Goal: Information Seeking & Learning: Learn about a topic

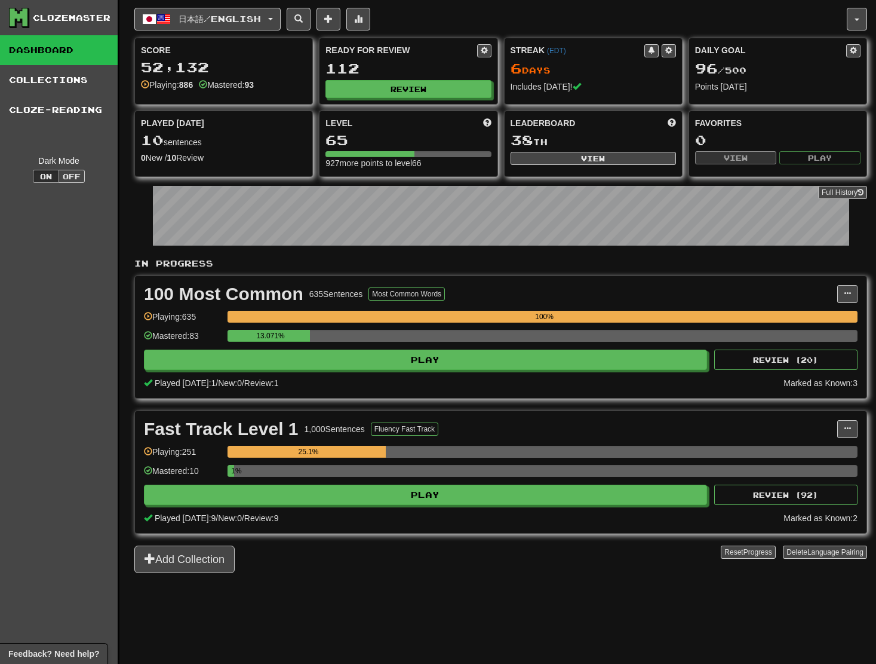
click at [413, 99] on div "Ready for Review 112 Review" at bounding box center [408, 71] width 177 height 66
click at [416, 88] on button "Review" at bounding box center [408, 90] width 165 height 18
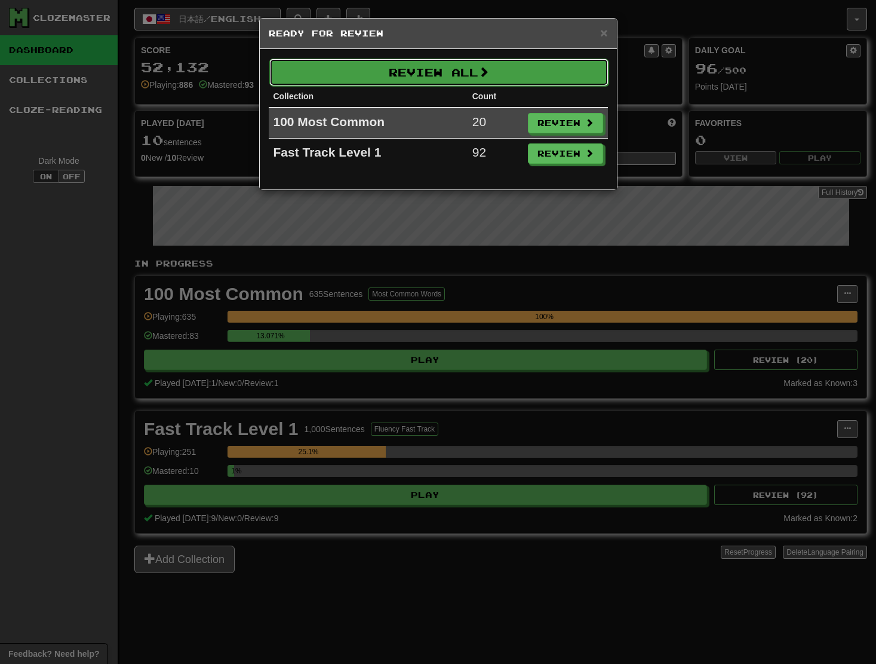
click at [476, 75] on button "Review All" at bounding box center [438, 72] width 339 height 27
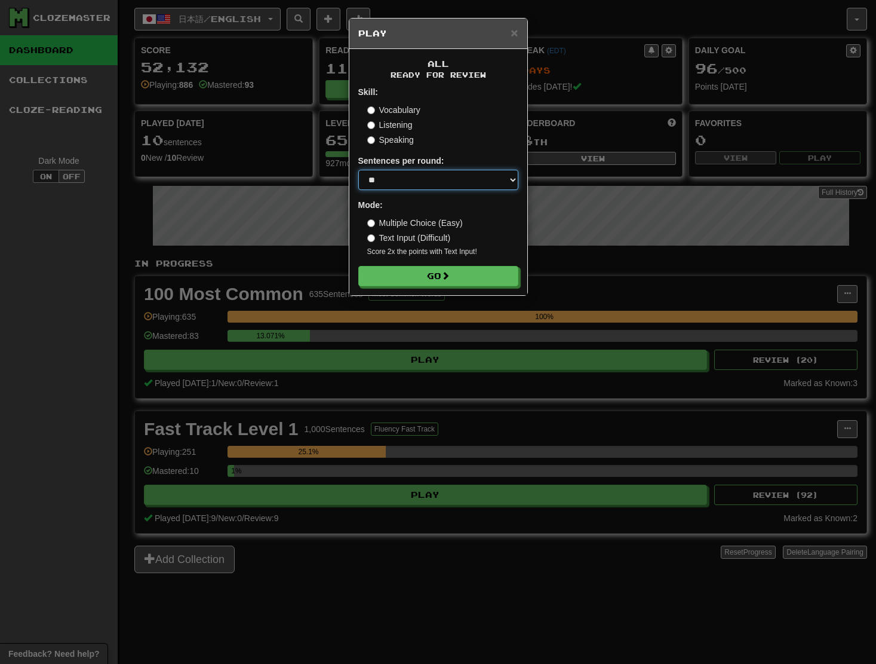
click at [469, 174] on select "* ** ** ** ** ** *** ********" at bounding box center [438, 180] width 160 height 20
select select "********"
click at [358, 170] on select "* ** ** ** ** ** *** ********" at bounding box center [438, 180] width 160 height 20
click at [450, 283] on button "Go" at bounding box center [439, 276] width 160 height 20
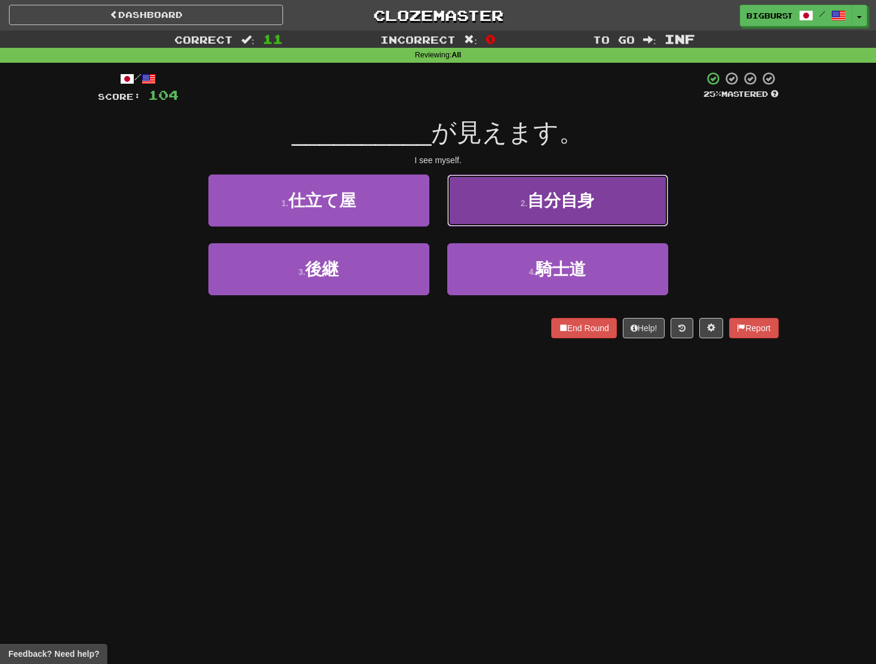
click at [497, 201] on button "2 . 自分自身" at bounding box center [557, 200] width 221 height 52
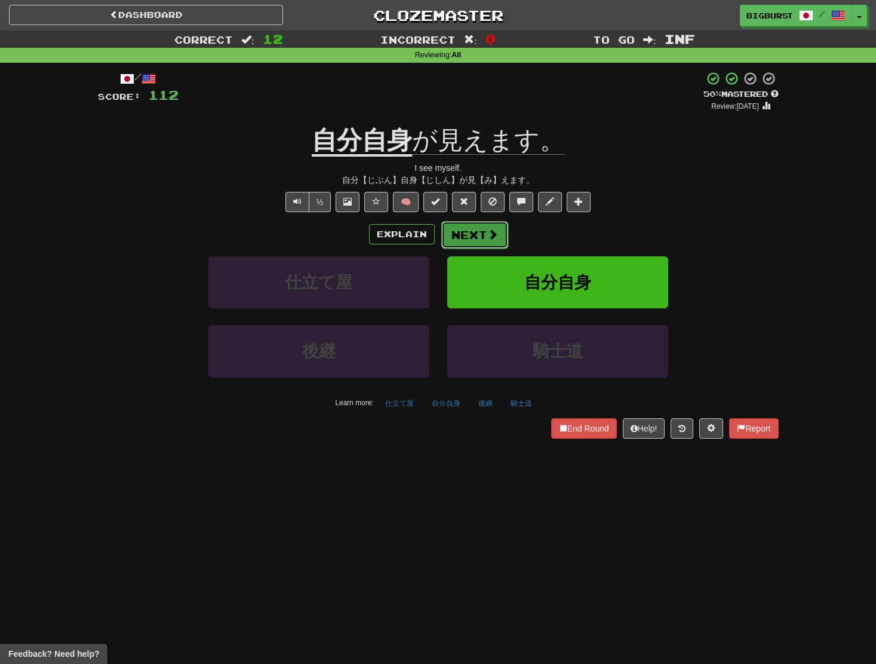
click at [459, 241] on button "Next" at bounding box center [475, 234] width 67 height 27
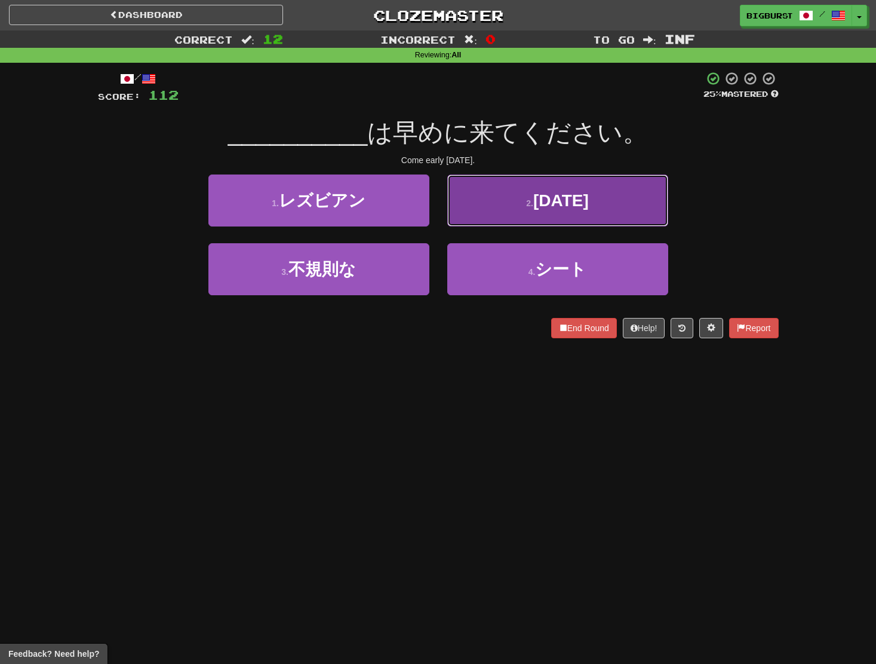
click at [483, 212] on button "2 . [DATE]" at bounding box center [557, 200] width 221 height 52
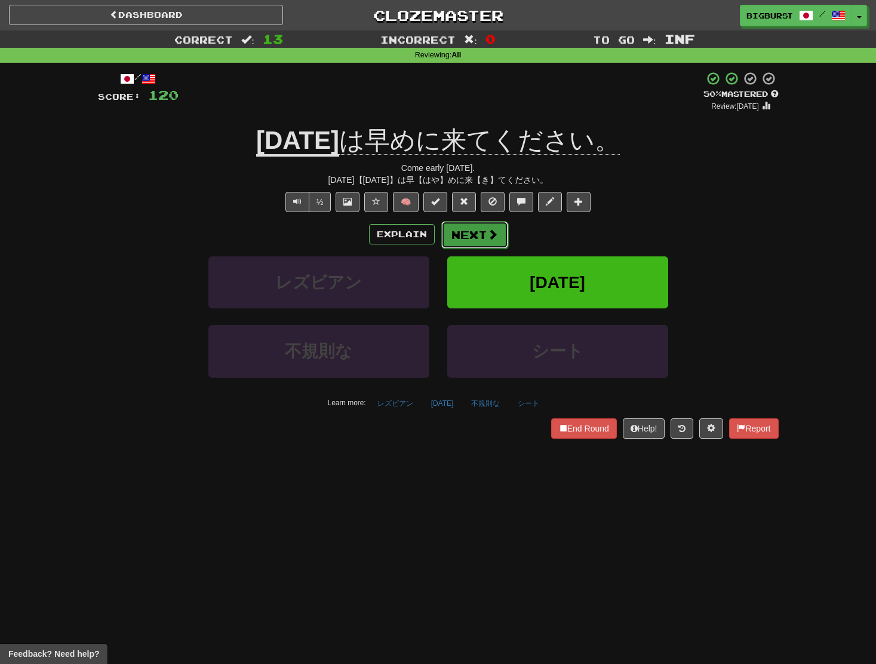
click at [474, 244] on button "Next" at bounding box center [475, 234] width 67 height 27
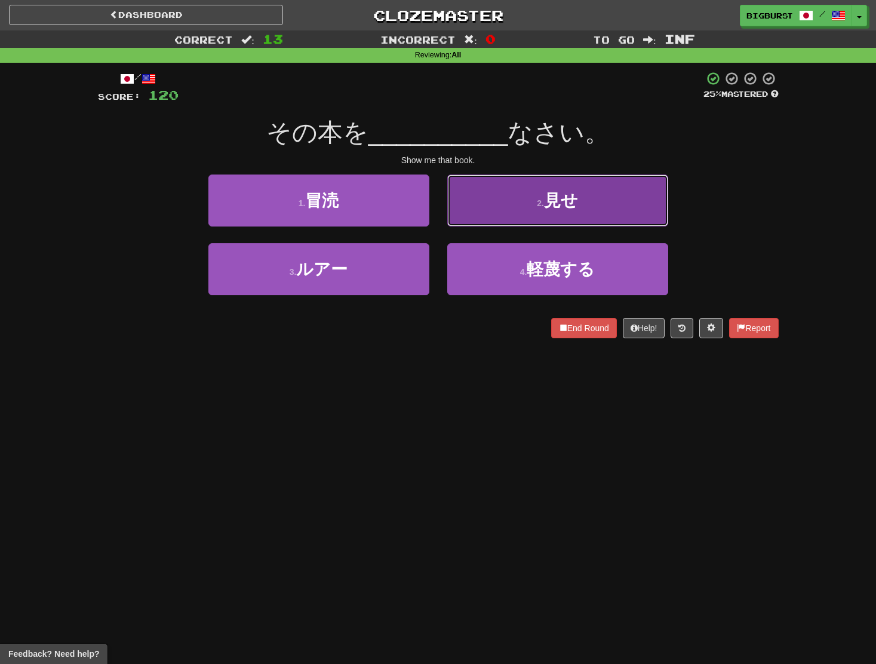
click at [491, 220] on button "2 . 見せ" at bounding box center [557, 200] width 221 height 52
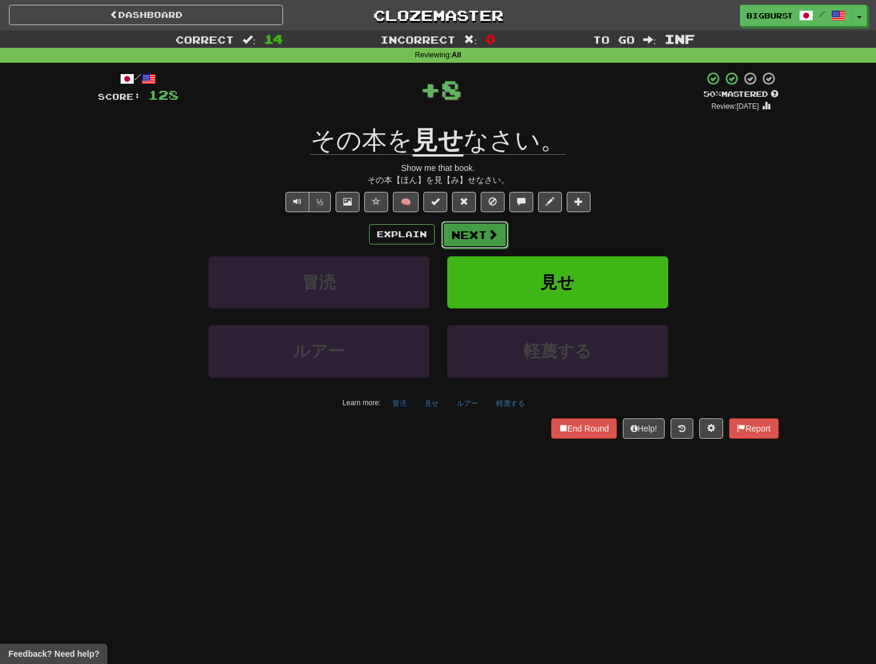
click at [478, 237] on button "Next" at bounding box center [475, 234] width 67 height 27
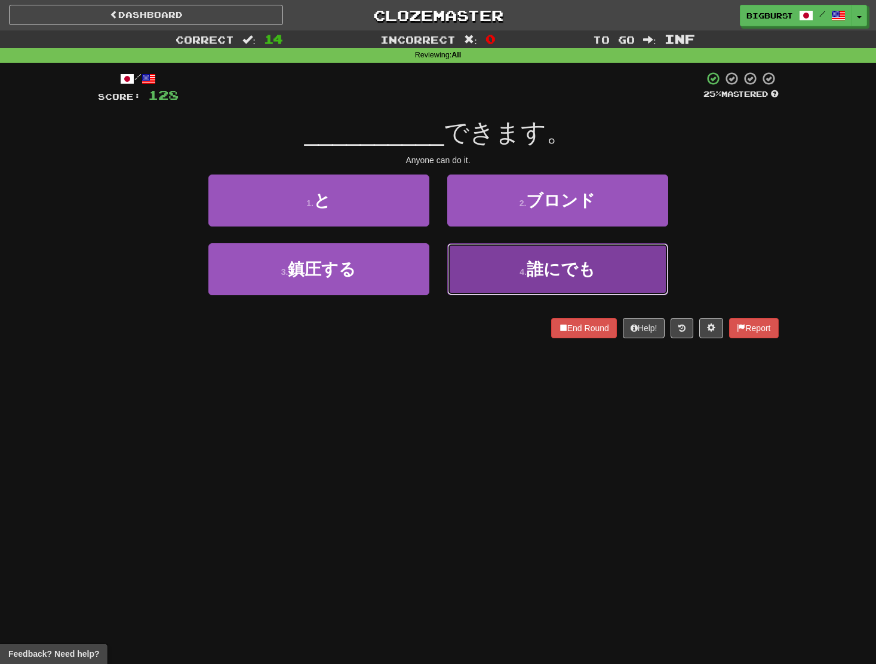
click at [502, 263] on button "4 . 誰にでも" at bounding box center [557, 269] width 221 height 52
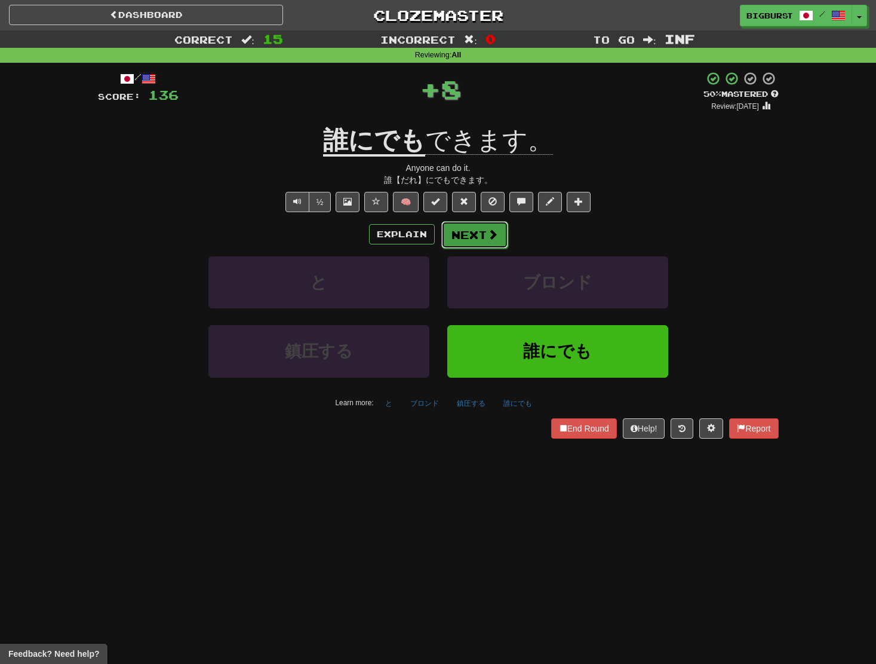
click at [483, 241] on button "Next" at bounding box center [475, 234] width 67 height 27
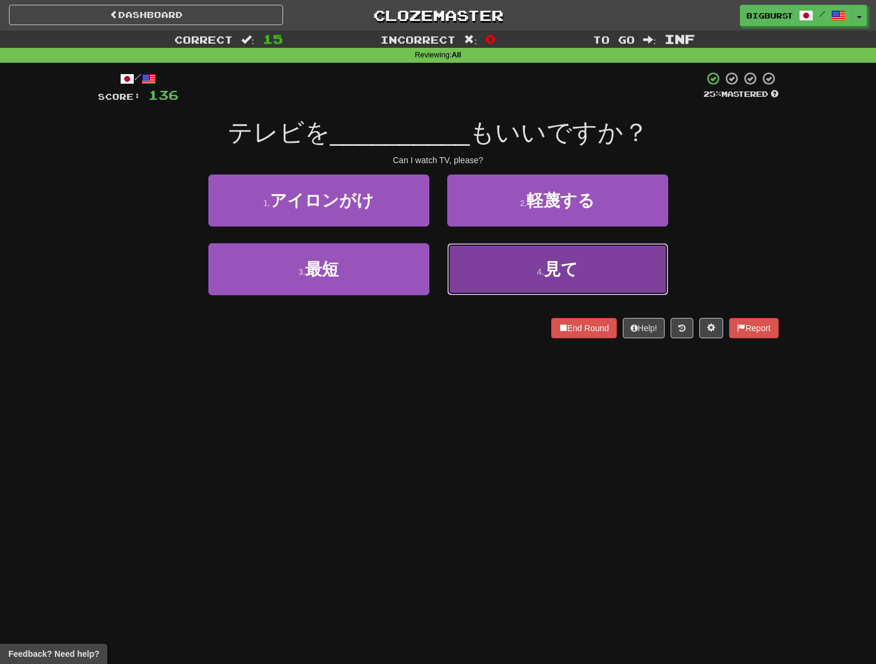
click at [493, 256] on button "4 . 見て" at bounding box center [557, 269] width 221 height 52
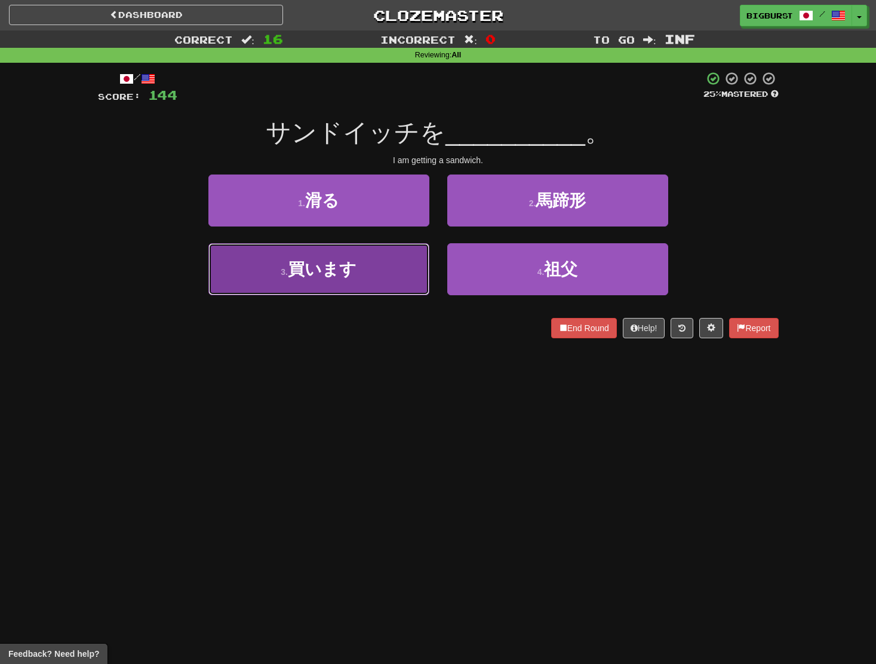
click at [410, 274] on button "3 . 買います" at bounding box center [319, 269] width 221 height 52
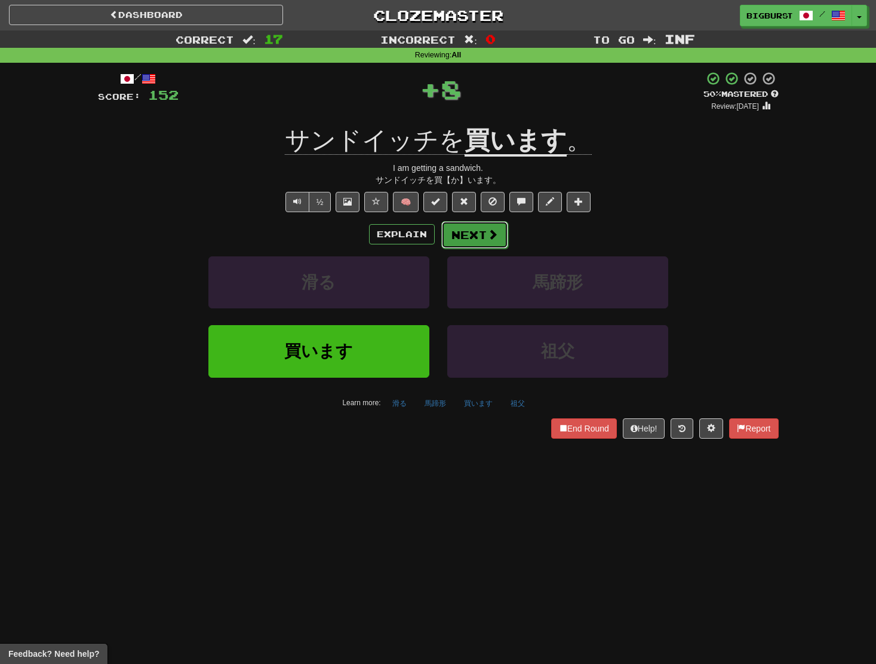
click at [480, 239] on button "Next" at bounding box center [475, 234] width 67 height 27
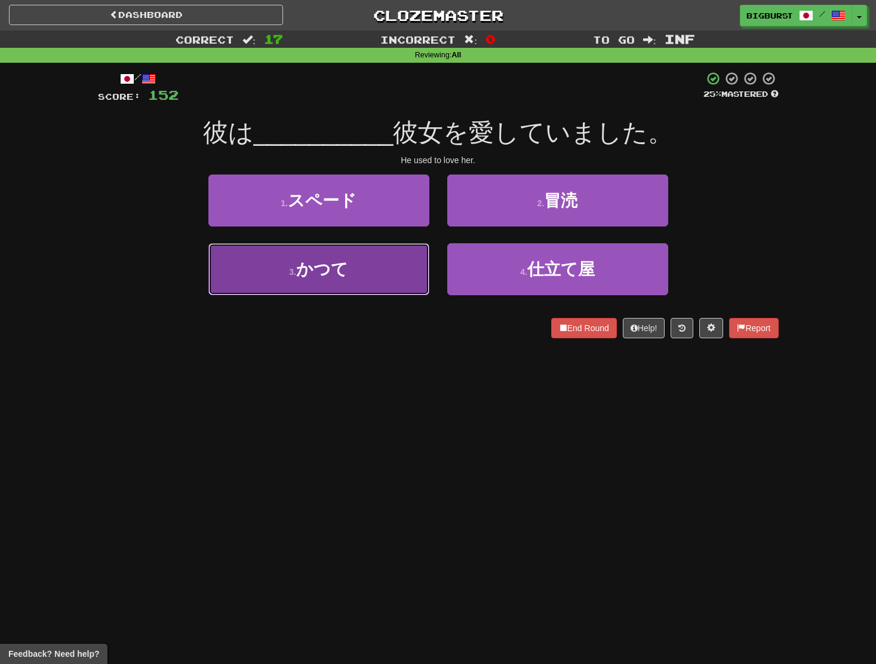
click at [393, 260] on button "3 . かつて" at bounding box center [319, 269] width 221 height 52
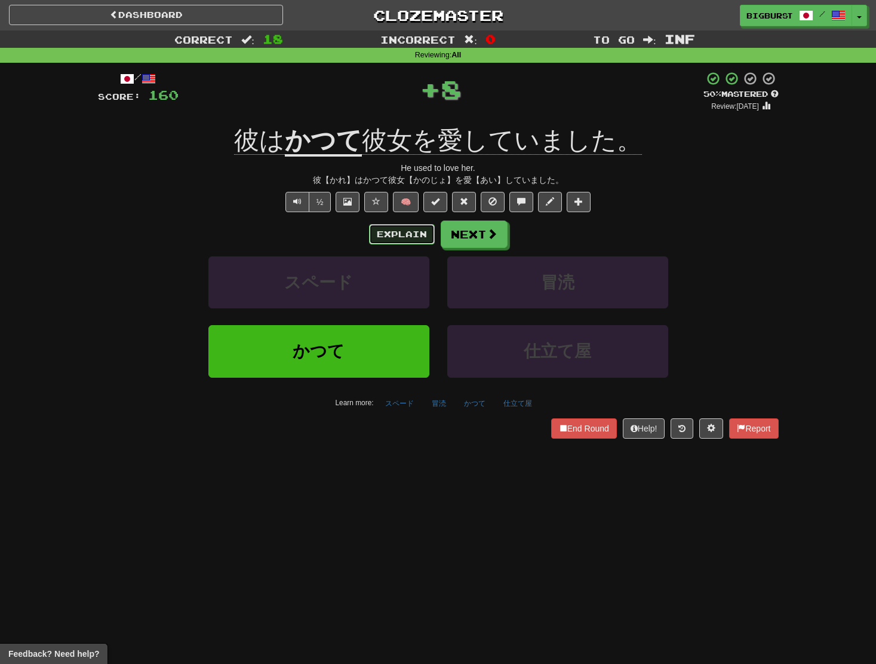
click at [404, 234] on button "Explain" at bounding box center [402, 234] width 66 height 20
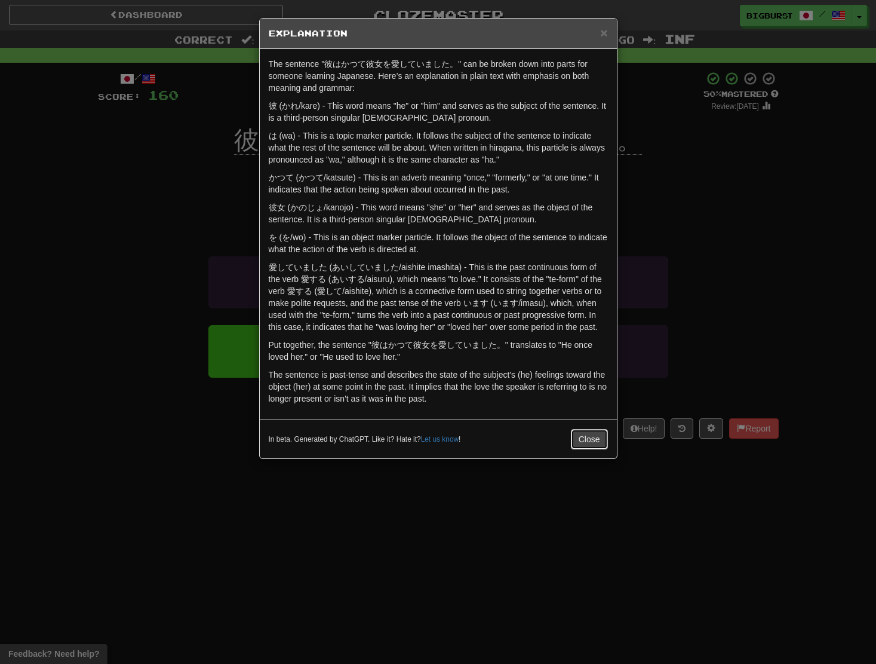
click at [591, 444] on button "Close" at bounding box center [589, 439] width 37 height 20
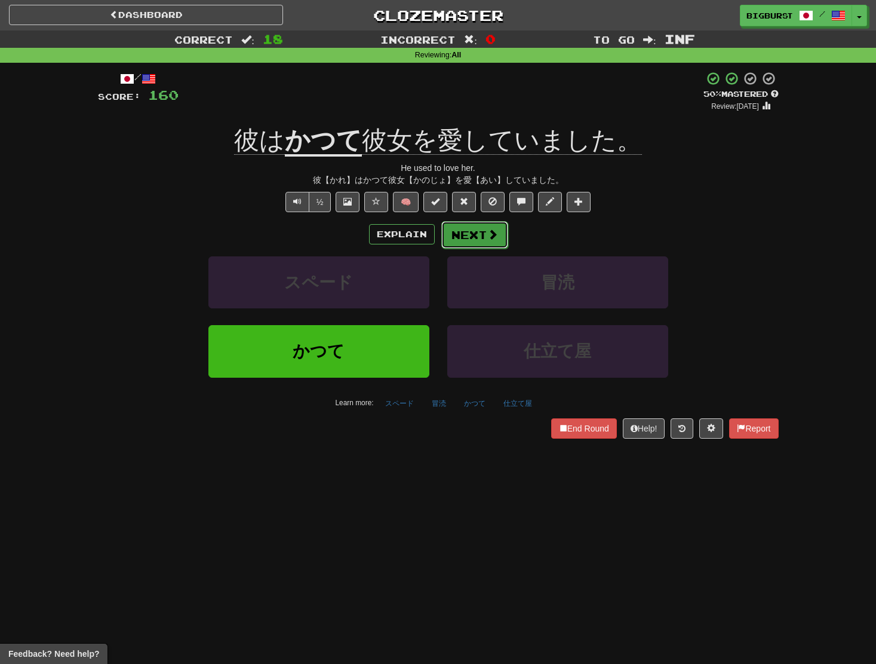
click at [485, 225] on button "Next" at bounding box center [475, 234] width 67 height 27
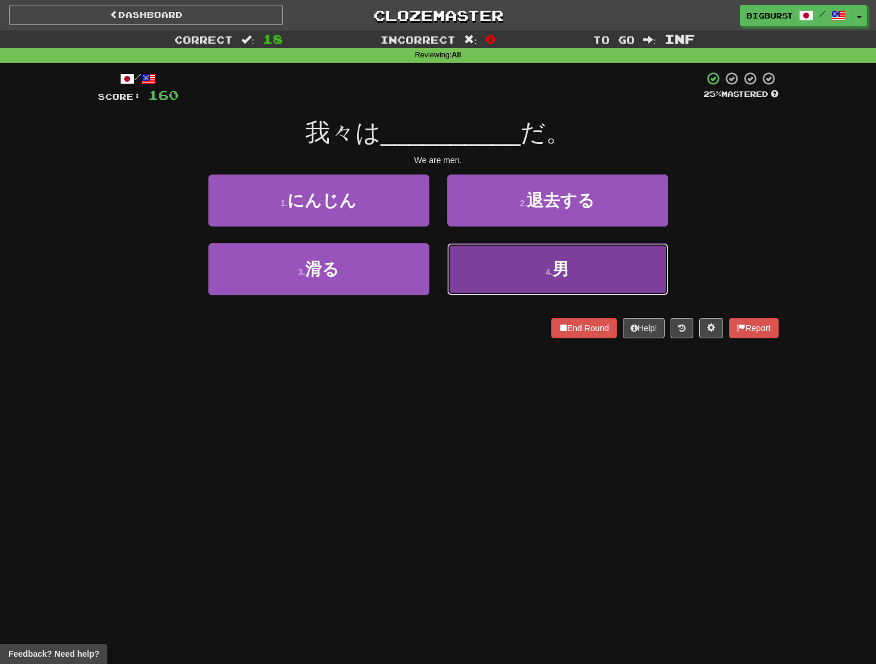
click at [499, 252] on button "4 . 男" at bounding box center [557, 269] width 221 height 52
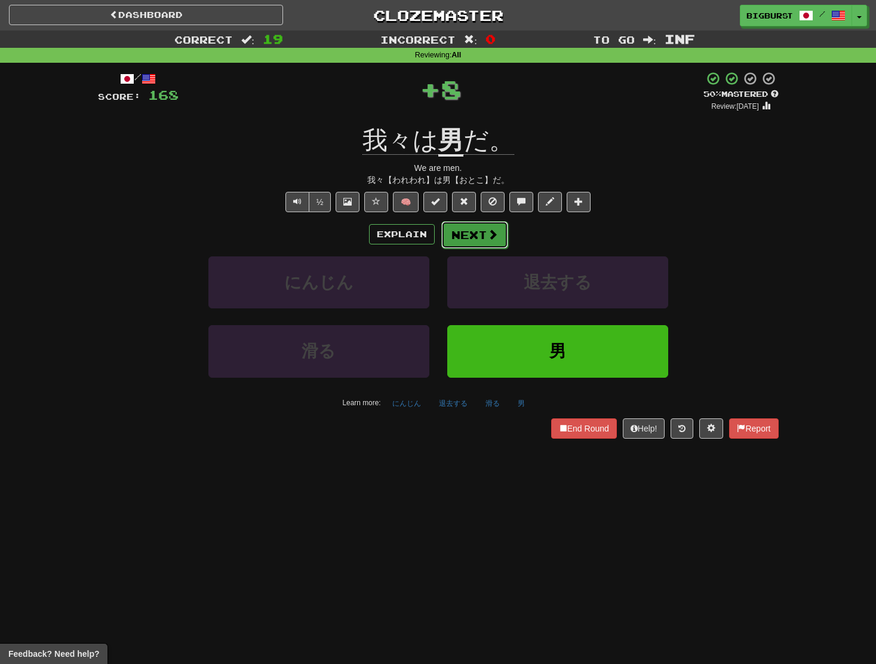
click at [481, 231] on button "Next" at bounding box center [475, 234] width 67 height 27
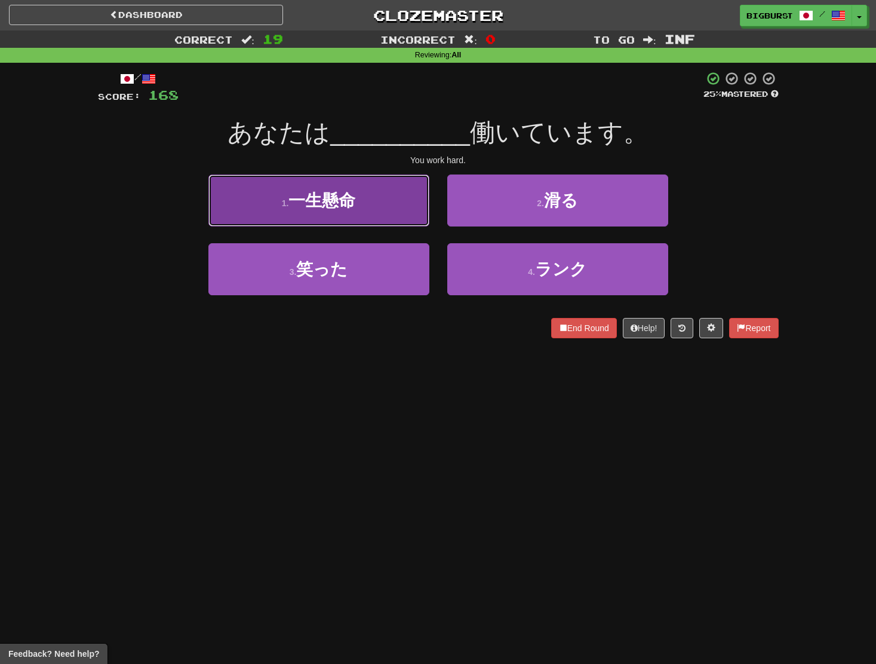
click at [388, 204] on button "1 . 一生懸命" at bounding box center [319, 200] width 221 height 52
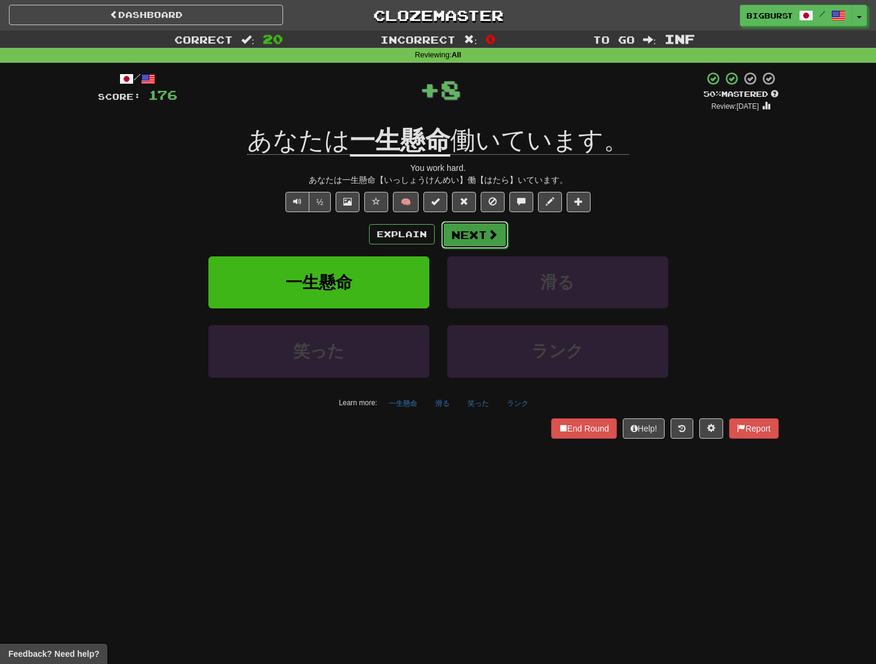
click at [475, 232] on button "Next" at bounding box center [475, 234] width 67 height 27
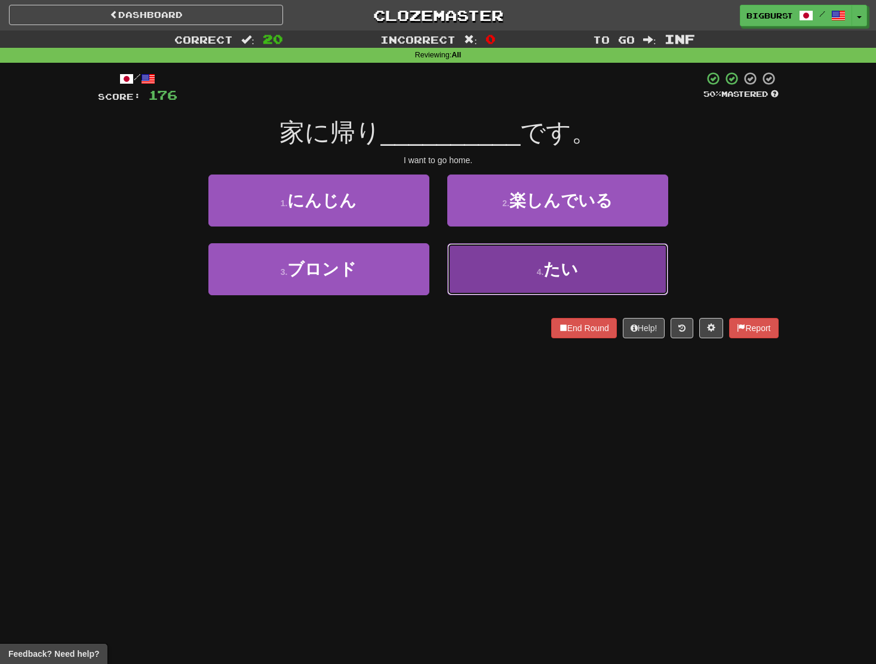
click at [497, 256] on button "4 . たい" at bounding box center [557, 269] width 221 height 52
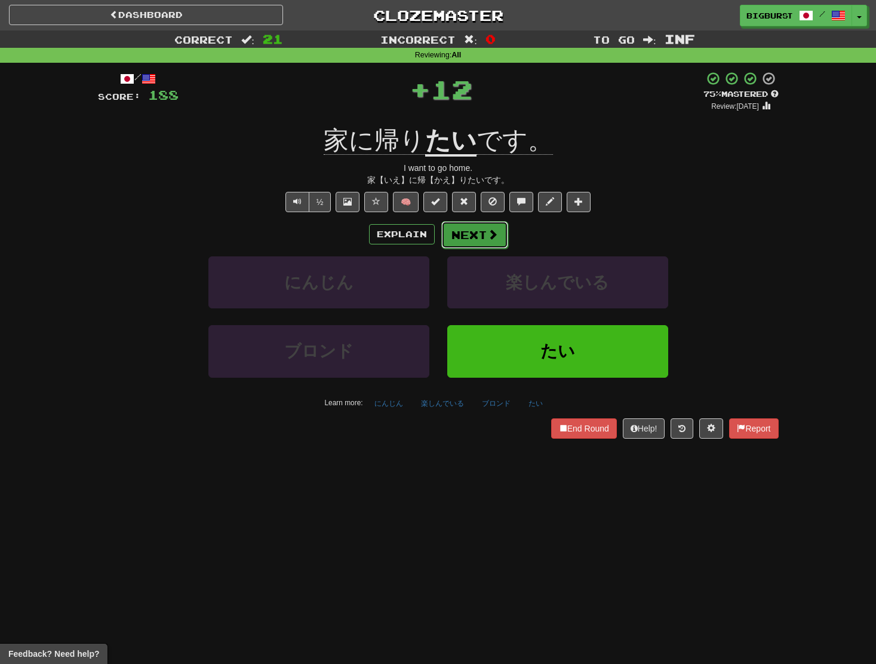
click at [482, 233] on button "Next" at bounding box center [475, 234] width 67 height 27
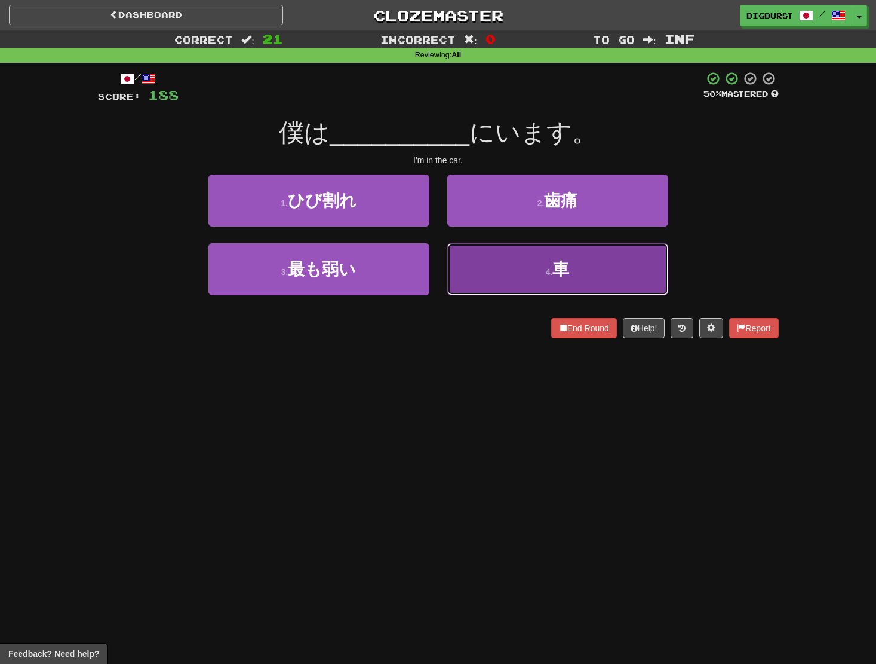
click at [513, 275] on button "4 . 車" at bounding box center [557, 269] width 221 height 52
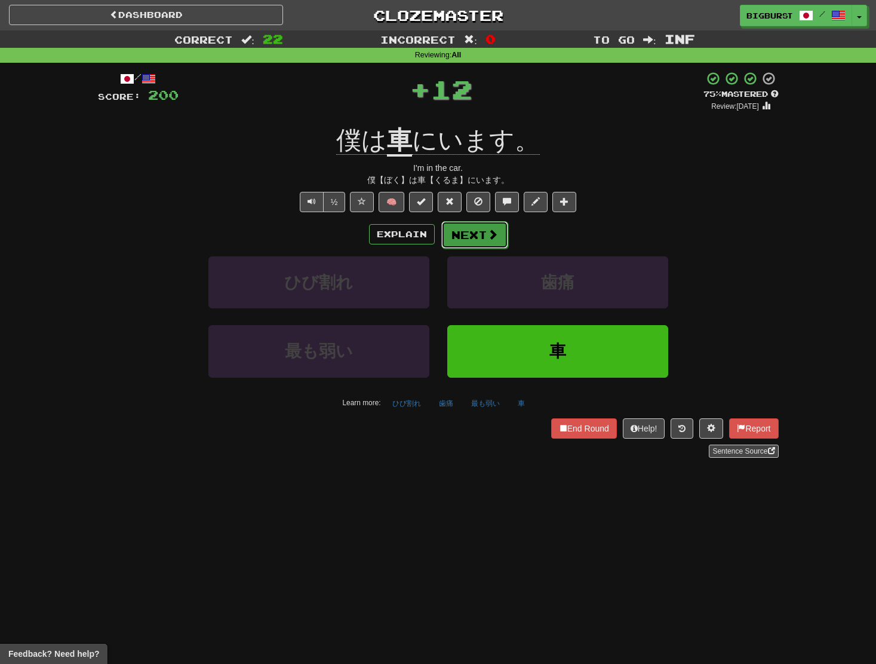
click at [485, 242] on button "Next" at bounding box center [475, 234] width 67 height 27
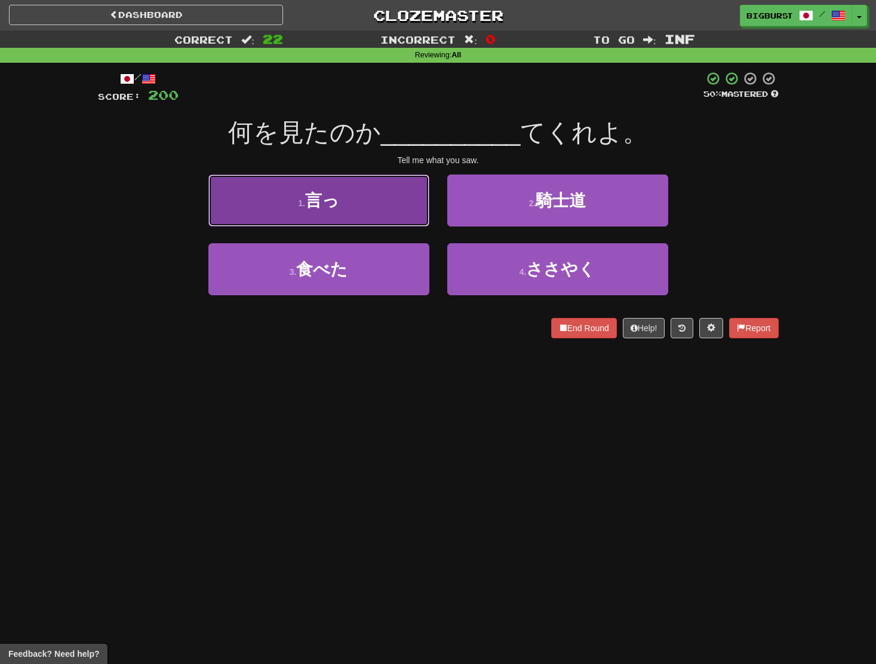
click at [367, 207] on button "1 . 言っ" at bounding box center [319, 200] width 221 height 52
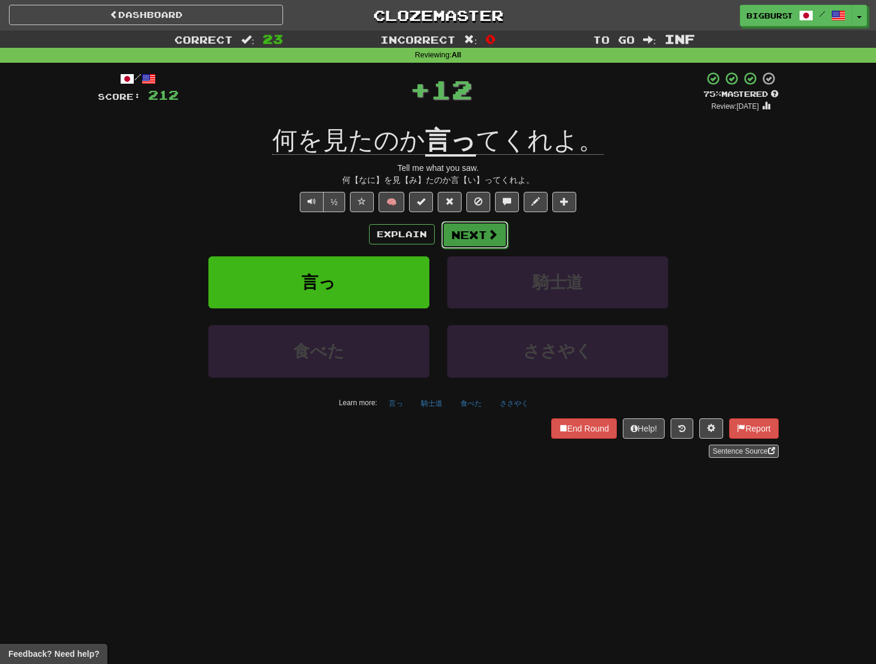
click at [483, 233] on button "Next" at bounding box center [475, 234] width 67 height 27
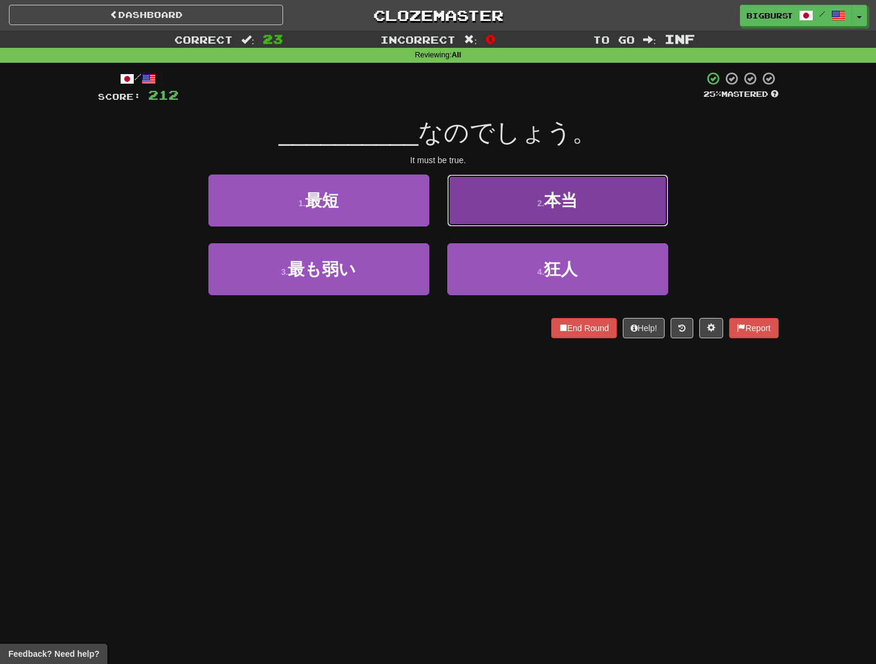
click at [496, 216] on button "2 . 本当" at bounding box center [557, 200] width 221 height 52
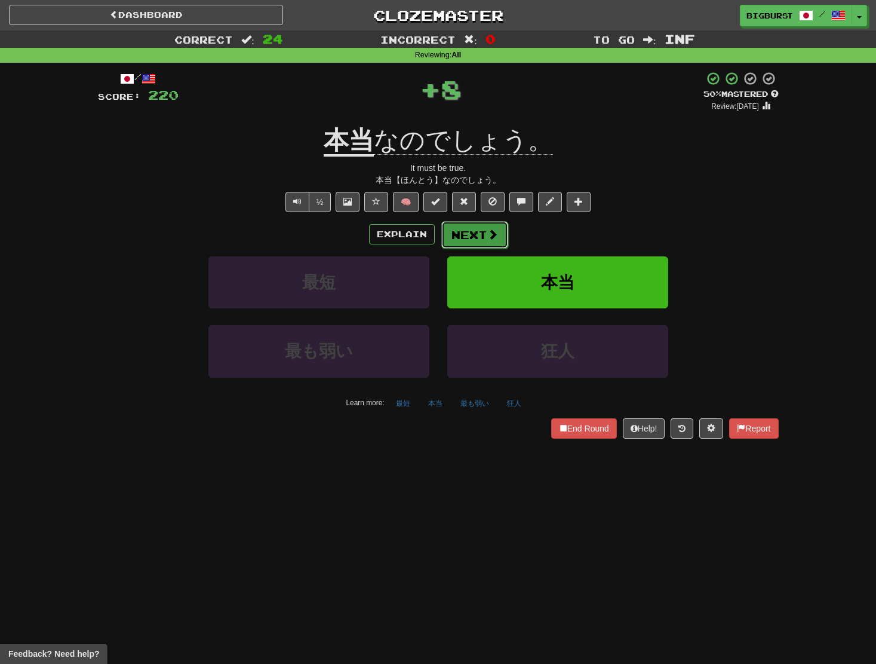
click at [461, 229] on button "Next" at bounding box center [475, 234] width 67 height 27
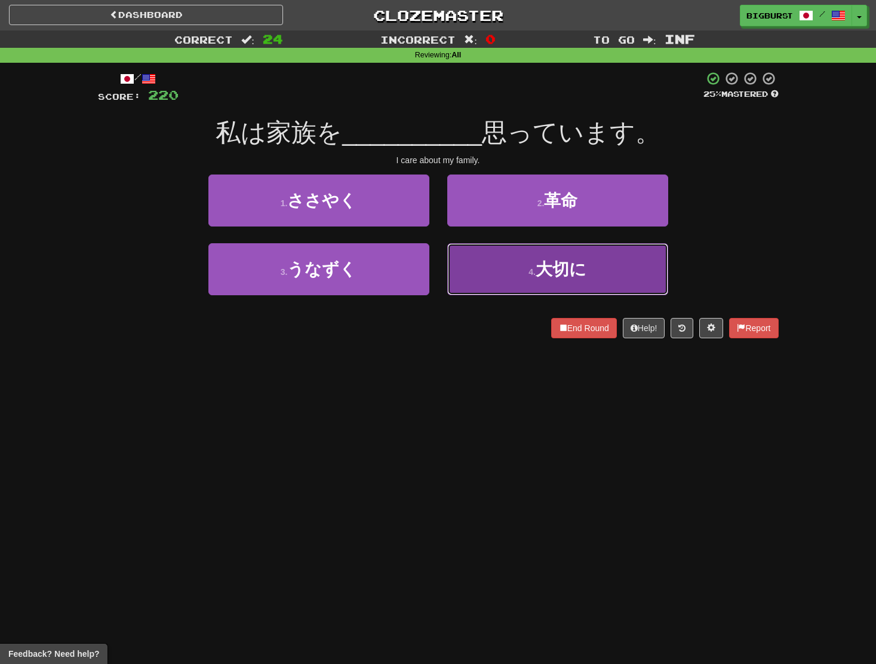
click at [480, 251] on button "4 . 大切に" at bounding box center [557, 269] width 221 height 52
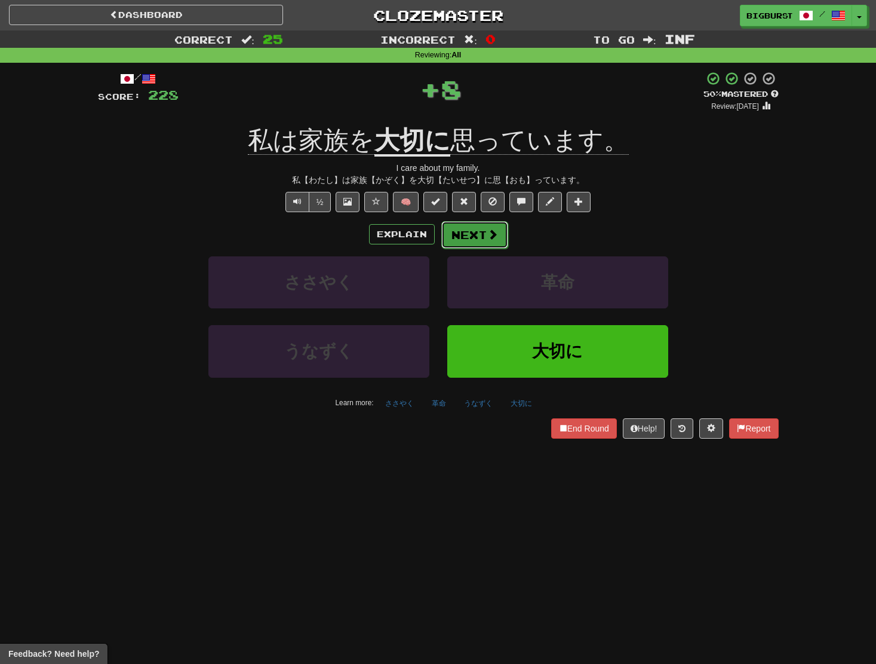
click at [446, 235] on button "Next" at bounding box center [475, 234] width 67 height 27
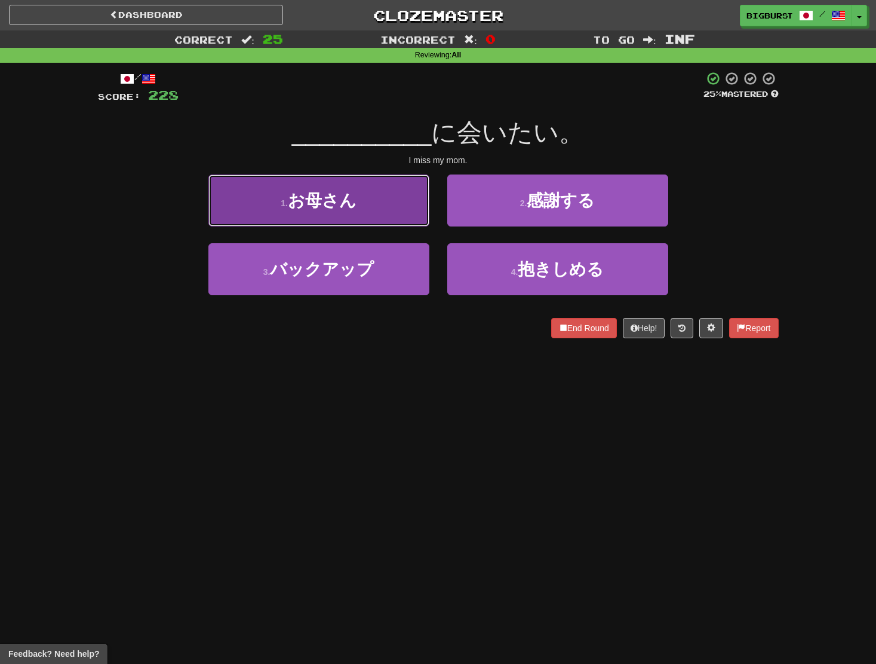
click at [393, 210] on button "1 . お母さん" at bounding box center [319, 200] width 221 height 52
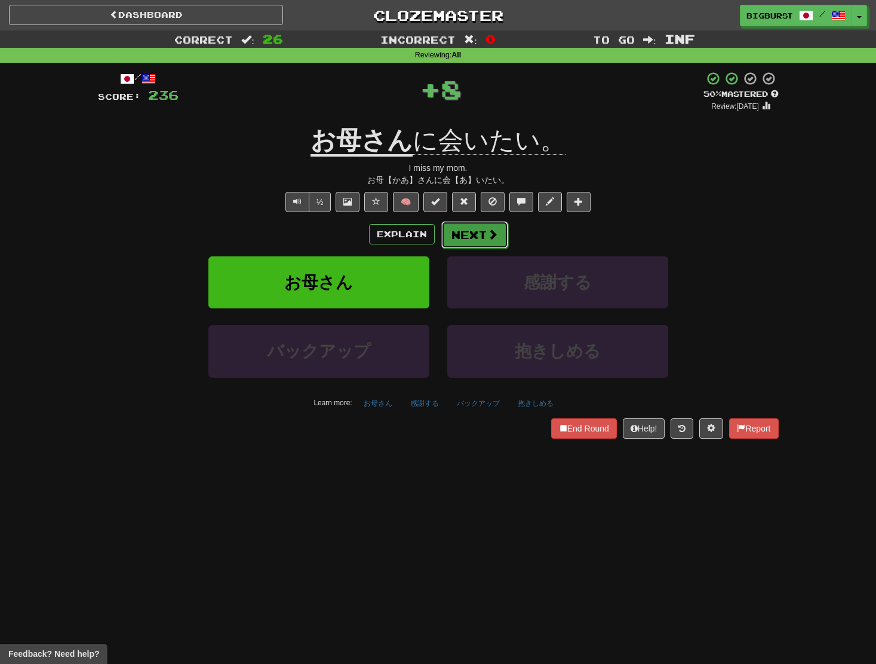
click at [483, 226] on button "Next" at bounding box center [475, 234] width 67 height 27
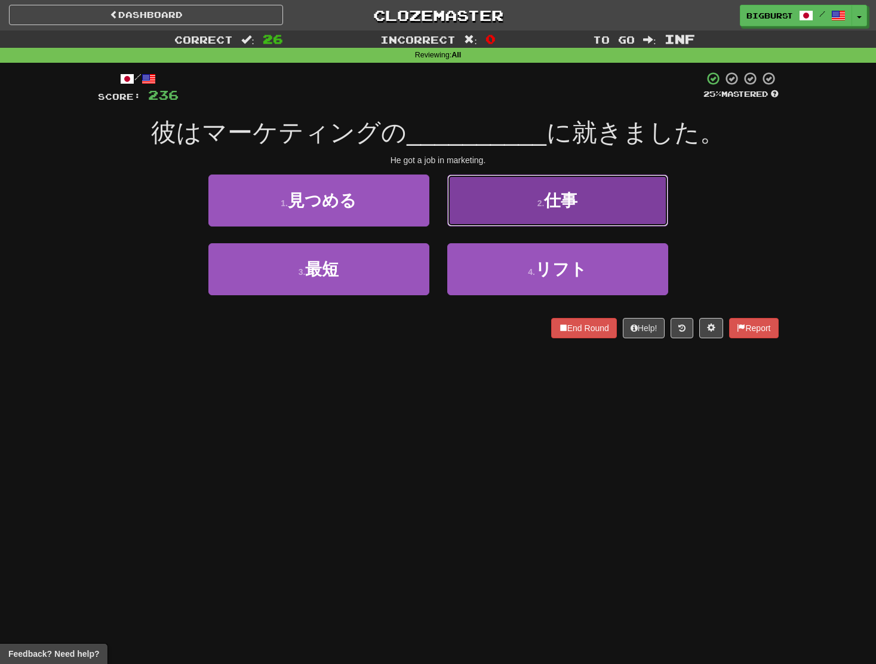
click at [510, 205] on button "2 . 仕事" at bounding box center [557, 200] width 221 height 52
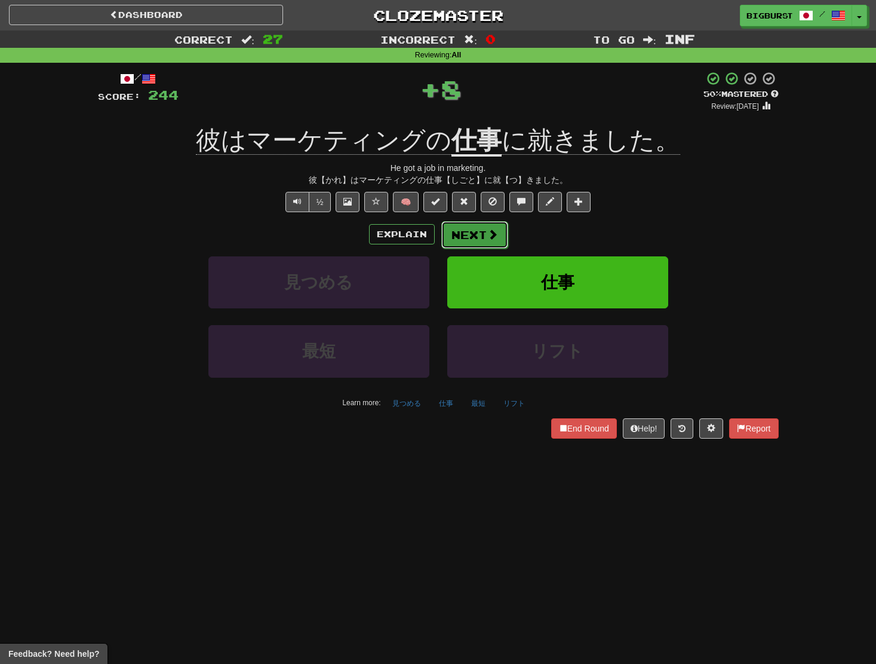
click at [489, 231] on span at bounding box center [493, 234] width 11 height 11
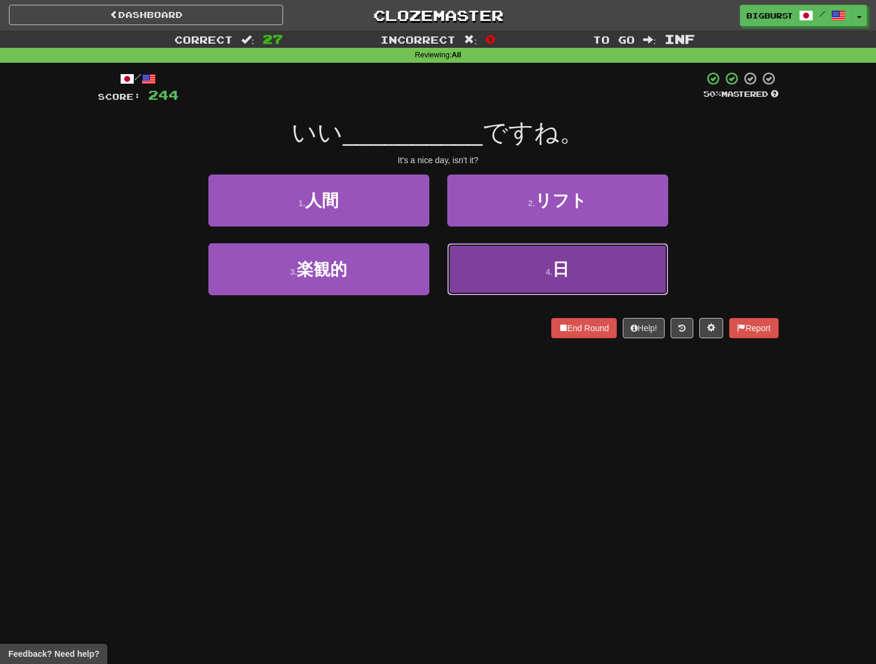
click at [496, 260] on button "4 . 日" at bounding box center [557, 269] width 221 height 52
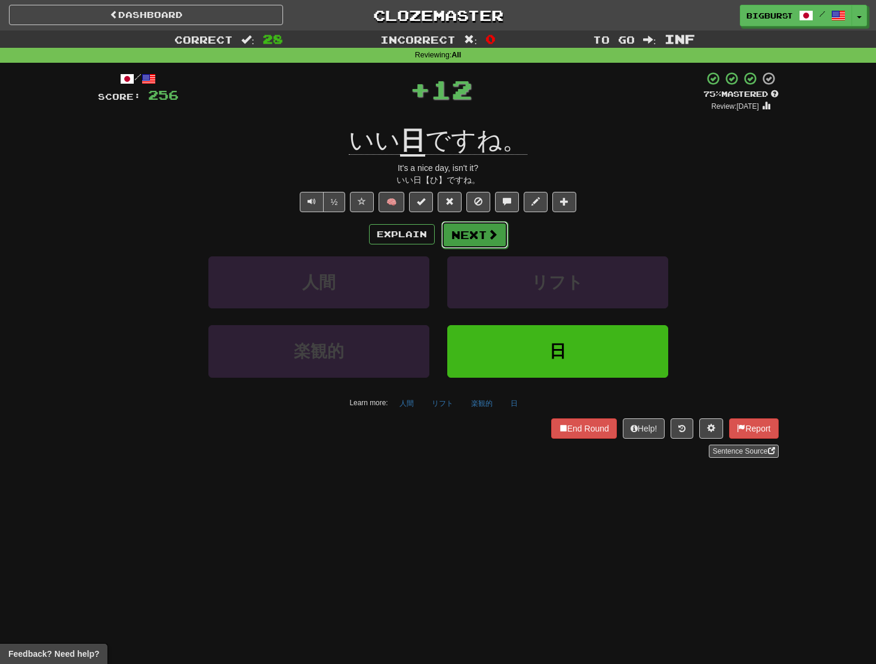
click at [495, 243] on button "Next" at bounding box center [475, 234] width 67 height 27
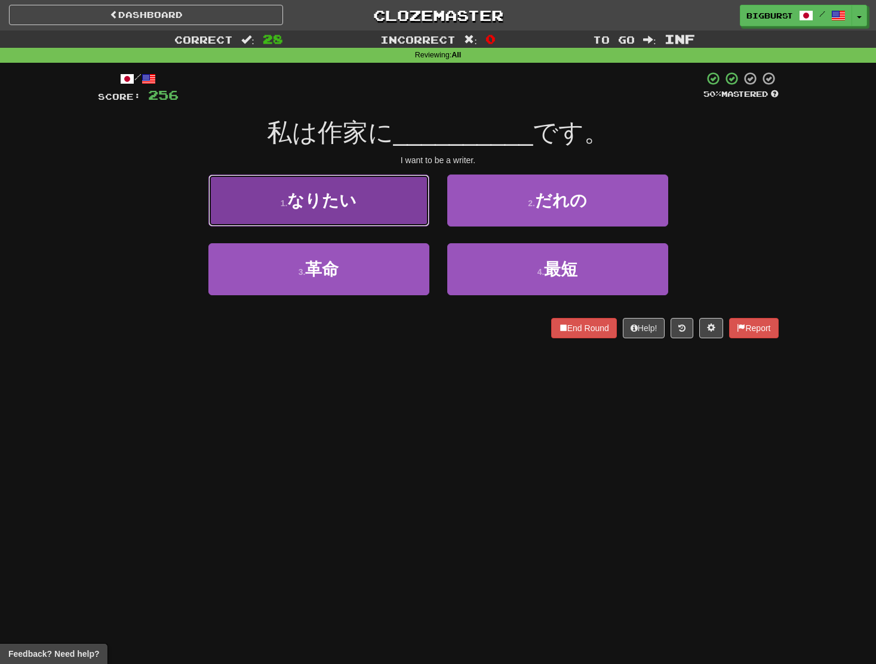
click at [408, 211] on button "1 . なりたい" at bounding box center [319, 200] width 221 height 52
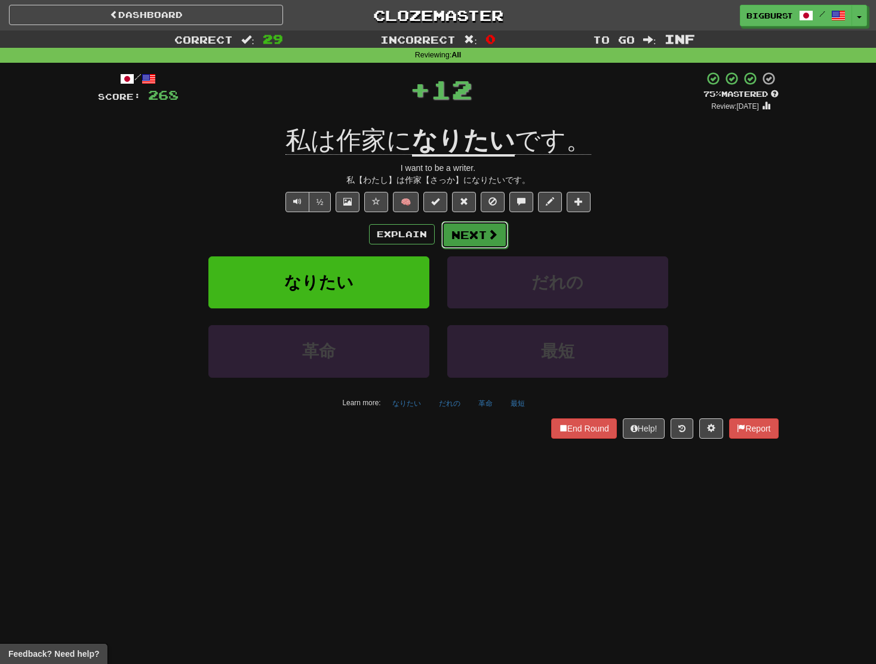
click at [476, 232] on button "Next" at bounding box center [475, 234] width 67 height 27
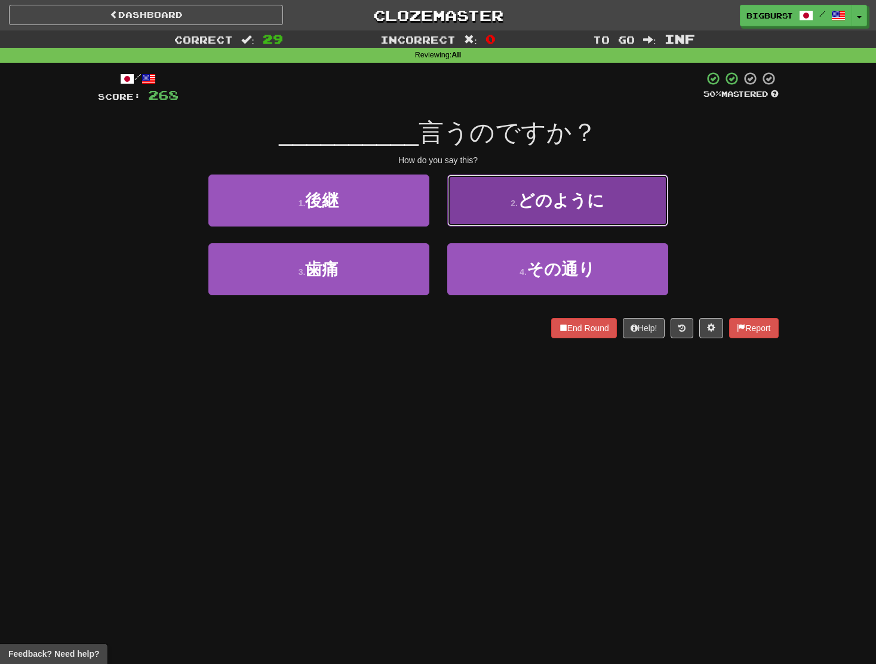
click at [522, 203] on span "どのように" at bounding box center [561, 200] width 87 height 19
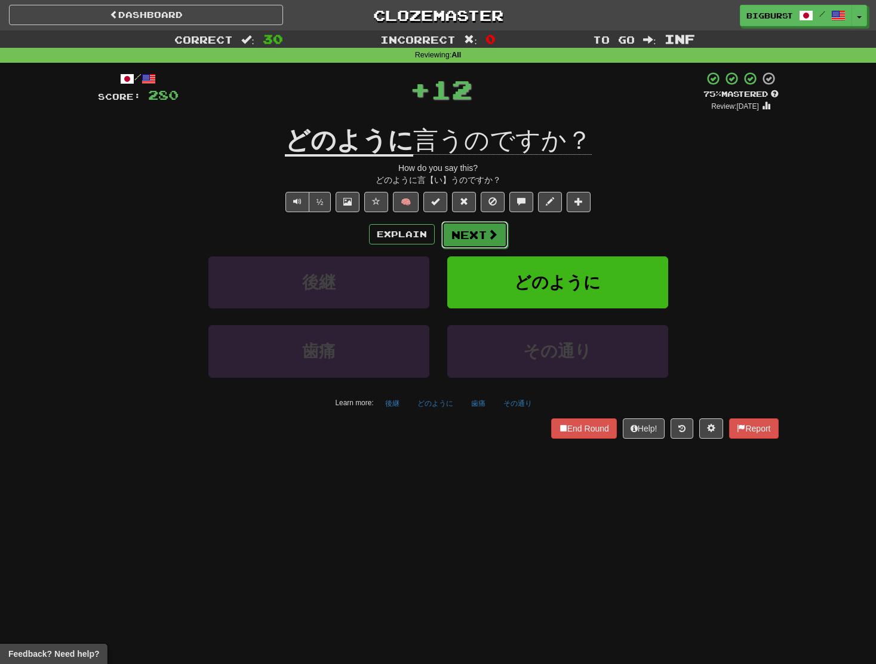
click at [477, 232] on button "Next" at bounding box center [475, 234] width 67 height 27
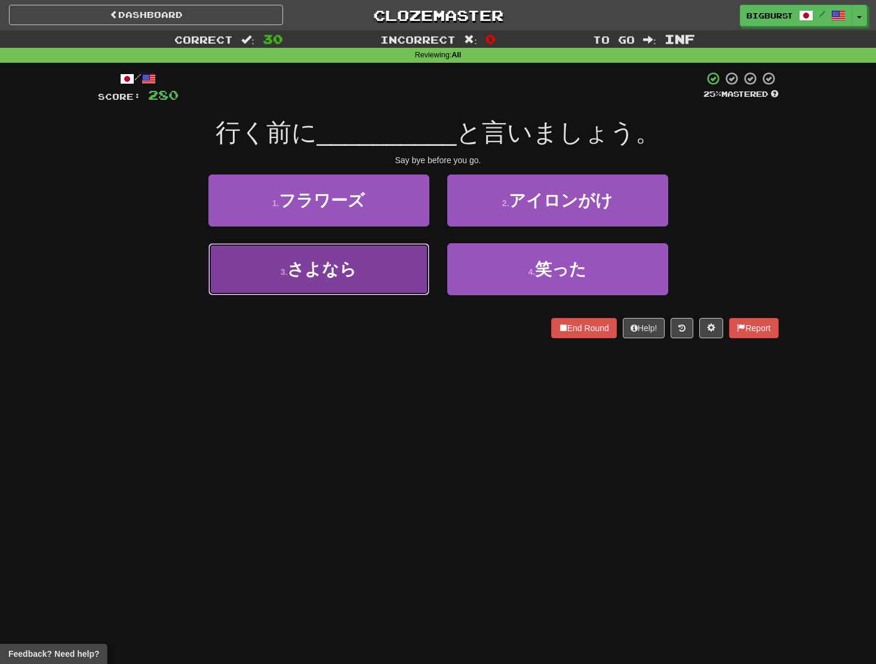
click at [398, 256] on button "3 . さよなら" at bounding box center [319, 269] width 221 height 52
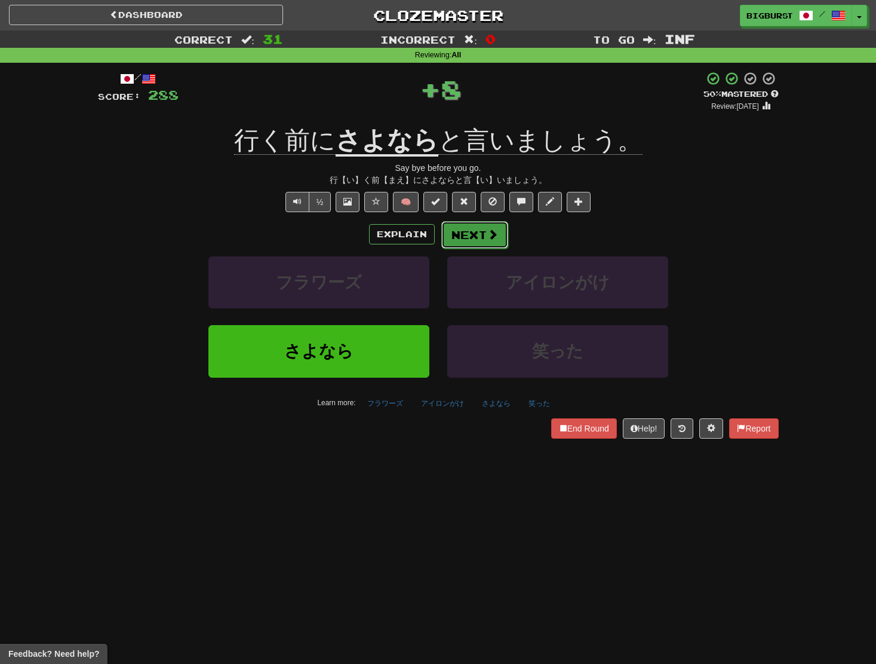
click at [474, 233] on button "Next" at bounding box center [475, 234] width 67 height 27
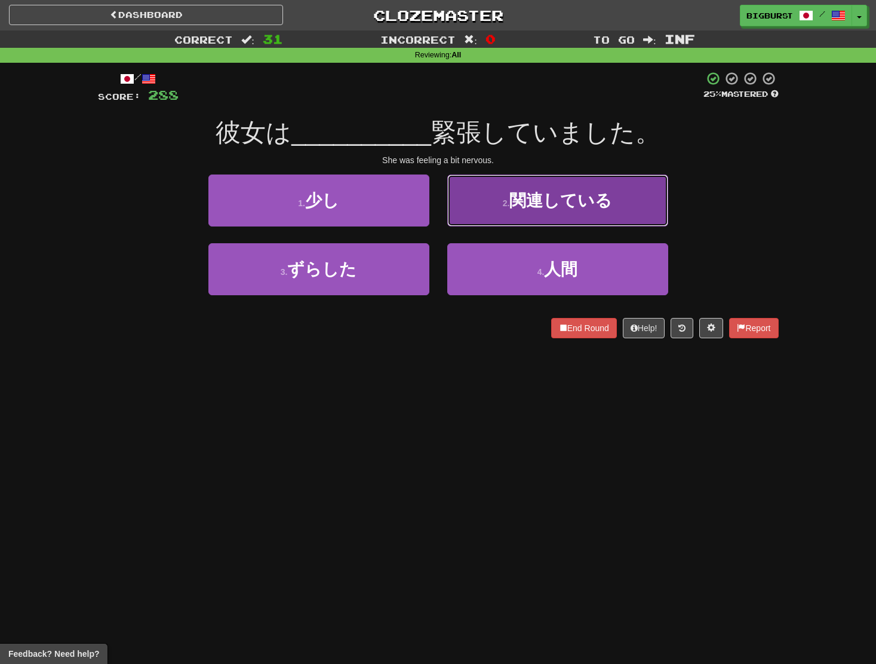
click at [506, 211] on button "2 . 関連している" at bounding box center [557, 200] width 221 height 52
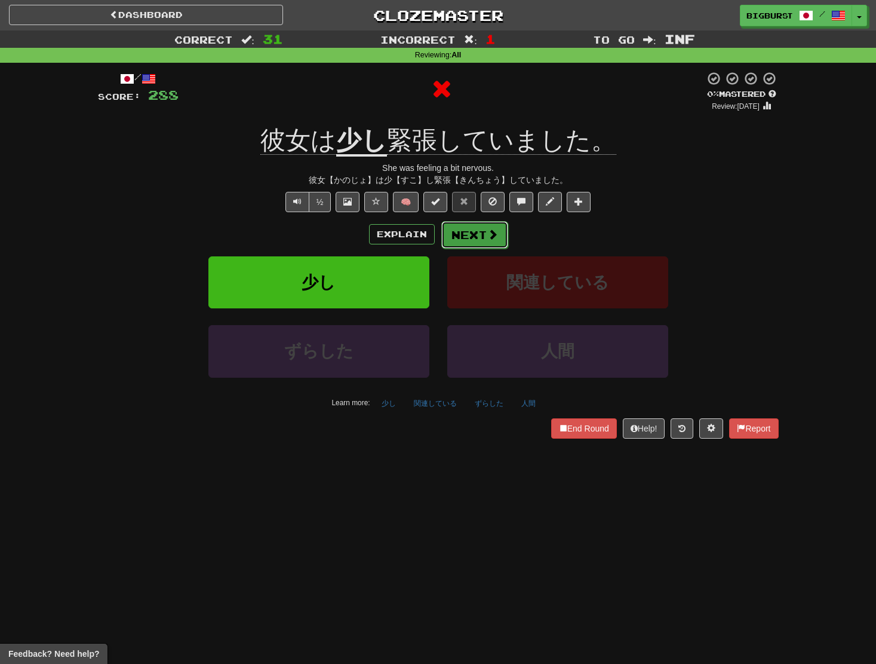
click at [488, 227] on button "Next" at bounding box center [475, 234] width 67 height 27
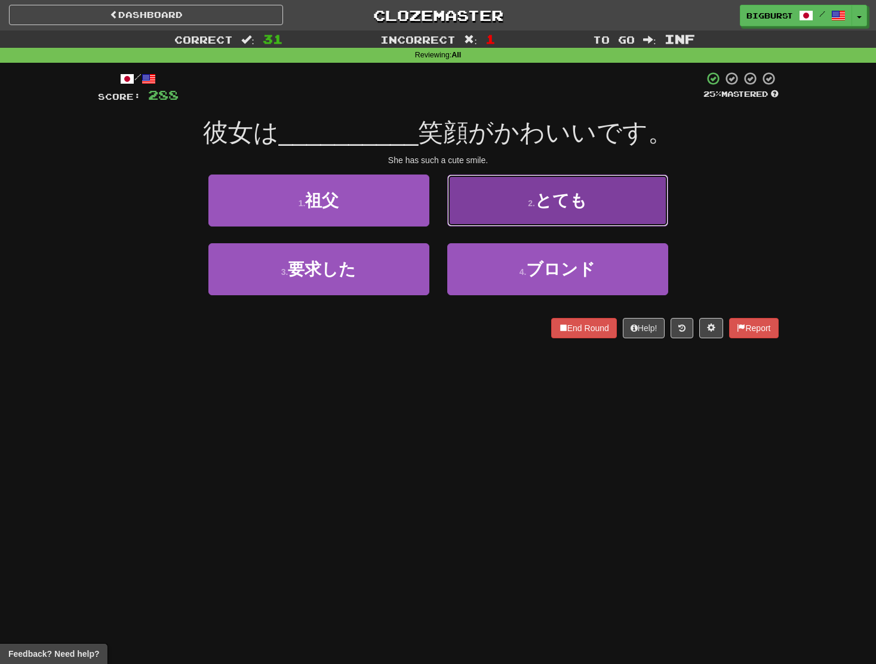
click at [498, 217] on button "2 . とても" at bounding box center [557, 200] width 221 height 52
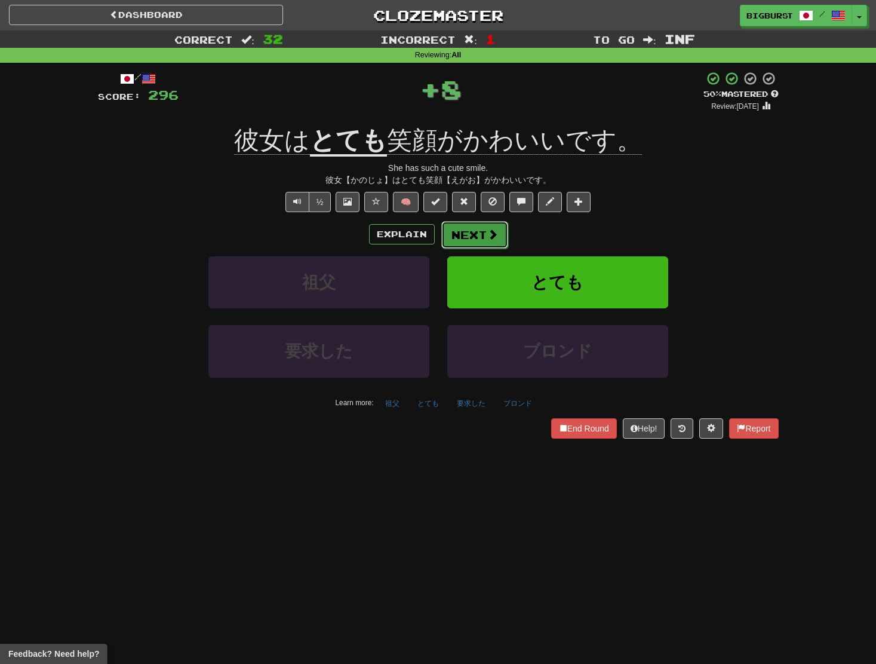
click at [491, 236] on span at bounding box center [493, 234] width 11 height 11
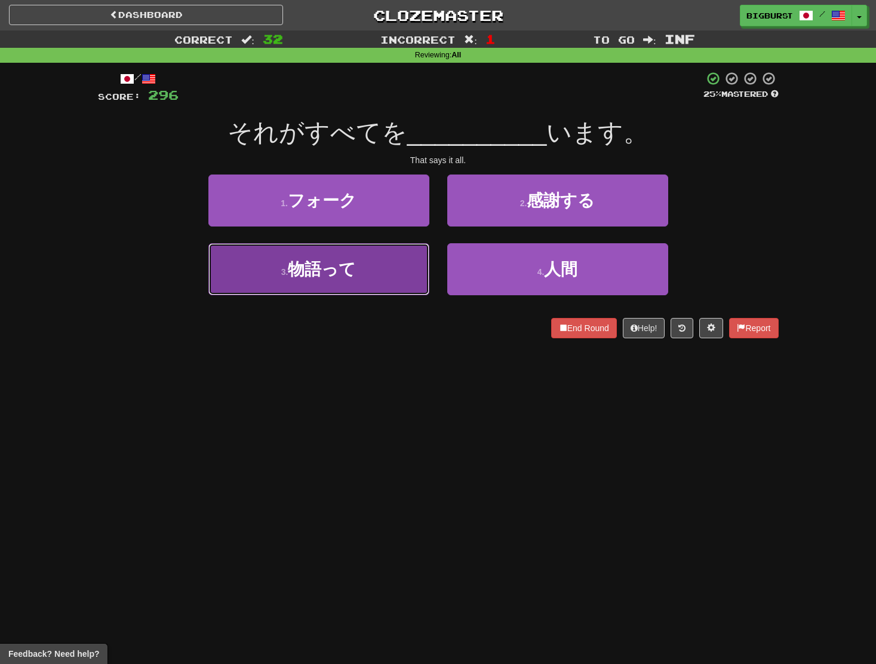
click at [352, 257] on button "3 . 物語って" at bounding box center [319, 269] width 221 height 52
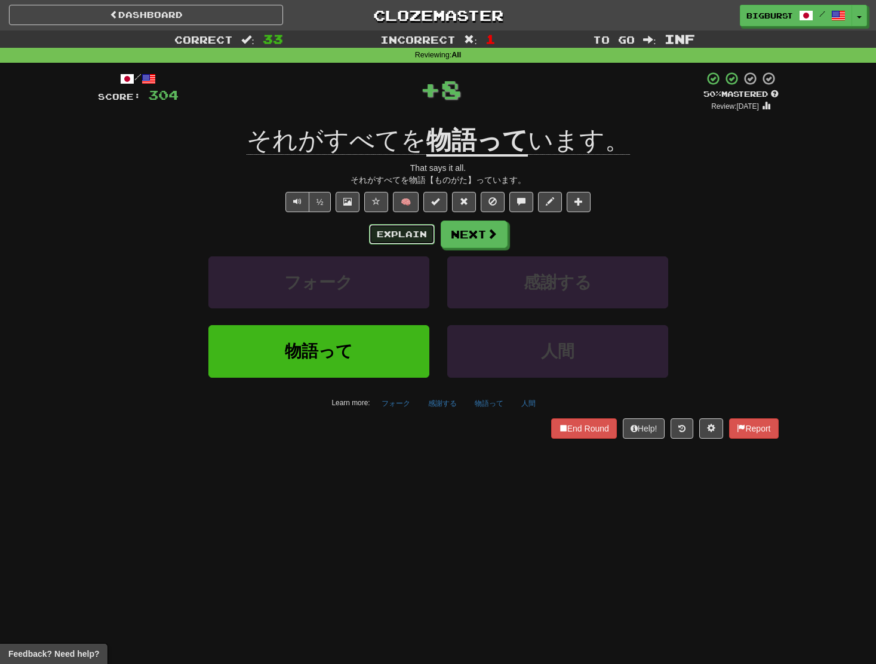
click at [413, 232] on button "Explain" at bounding box center [402, 234] width 66 height 20
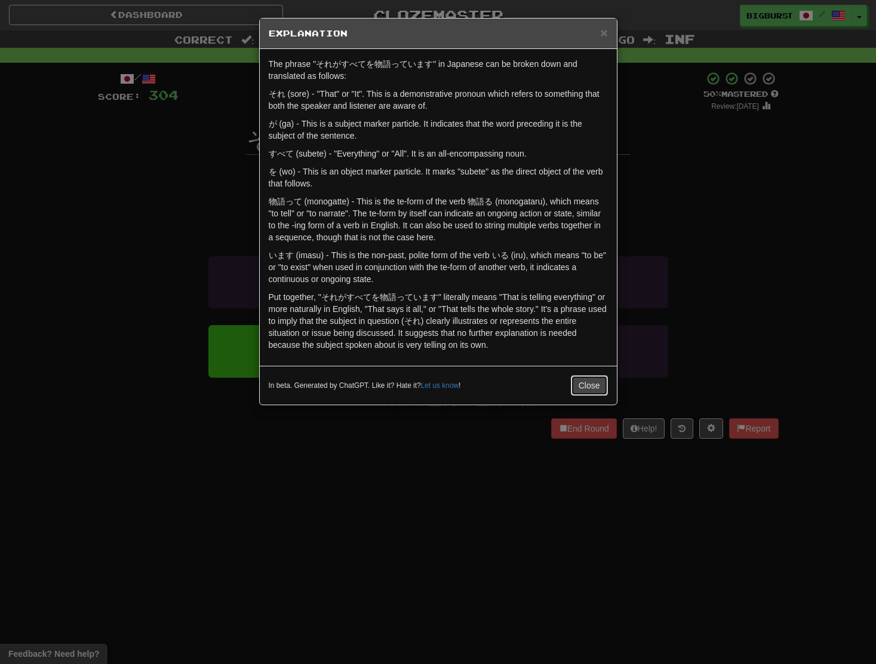
click at [586, 381] on button "Close" at bounding box center [589, 385] width 37 height 20
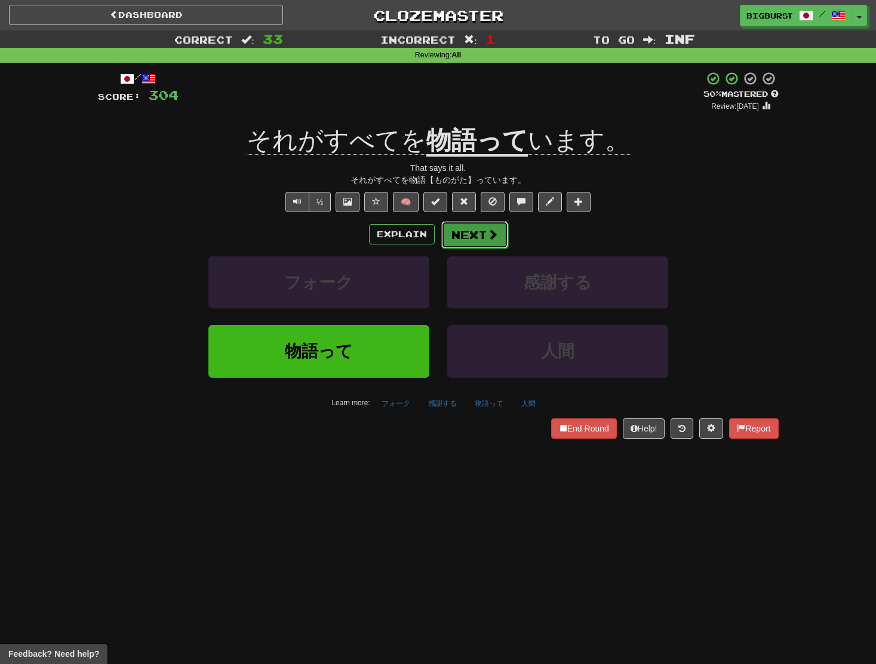
click at [489, 239] on span at bounding box center [493, 234] width 11 height 11
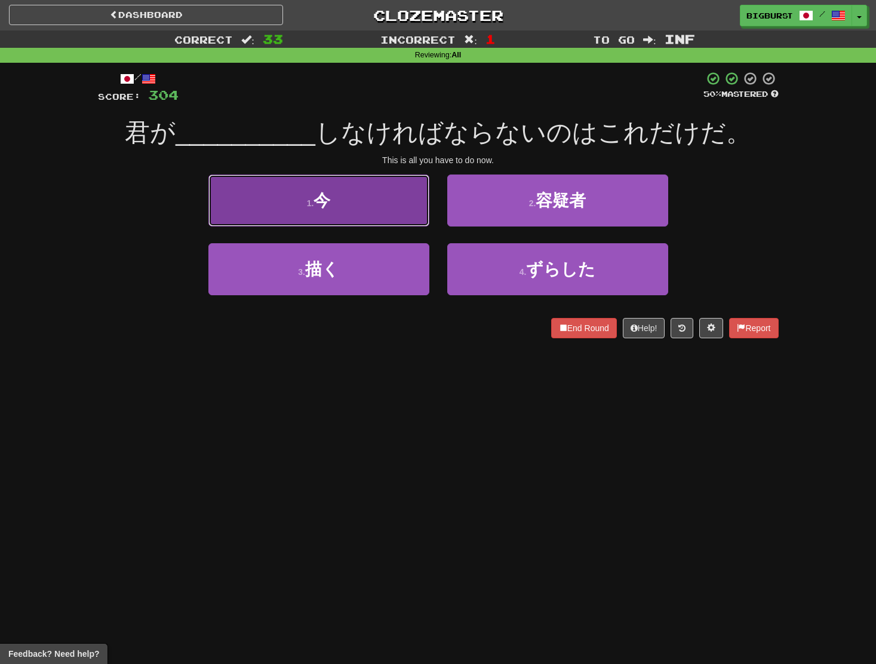
click at [388, 211] on button "1 . 今" at bounding box center [319, 200] width 221 height 52
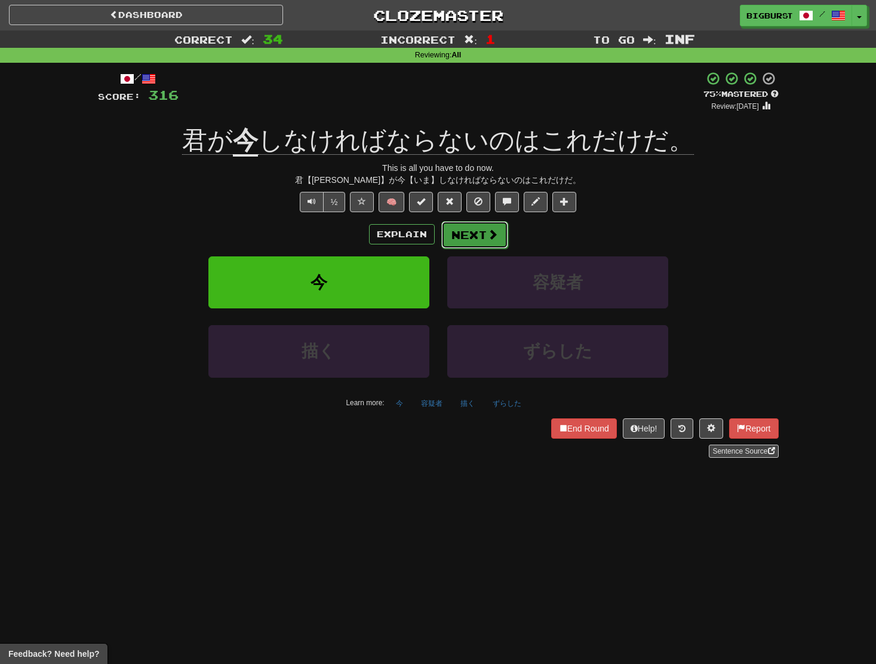
click at [477, 226] on button "Next" at bounding box center [475, 234] width 67 height 27
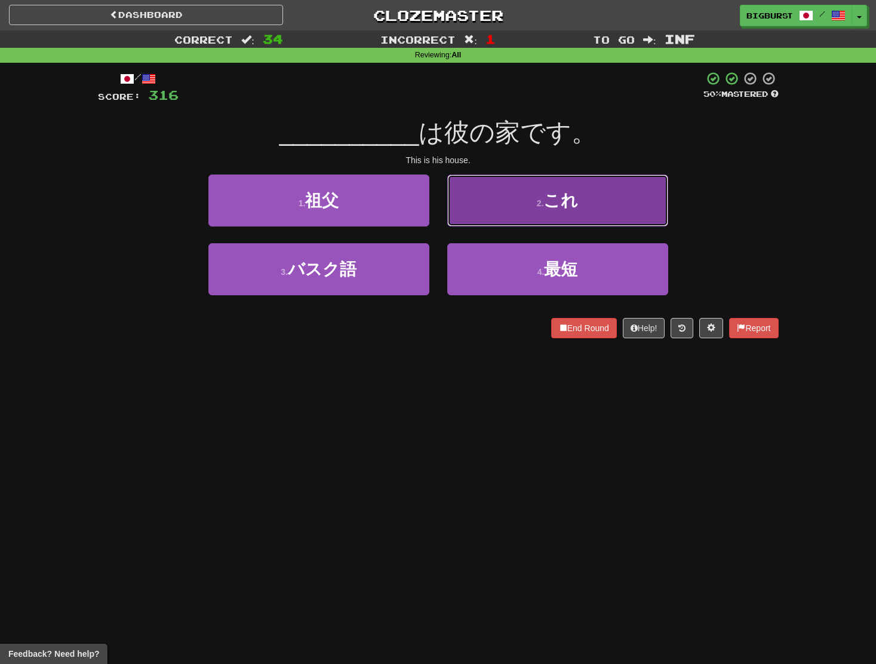
click at [491, 216] on button "2 . これ" at bounding box center [557, 200] width 221 height 52
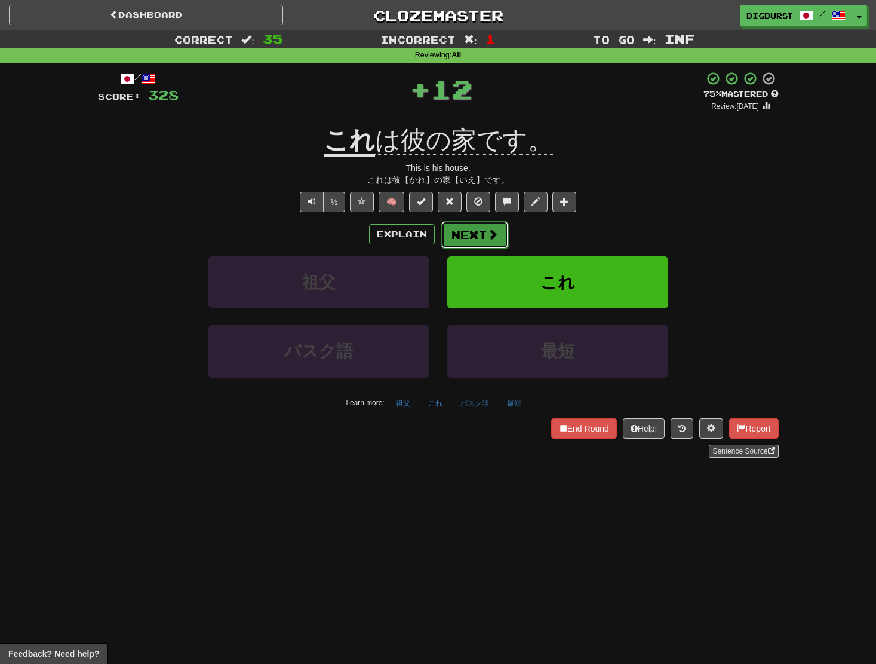
click at [479, 240] on button "Next" at bounding box center [475, 234] width 67 height 27
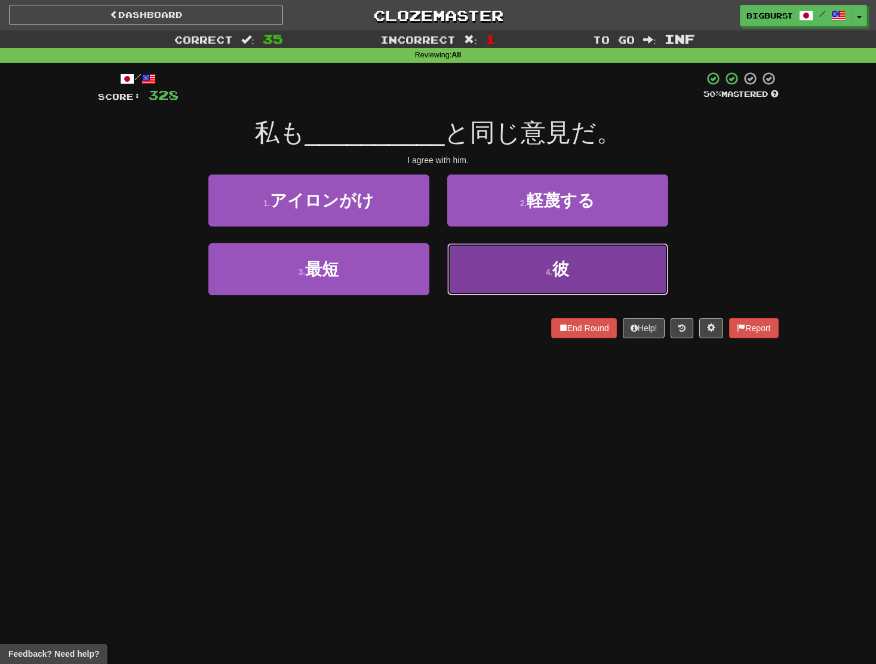
click at [496, 271] on button "4 . 彼" at bounding box center [557, 269] width 221 height 52
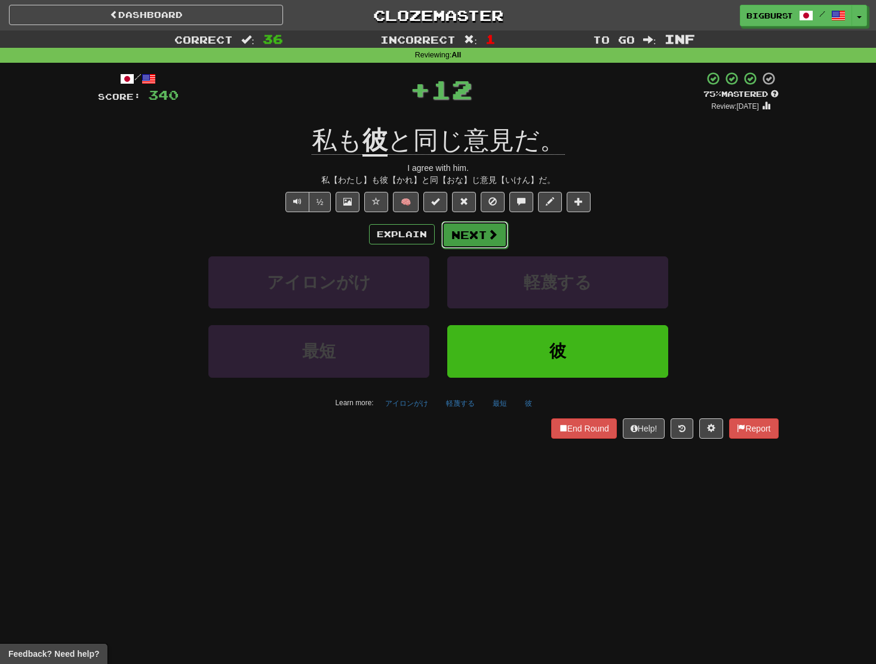
click at [453, 234] on button "Next" at bounding box center [475, 234] width 67 height 27
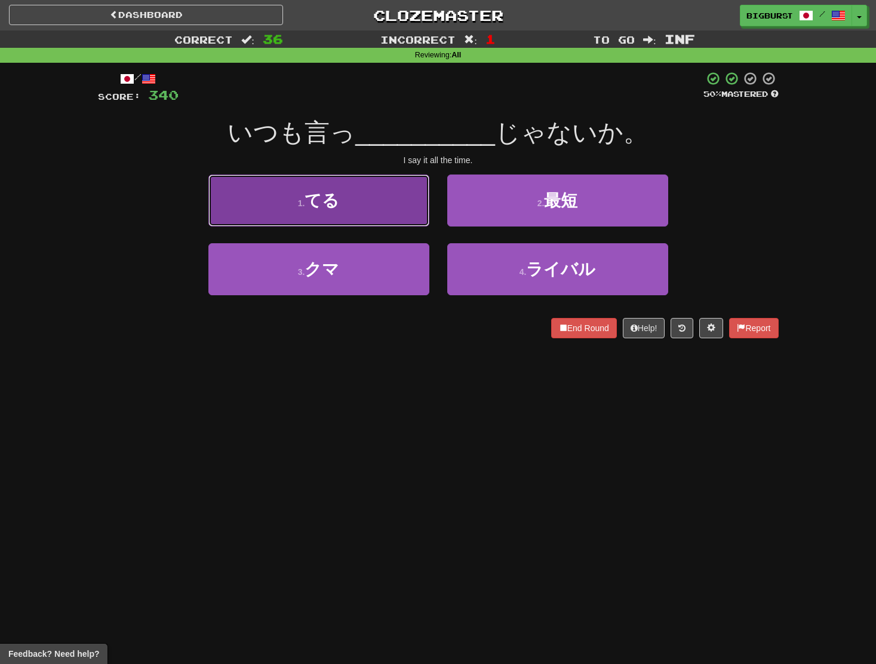
click at [372, 211] on button "1 . てる" at bounding box center [319, 200] width 221 height 52
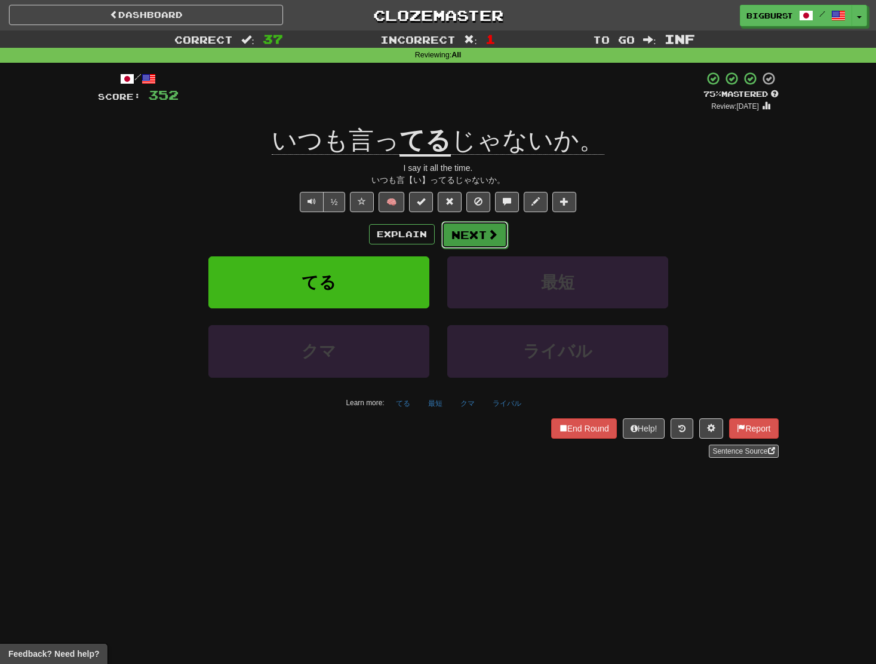
click at [464, 238] on button "Next" at bounding box center [475, 234] width 67 height 27
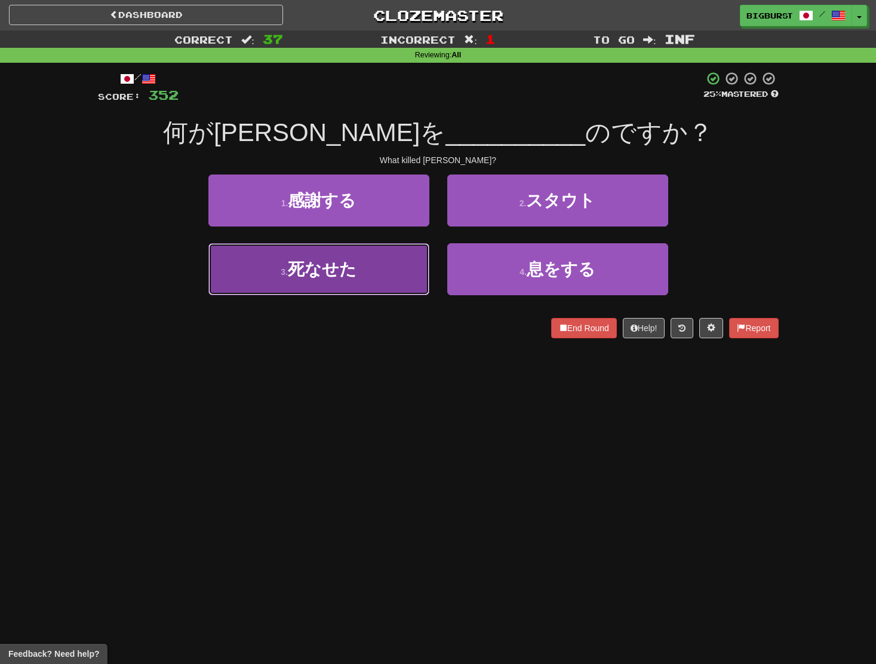
click at [418, 259] on button "3 . 死なせた" at bounding box center [319, 269] width 221 height 52
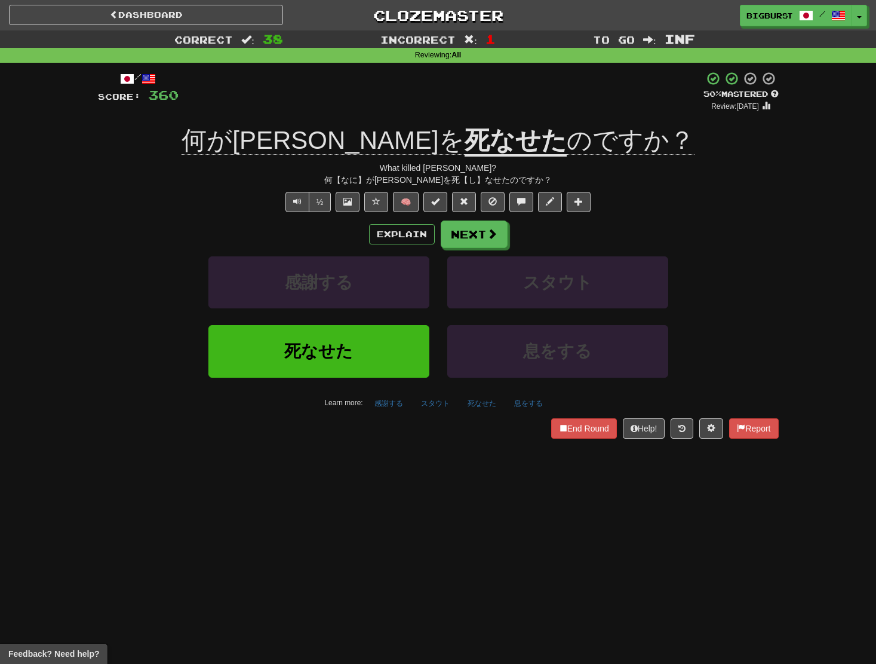
click at [467, 249] on div "Explain Next 感謝する スタウト 死なせた 息をする Learn more: 感謝する スタウト 死なせた 息をする" at bounding box center [438, 316] width 681 height 192
click at [473, 239] on button "Next" at bounding box center [475, 234] width 67 height 27
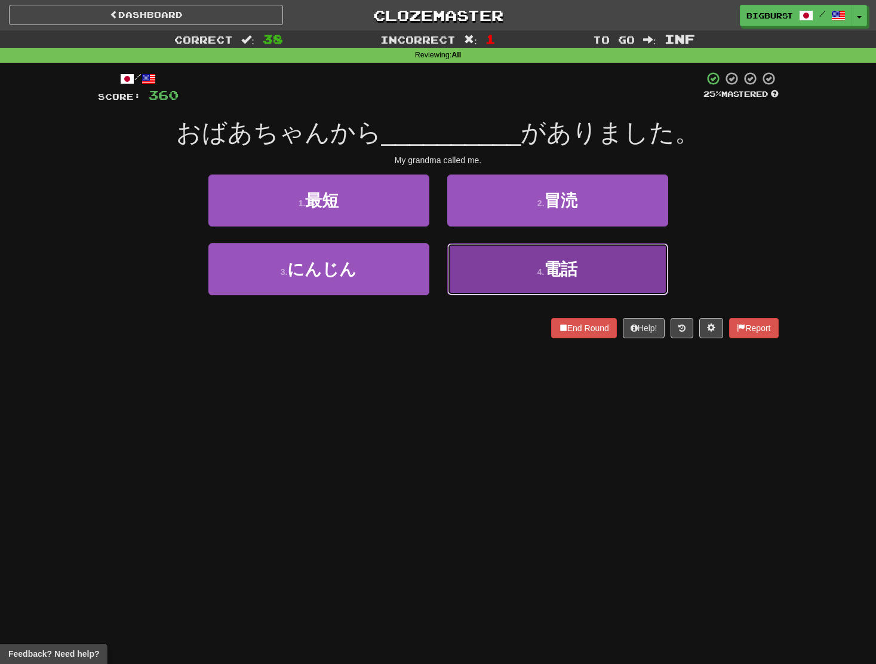
click at [486, 260] on button "4 . 電話" at bounding box center [557, 269] width 221 height 52
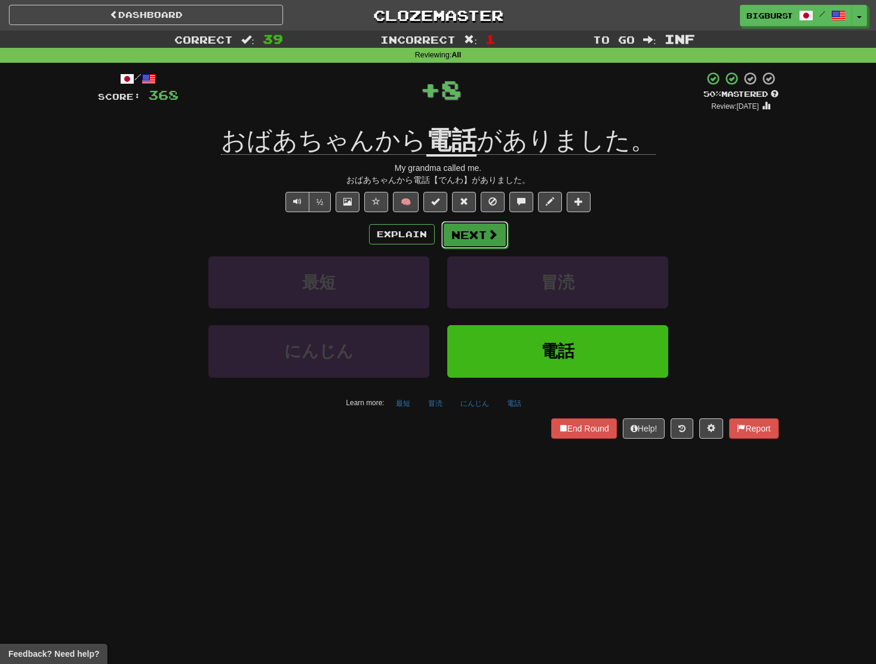
click at [473, 234] on button "Next" at bounding box center [475, 234] width 67 height 27
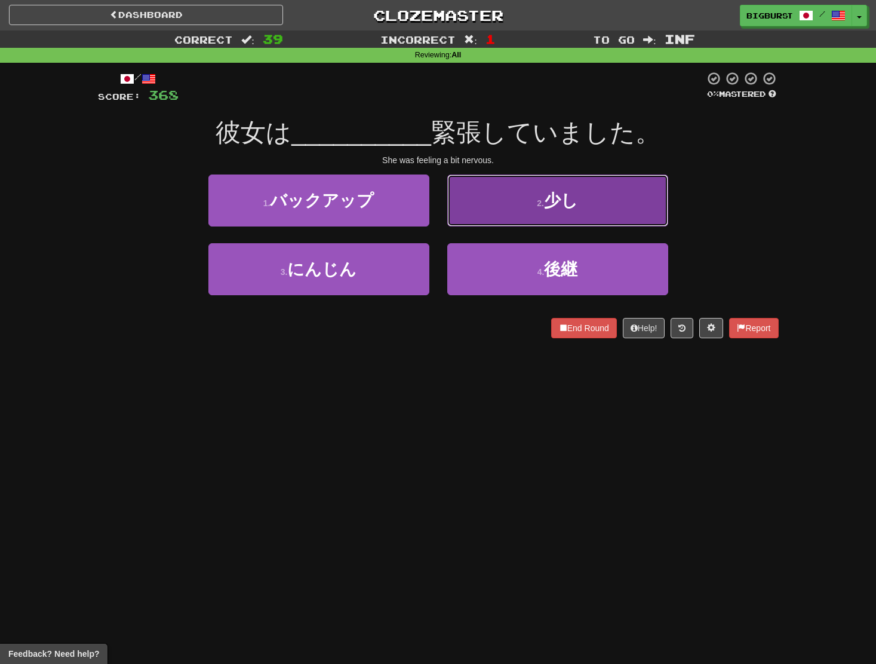
click at [489, 212] on button "2 . 少し" at bounding box center [557, 200] width 221 height 52
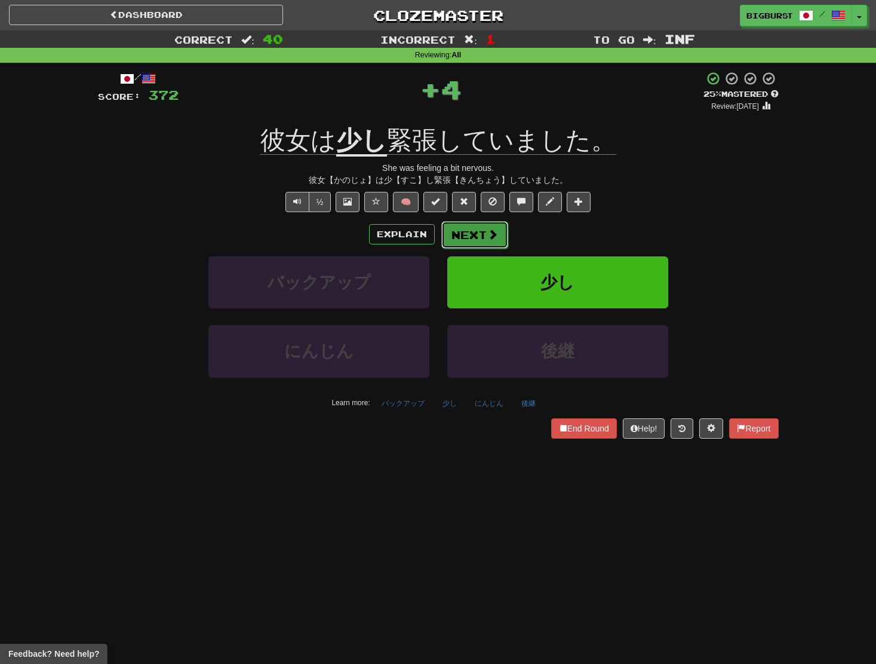
click at [484, 231] on button "Next" at bounding box center [475, 234] width 67 height 27
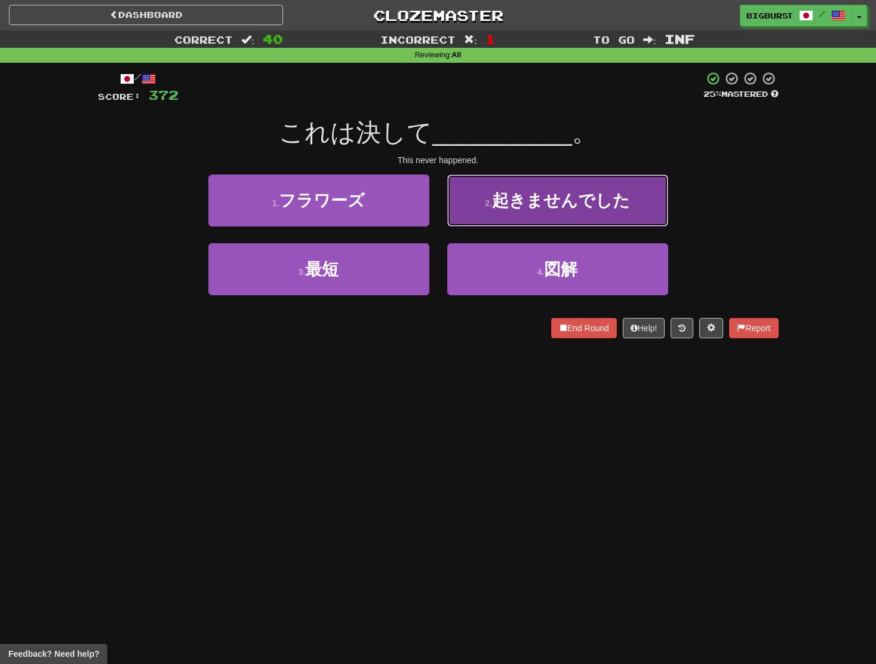
click at [550, 210] on button "2 . 起きませんでした" at bounding box center [557, 200] width 221 height 52
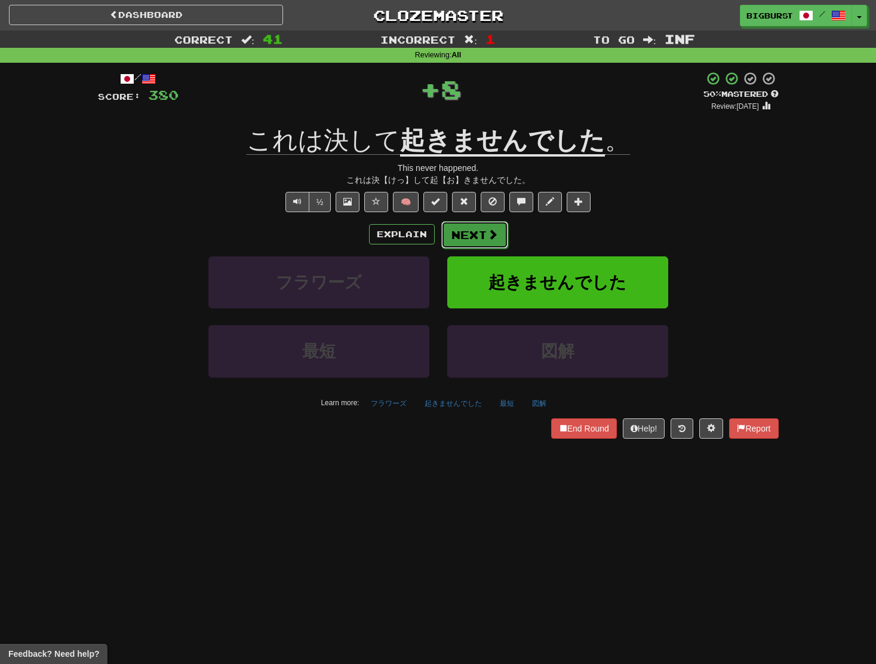
click at [489, 241] on button "Next" at bounding box center [475, 234] width 67 height 27
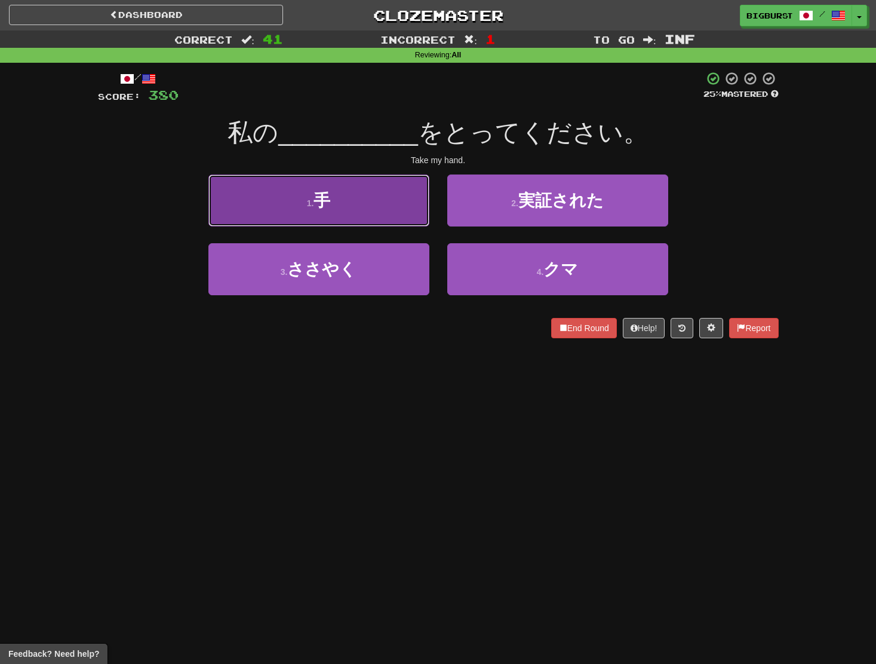
click at [352, 203] on button "1 . 手" at bounding box center [319, 200] width 221 height 52
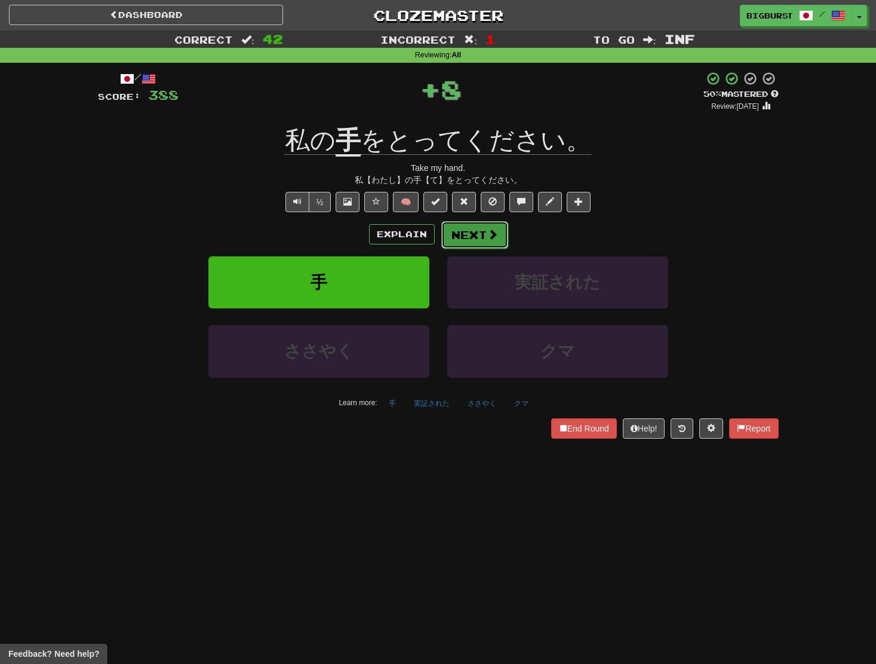
click at [472, 227] on button "Next" at bounding box center [475, 234] width 67 height 27
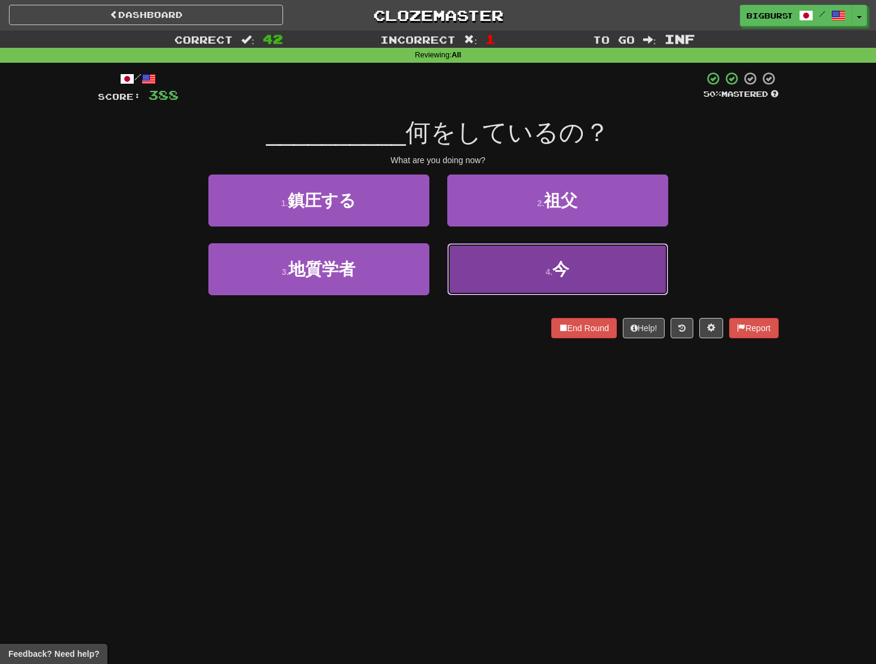
click at [489, 247] on button "4 . 今" at bounding box center [557, 269] width 221 height 52
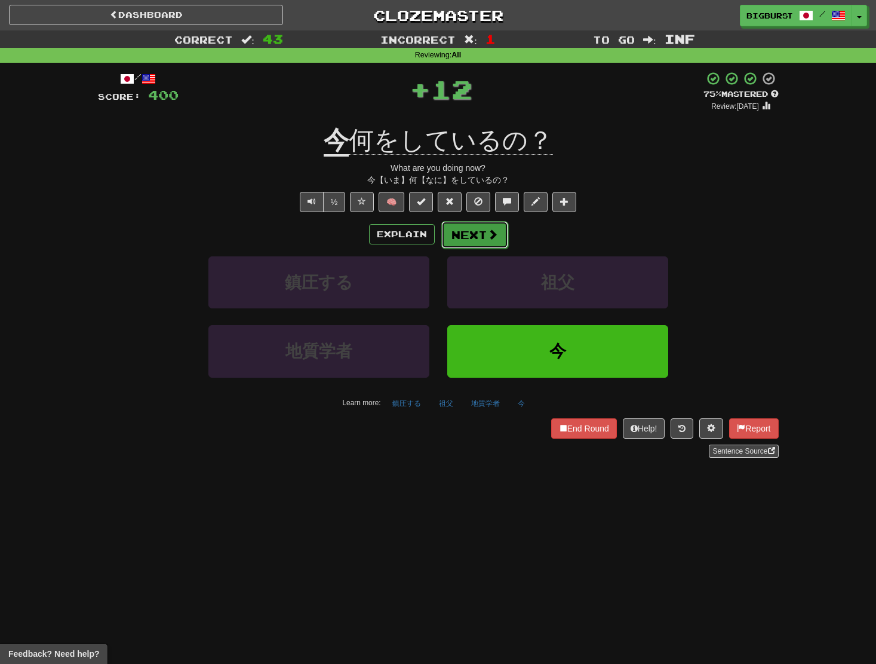
click at [476, 231] on button "Next" at bounding box center [475, 234] width 67 height 27
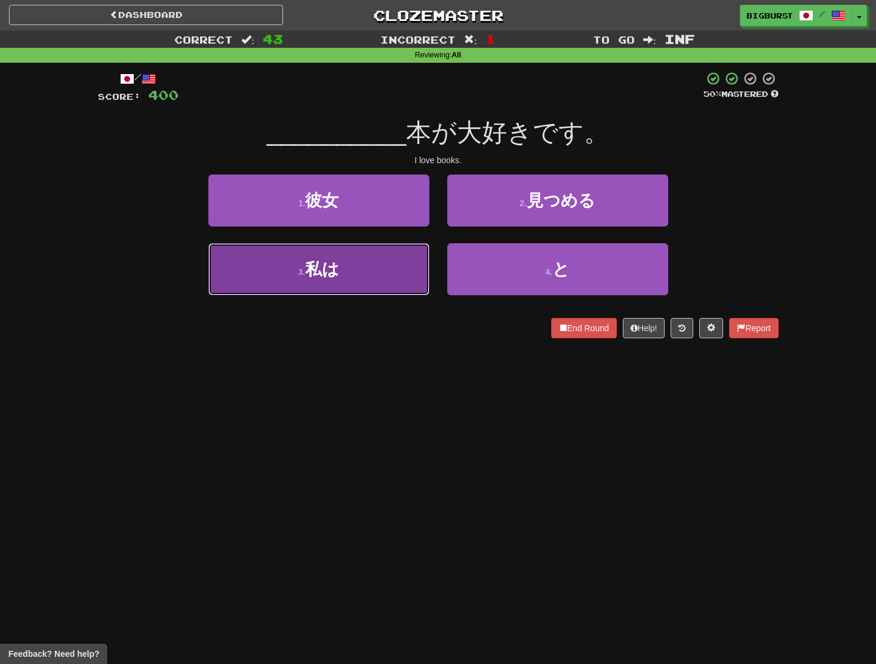
click at [389, 266] on button "3 . 私は" at bounding box center [319, 269] width 221 height 52
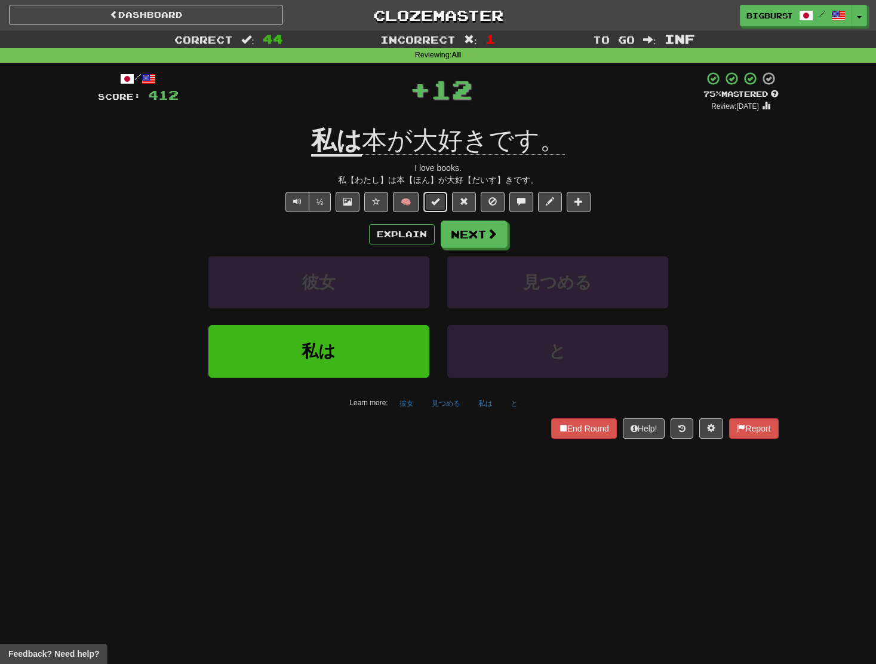
click at [444, 200] on button at bounding box center [436, 202] width 24 height 20
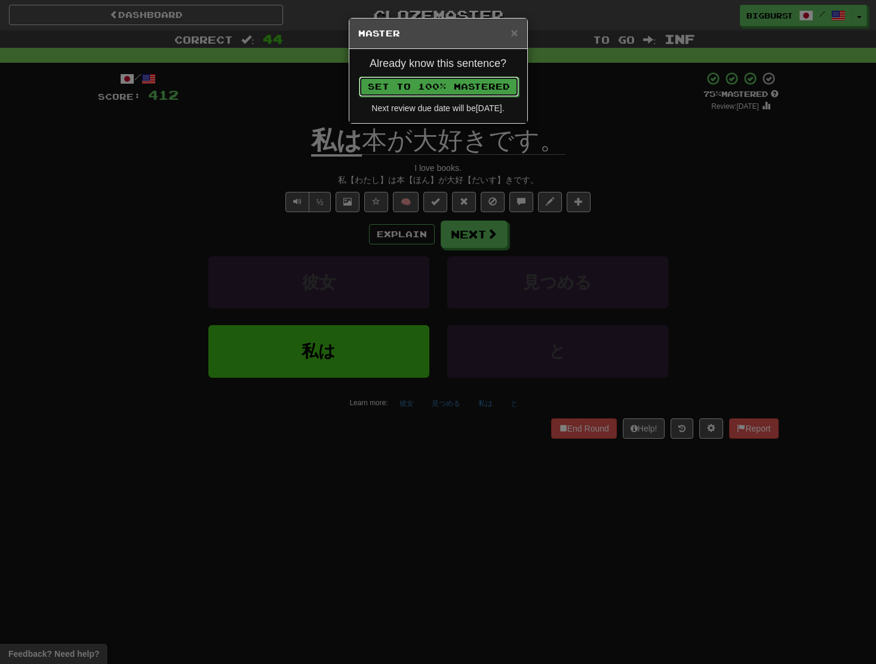
click at [447, 91] on button "Set to 100% Mastered" at bounding box center [439, 86] width 160 height 20
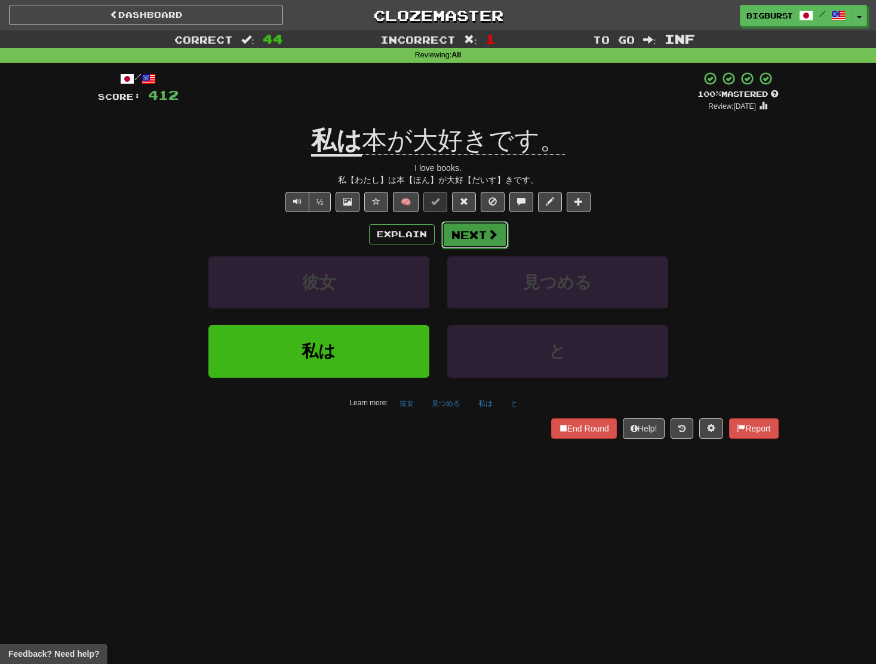
click at [477, 224] on button "Next" at bounding box center [475, 234] width 67 height 27
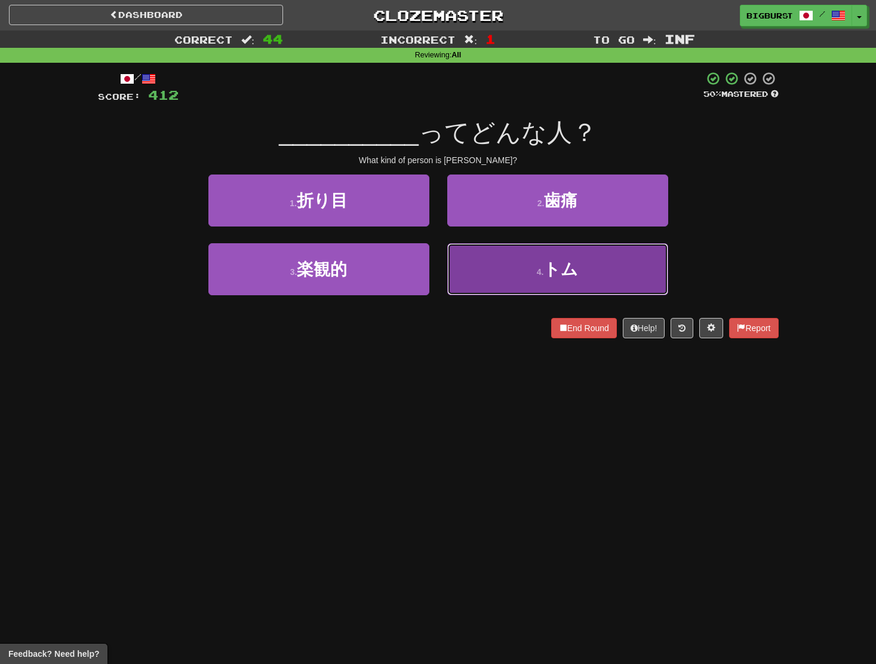
click at [489, 254] on button "4 . トム" at bounding box center [557, 269] width 221 height 52
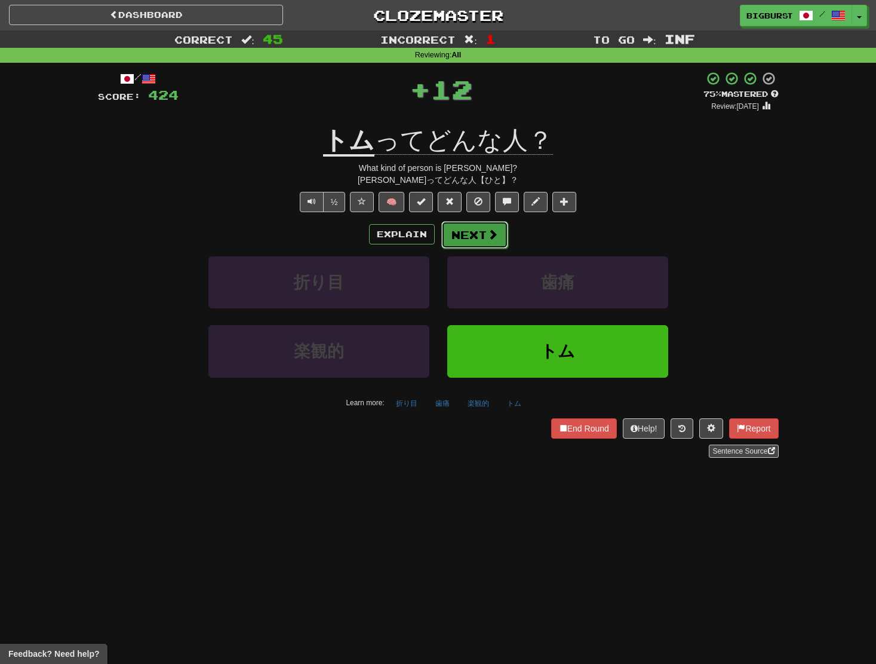
click at [482, 240] on button "Next" at bounding box center [475, 234] width 67 height 27
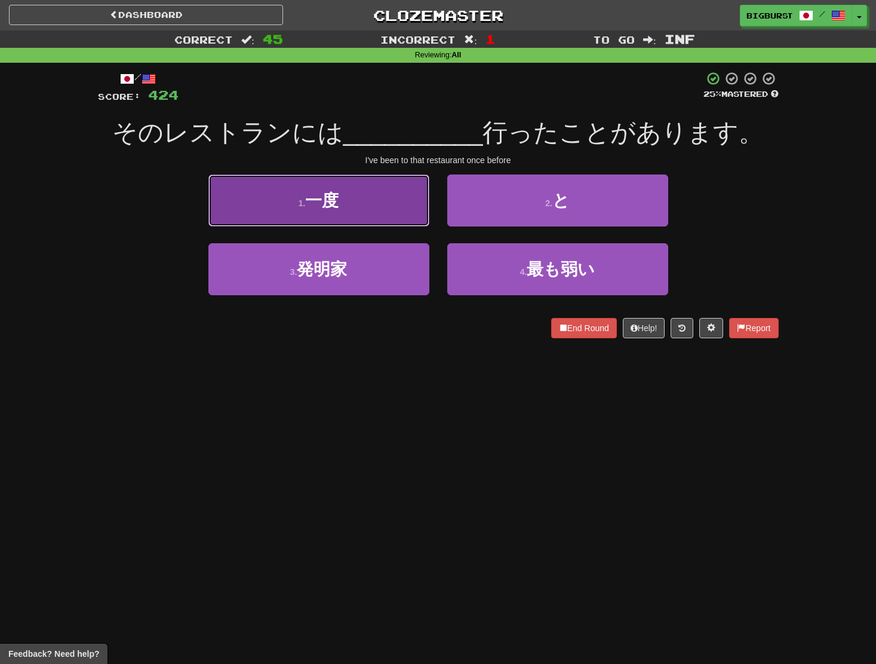
click at [402, 224] on button "1 . 一度" at bounding box center [319, 200] width 221 height 52
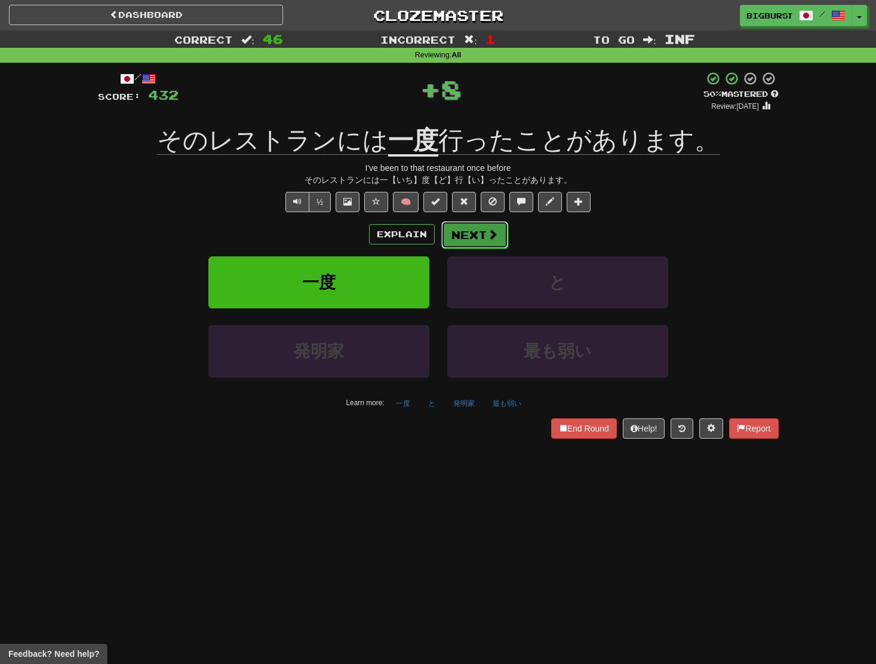
click at [488, 230] on span at bounding box center [493, 234] width 11 height 11
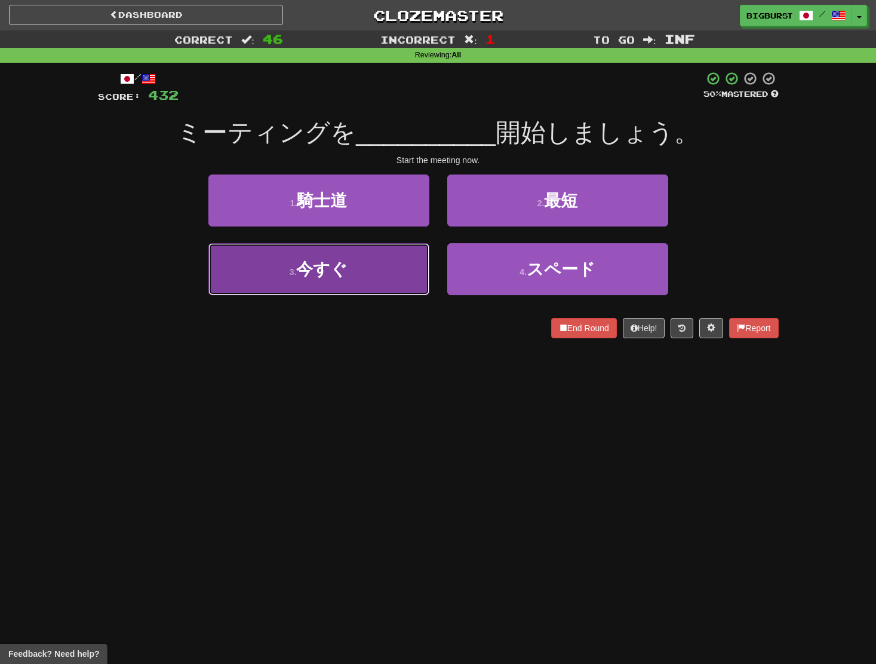
click at [387, 261] on button "3 . 今すぐ" at bounding box center [319, 269] width 221 height 52
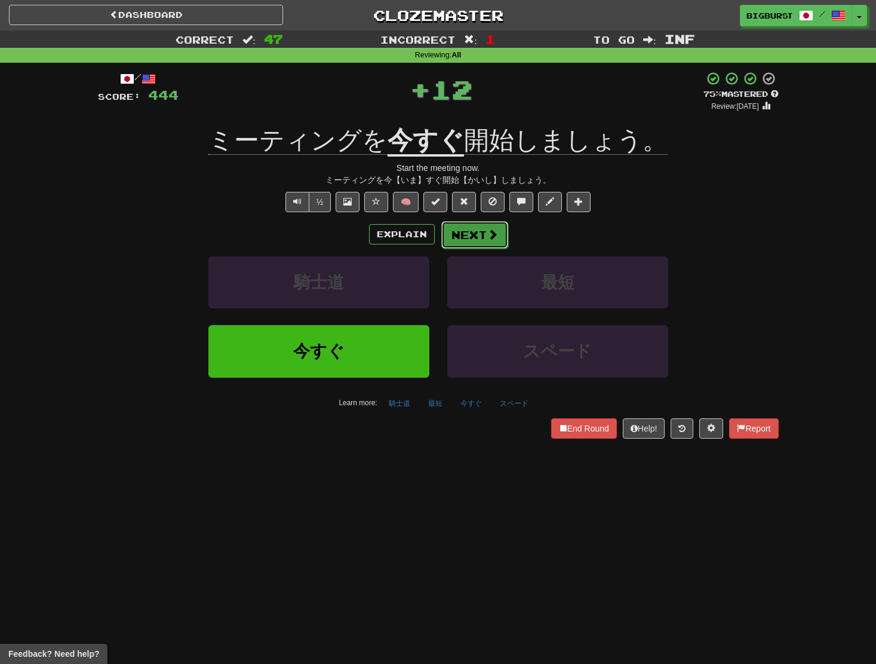
click at [471, 240] on button "Next" at bounding box center [475, 234] width 67 height 27
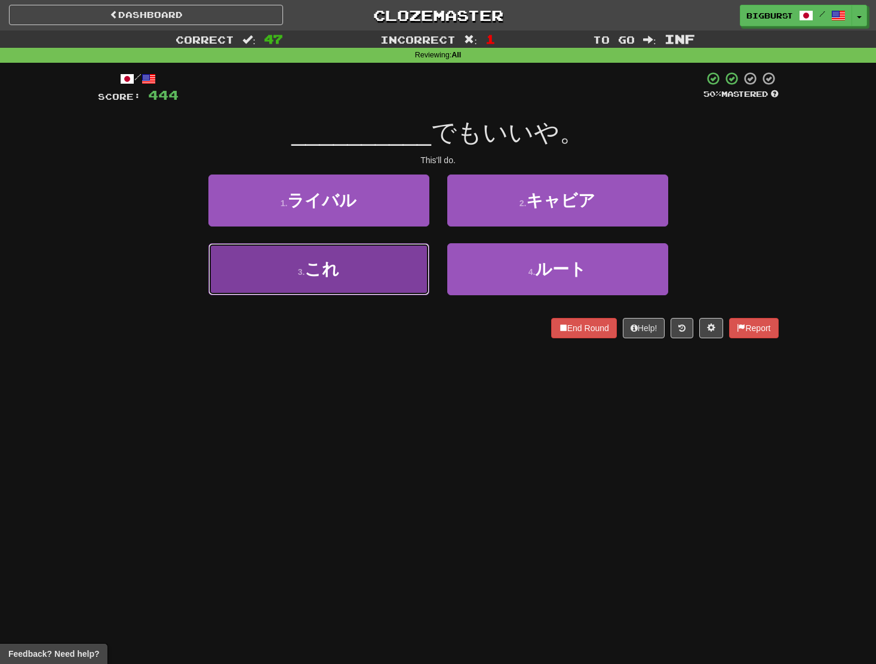
click at [410, 257] on button "3 . これ" at bounding box center [319, 269] width 221 height 52
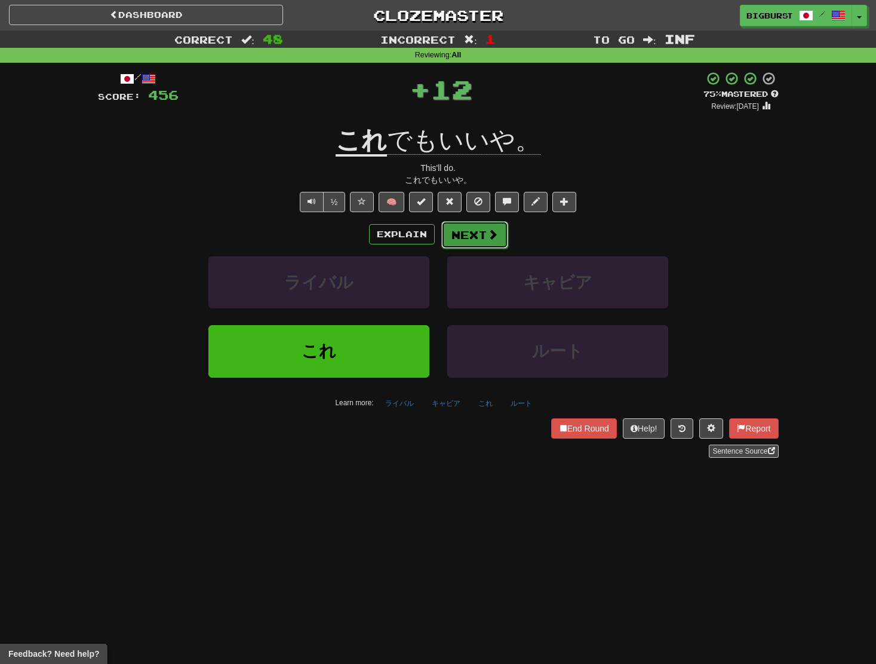
click at [463, 240] on button "Next" at bounding box center [475, 234] width 67 height 27
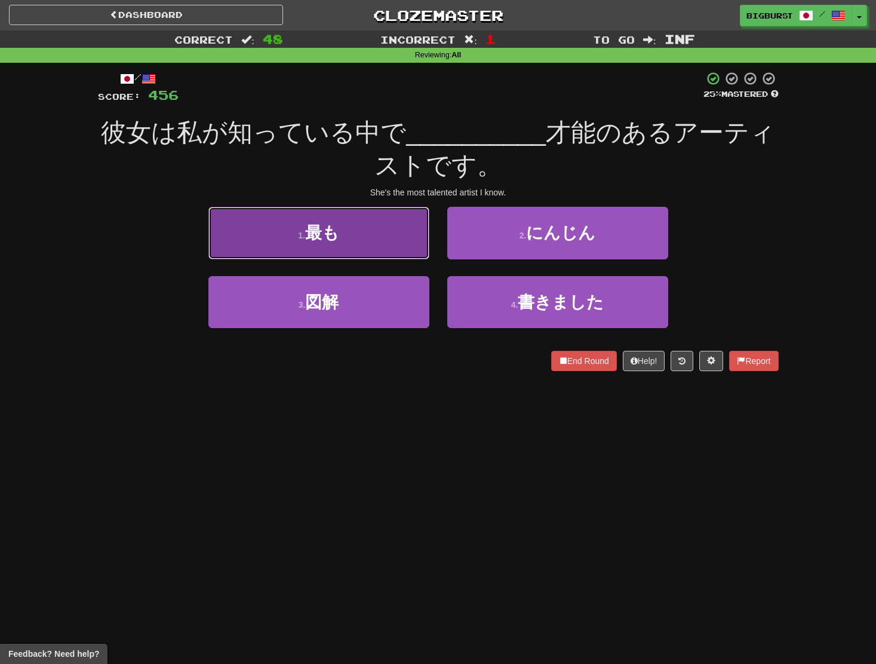
click at [360, 231] on button "1 . 最も" at bounding box center [319, 233] width 221 height 52
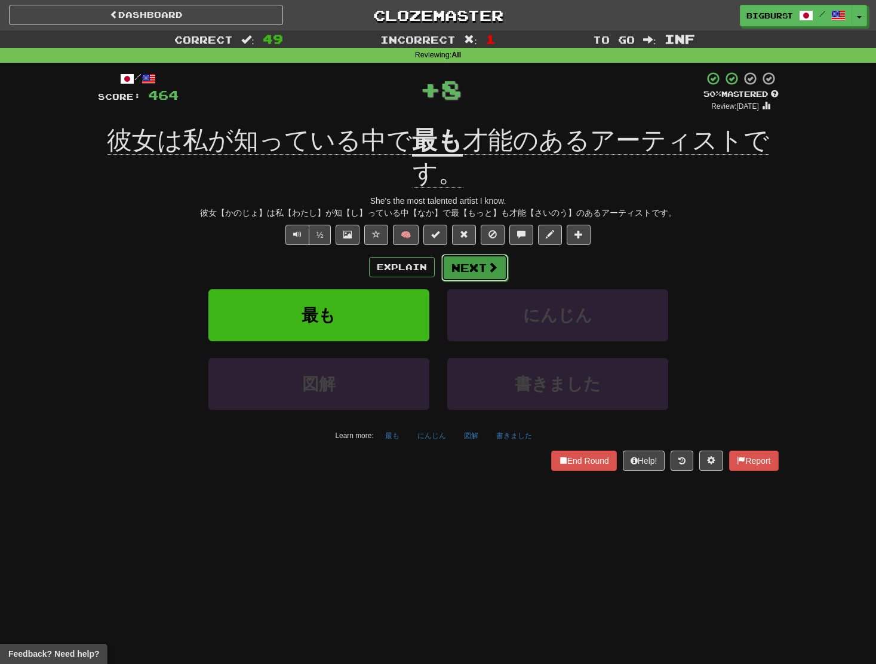
click at [465, 262] on button "Next" at bounding box center [475, 267] width 67 height 27
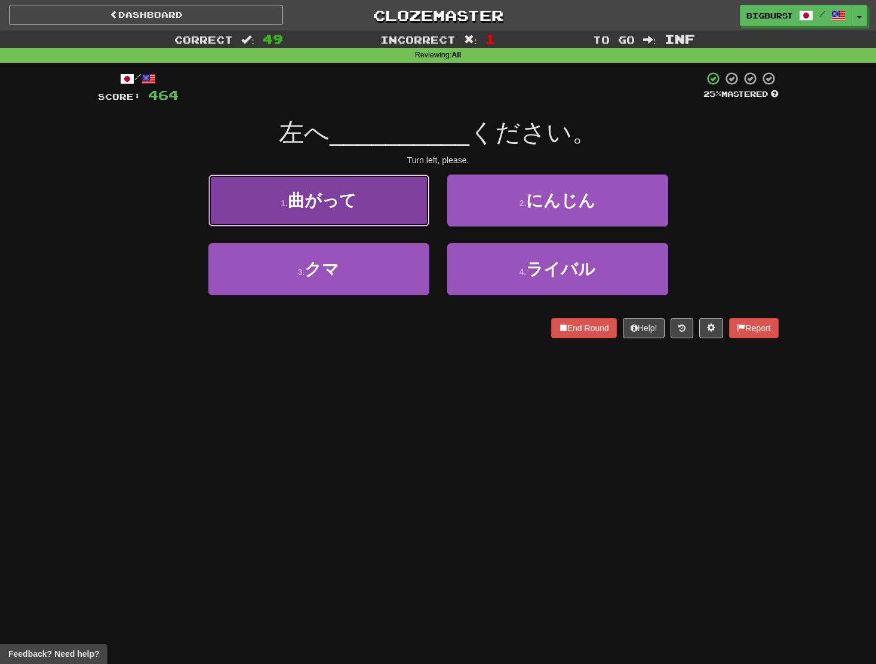
click at [412, 219] on button "1 . 曲がって" at bounding box center [319, 200] width 221 height 52
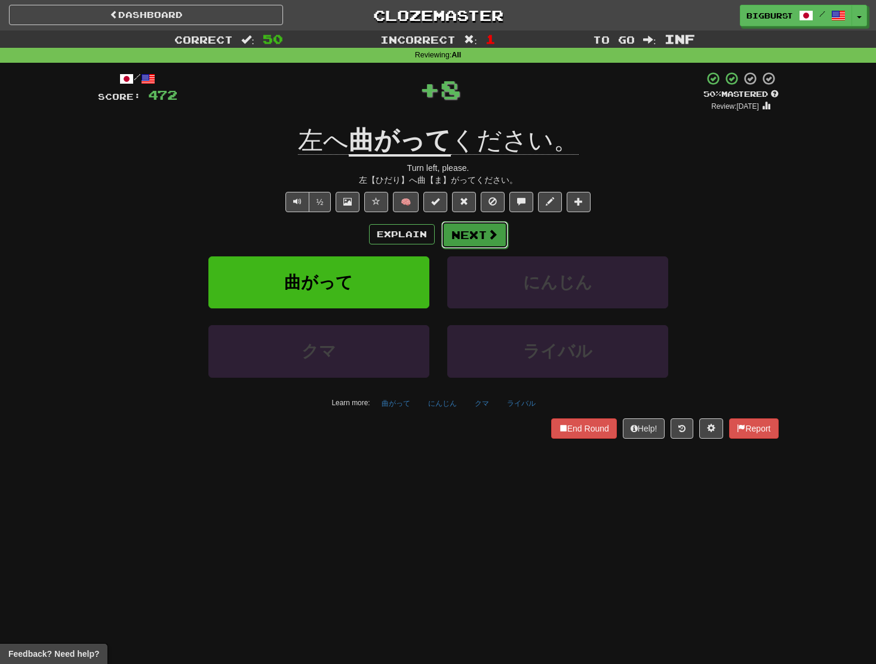
click at [447, 240] on button "Next" at bounding box center [475, 234] width 67 height 27
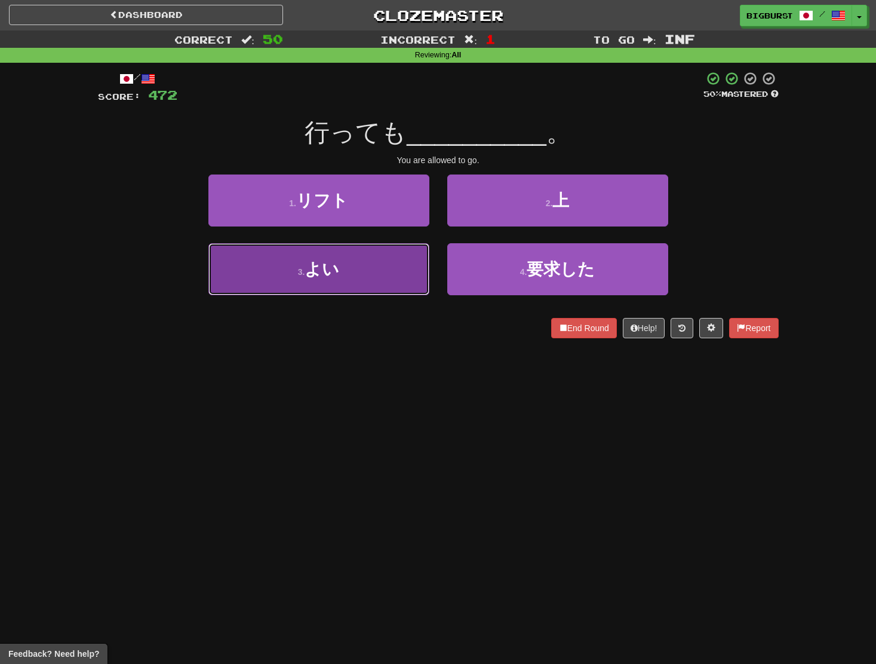
click at [411, 253] on button "3 . よい" at bounding box center [319, 269] width 221 height 52
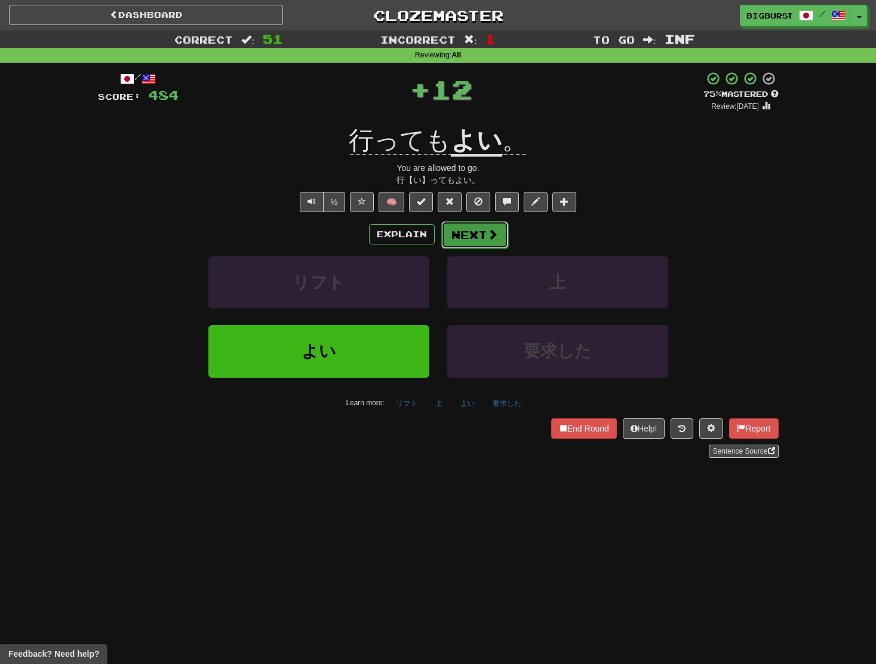
click at [462, 235] on button "Next" at bounding box center [475, 234] width 67 height 27
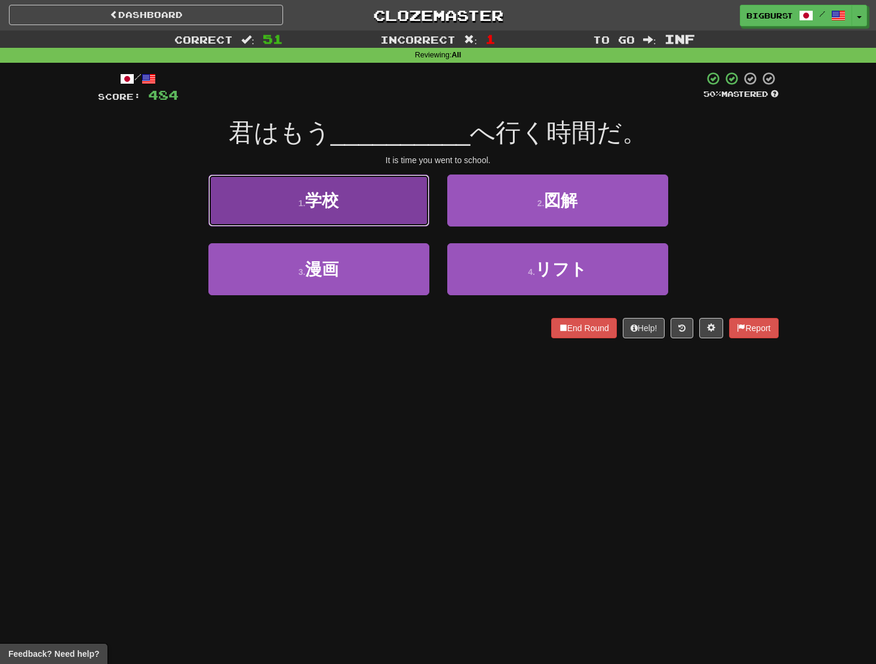
click at [391, 208] on button "1 . 学校" at bounding box center [319, 200] width 221 height 52
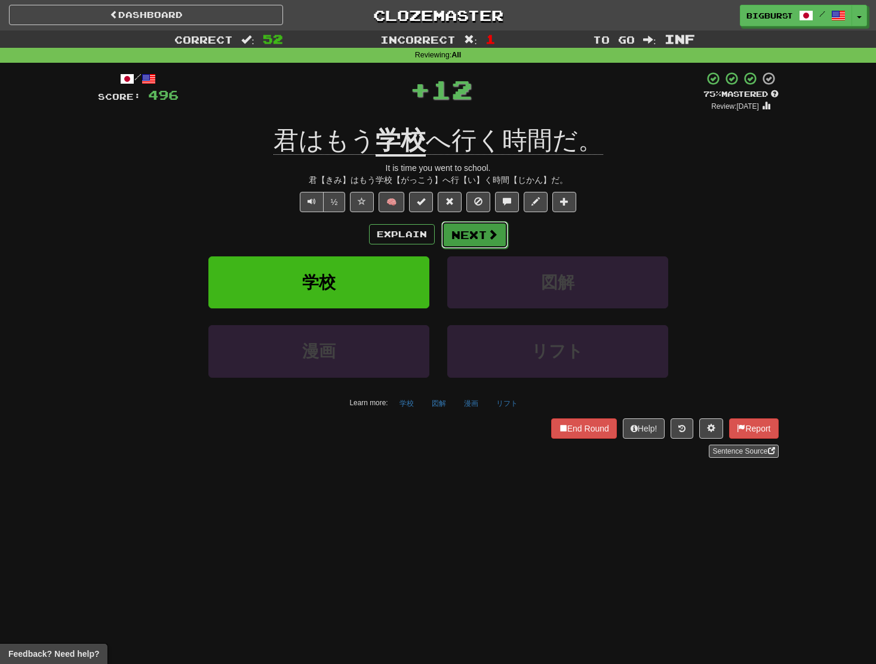
click at [458, 229] on button "Next" at bounding box center [475, 234] width 67 height 27
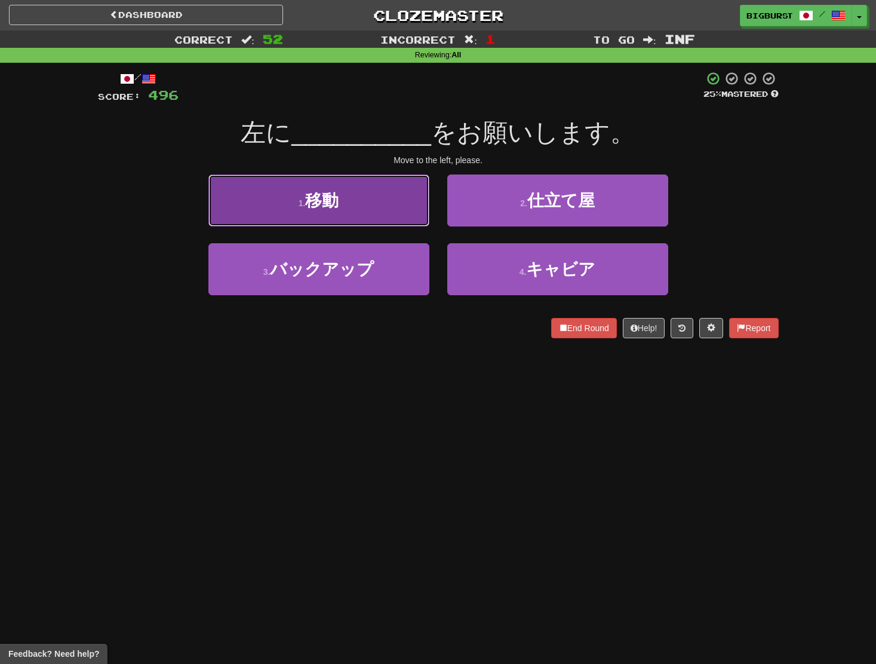
click at [403, 221] on button "1 . 移動" at bounding box center [319, 200] width 221 height 52
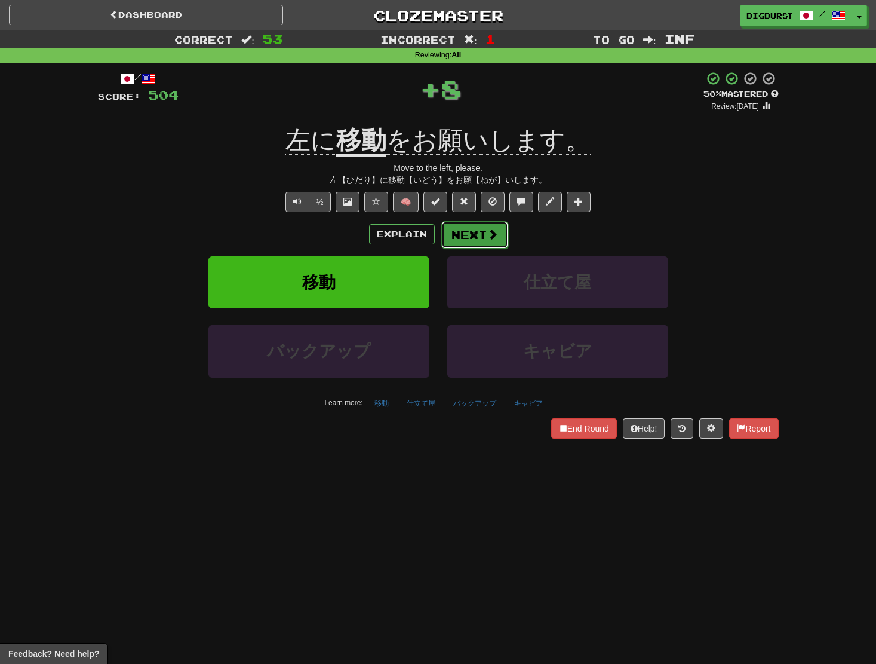
click at [461, 231] on button "Next" at bounding box center [475, 234] width 67 height 27
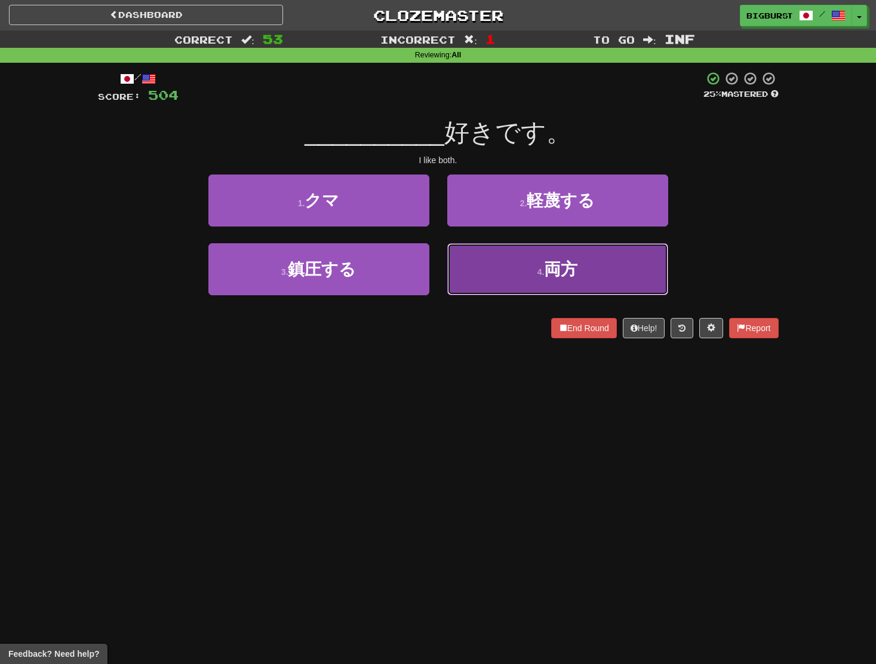
click at [474, 246] on button "4 . 両方" at bounding box center [557, 269] width 221 height 52
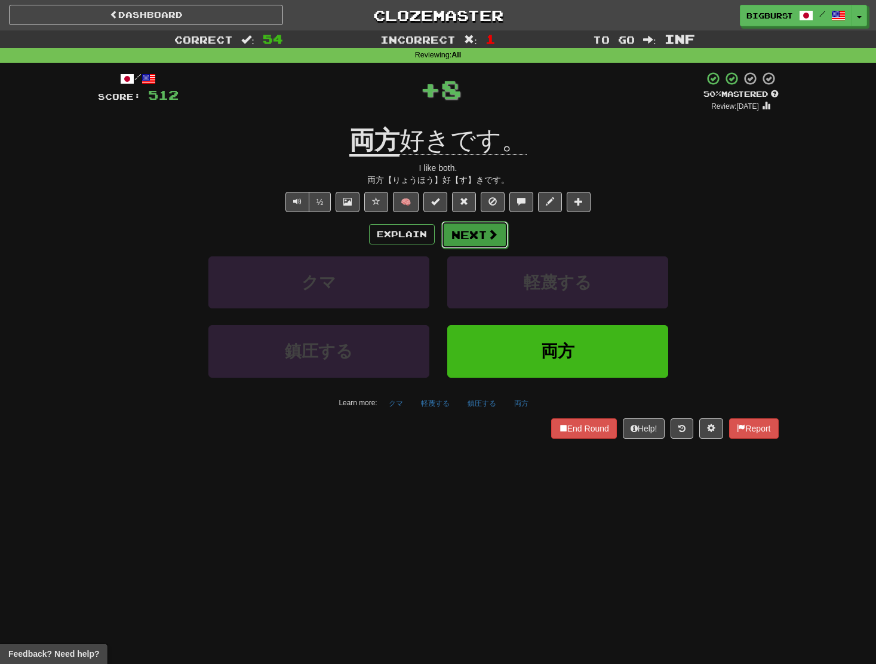
click at [465, 238] on button "Next" at bounding box center [475, 234] width 67 height 27
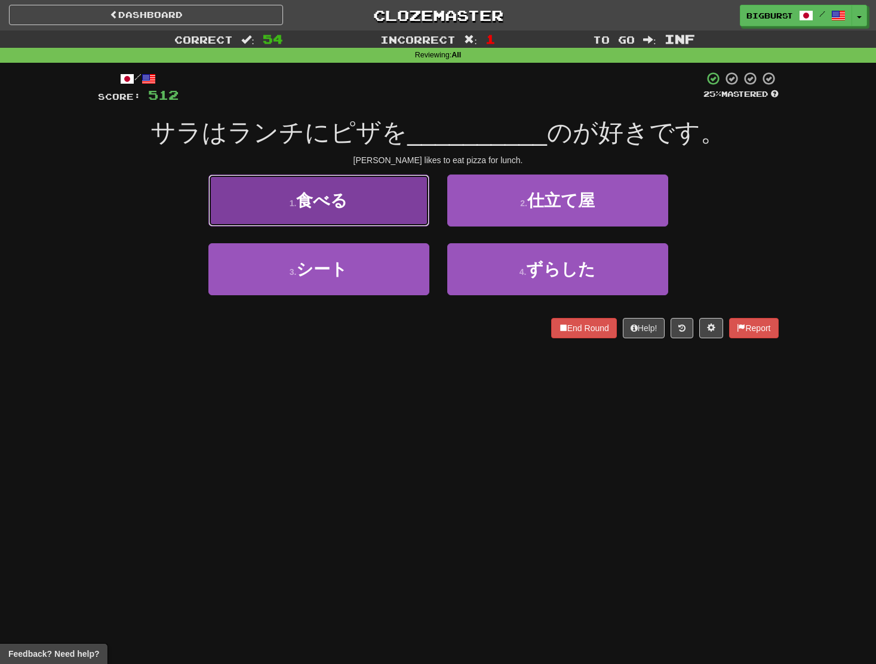
click at [400, 217] on button "1 . 食べる" at bounding box center [319, 200] width 221 height 52
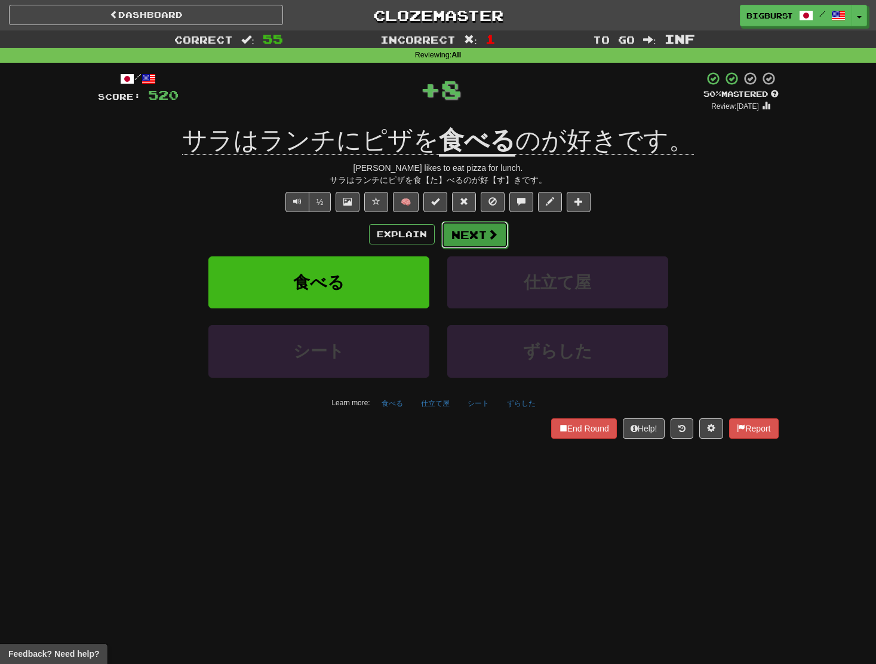
click at [455, 235] on button "Next" at bounding box center [475, 234] width 67 height 27
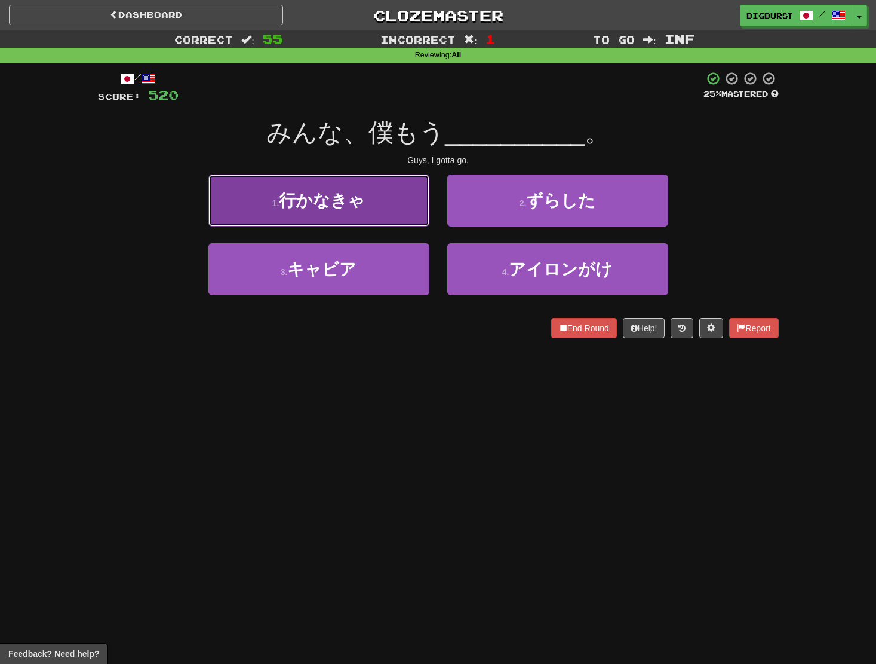
click at [394, 216] on button "1 . 行かなきゃ" at bounding box center [319, 200] width 221 height 52
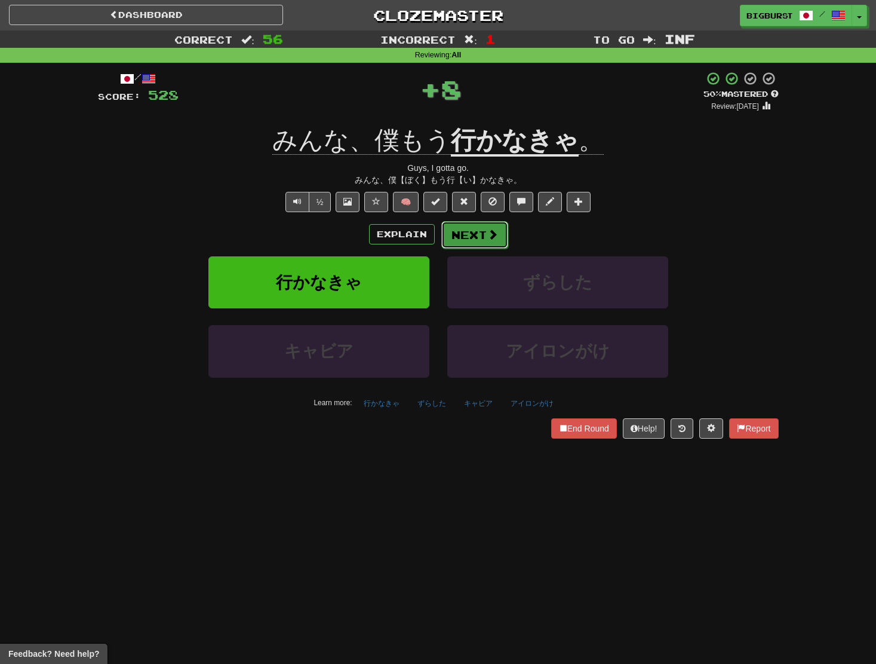
click at [468, 231] on button "Next" at bounding box center [475, 234] width 67 height 27
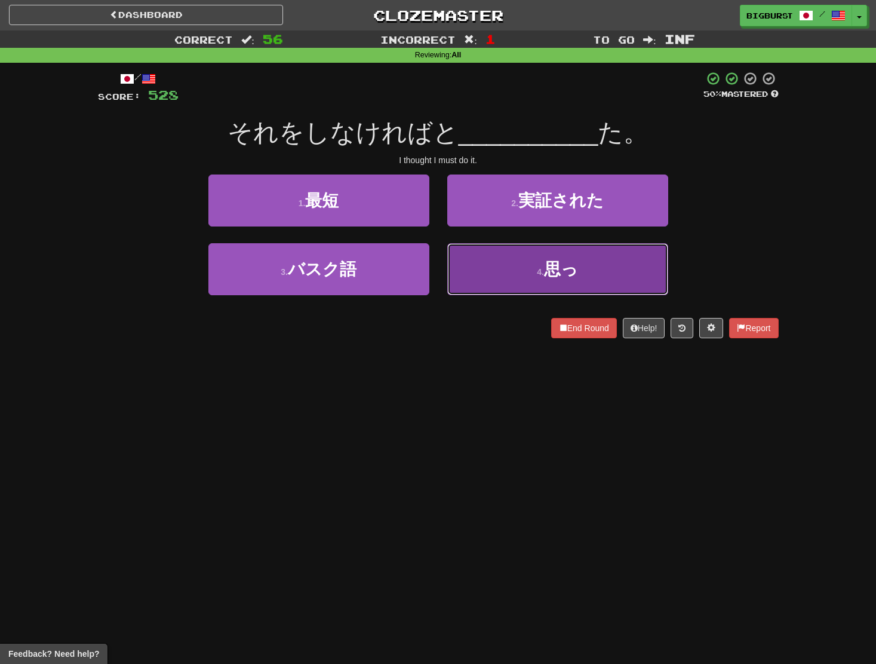
click at [480, 253] on button "4 . 思っ" at bounding box center [557, 269] width 221 height 52
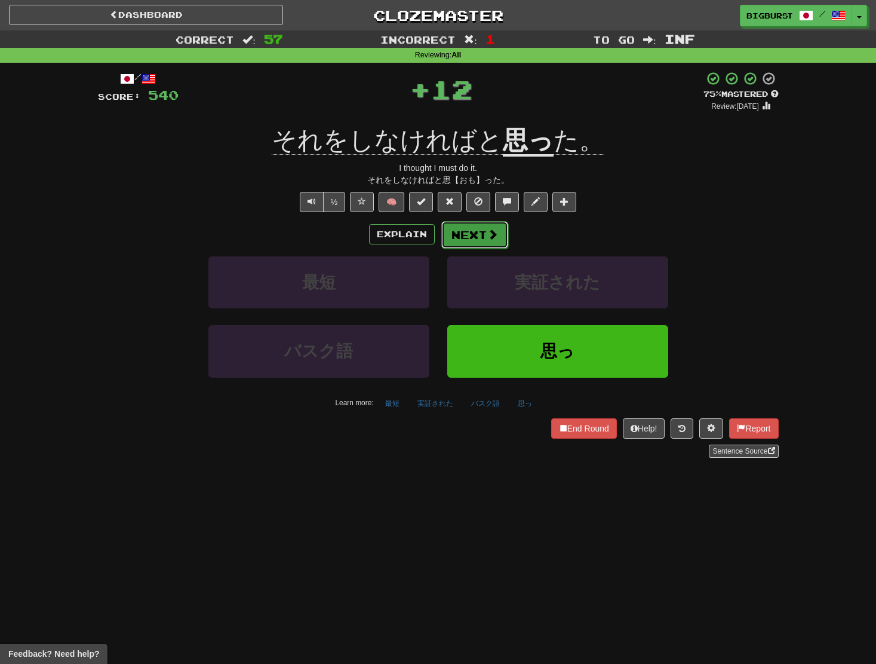
click at [473, 235] on button "Next" at bounding box center [475, 234] width 67 height 27
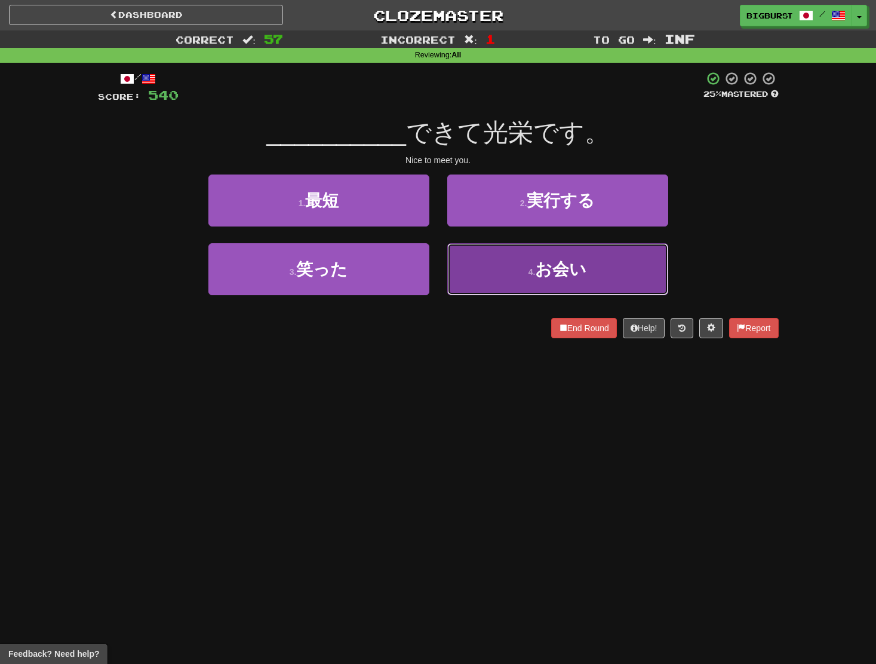
click at [483, 251] on button "4 . お会い" at bounding box center [557, 269] width 221 height 52
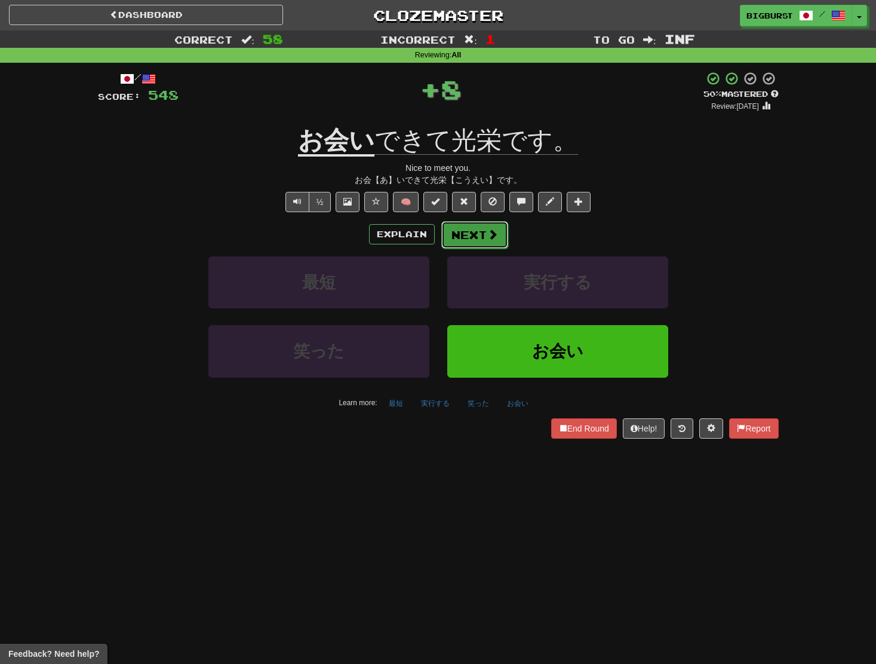
click at [479, 241] on button "Next" at bounding box center [475, 234] width 67 height 27
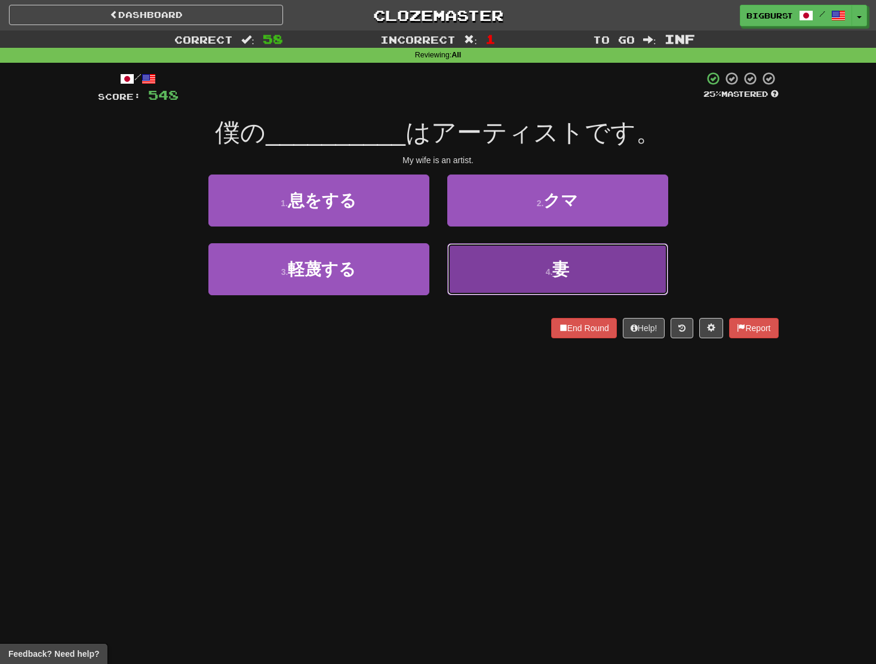
click at [501, 263] on button "4 . 妻" at bounding box center [557, 269] width 221 height 52
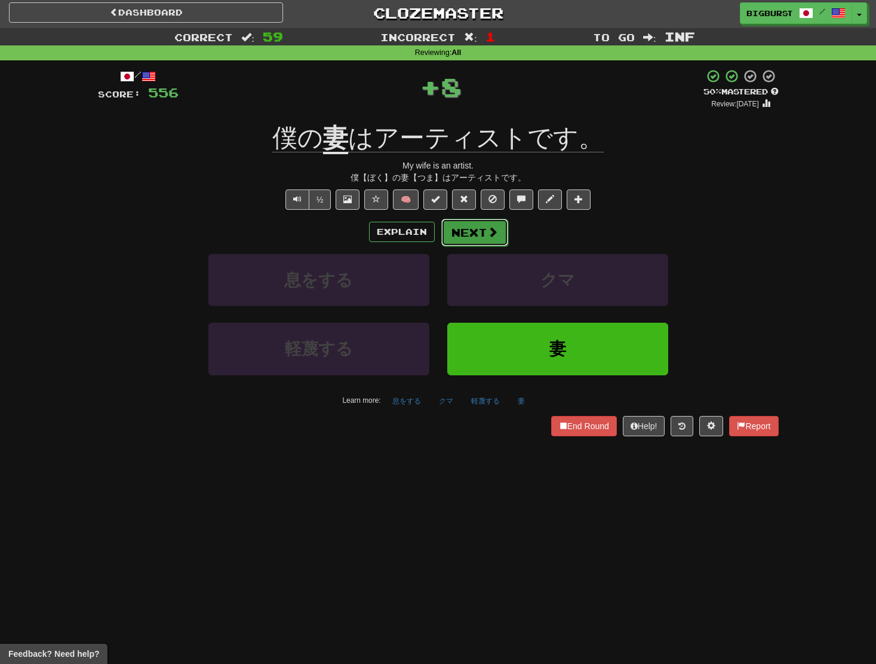
click at [473, 232] on button "Next" at bounding box center [475, 232] width 67 height 27
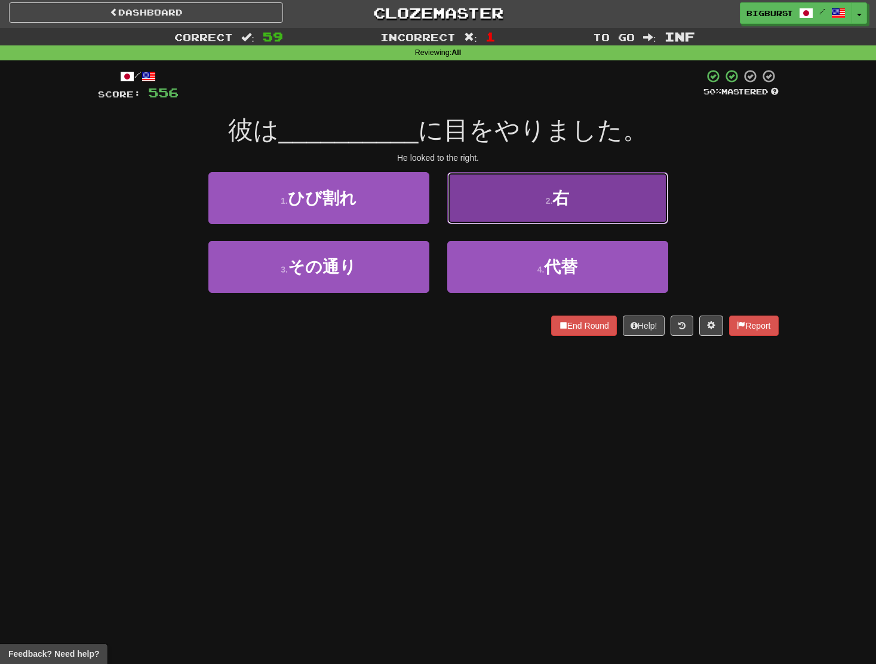
click at [489, 215] on button "2 . 右" at bounding box center [557, 198] width 221 height 52
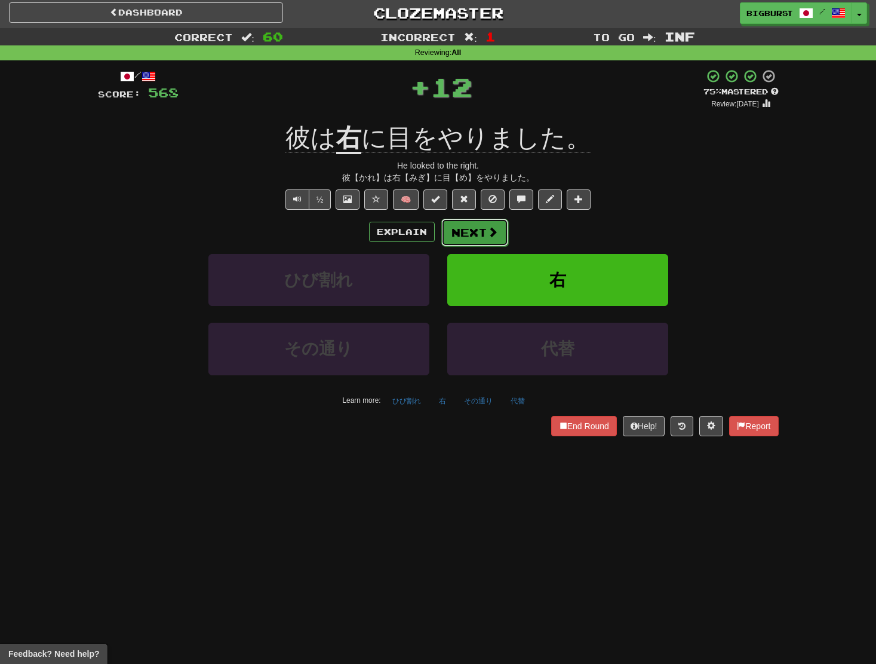
click at [474, 232] on button "Next" at bounding box center [475, 232] width 67 height 27
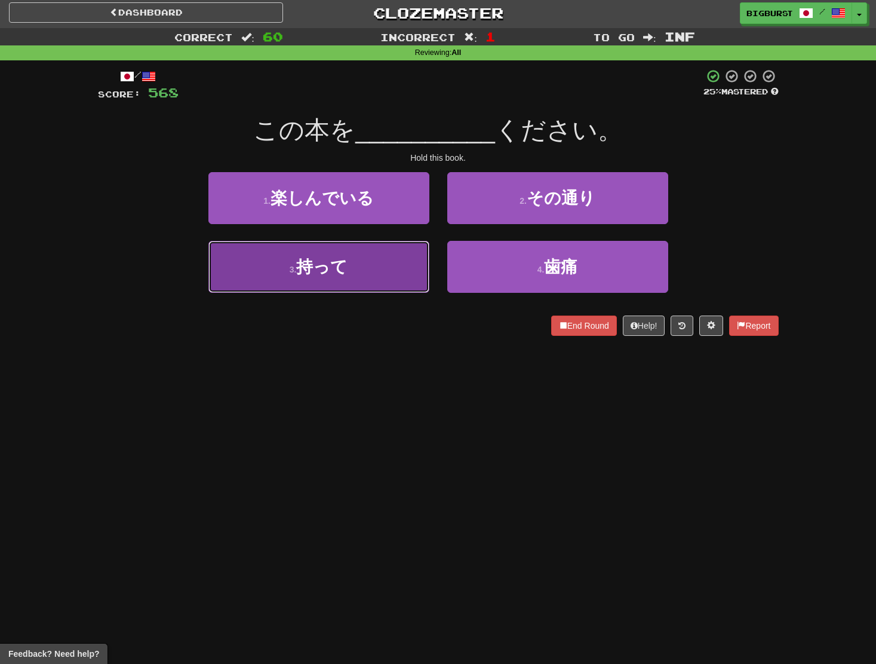
click at [394, 250] on button "3 . 持って" at bounding box center [319, 267] width 221 height 52
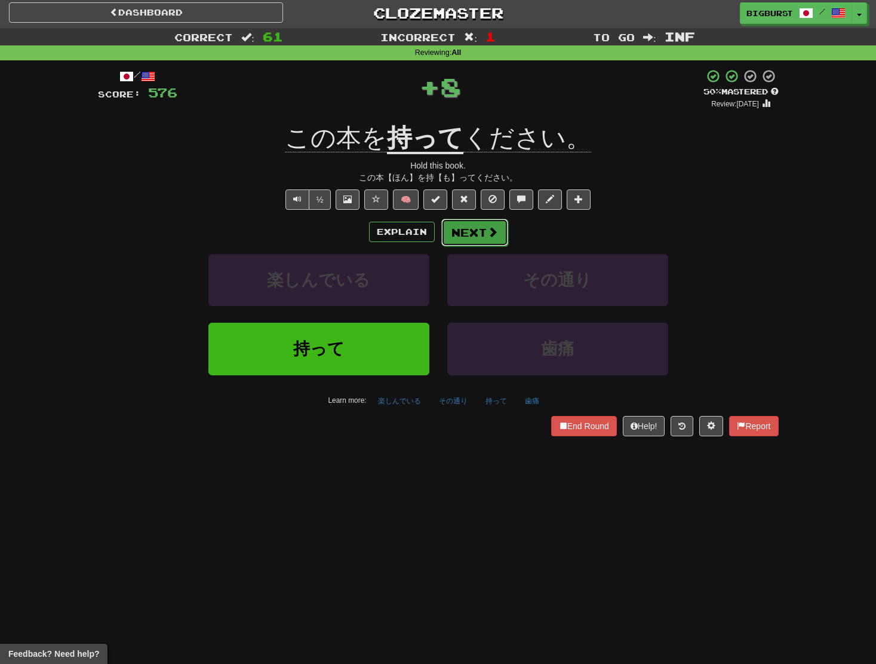
click at [465, 238] on button "Next" at bounding box center [475, 232] width 67 height 27
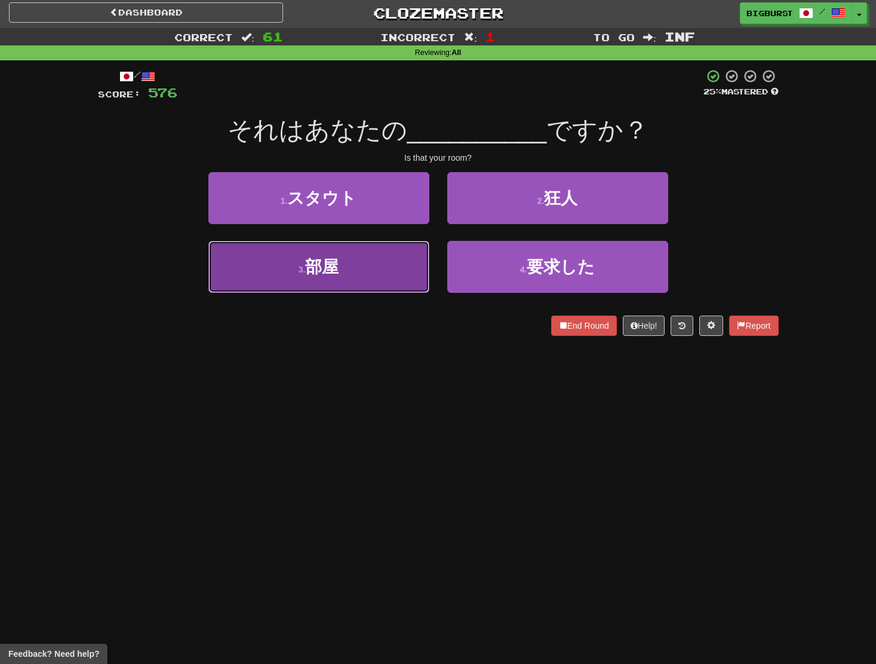
click at [416, 252] on button "3 . 部屋" at bounding box center [319, 267] width 221 height 52
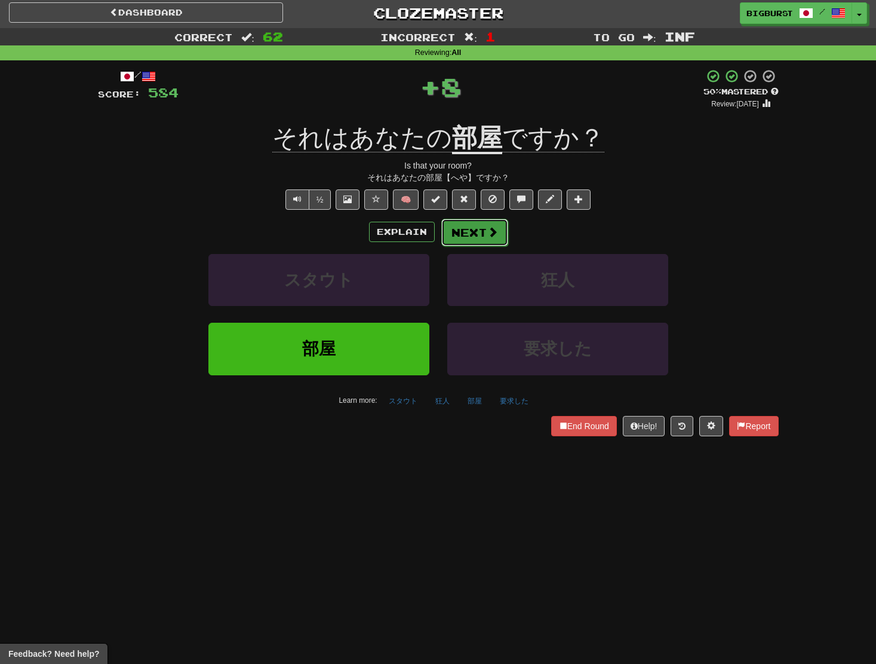
click at [473, 232] on button "Next" at bounding box center [475, 232] width 67 height 27
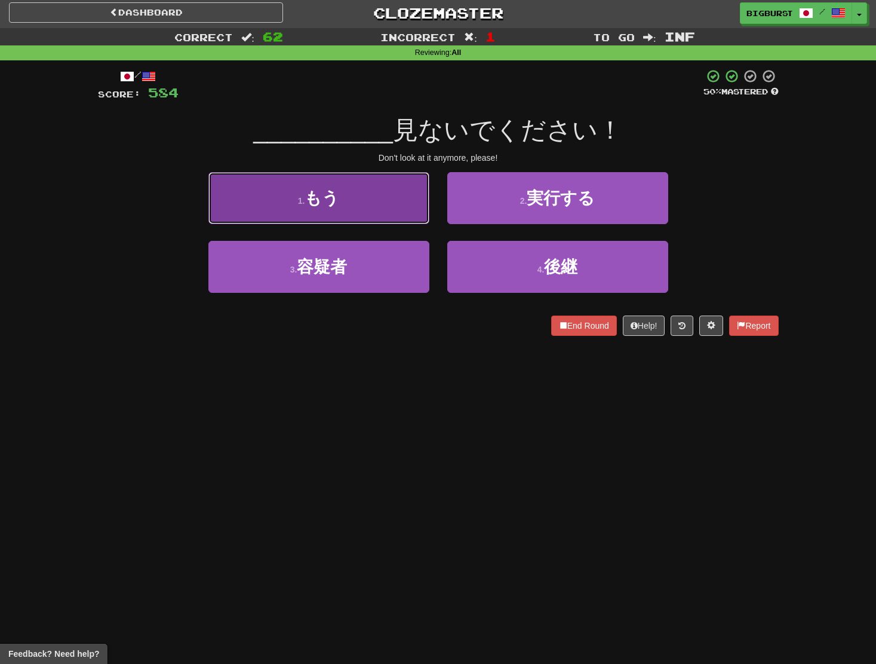
click at [388, 217] on button "1 . もう" at bounding box center [319, 198] width 221 height 52
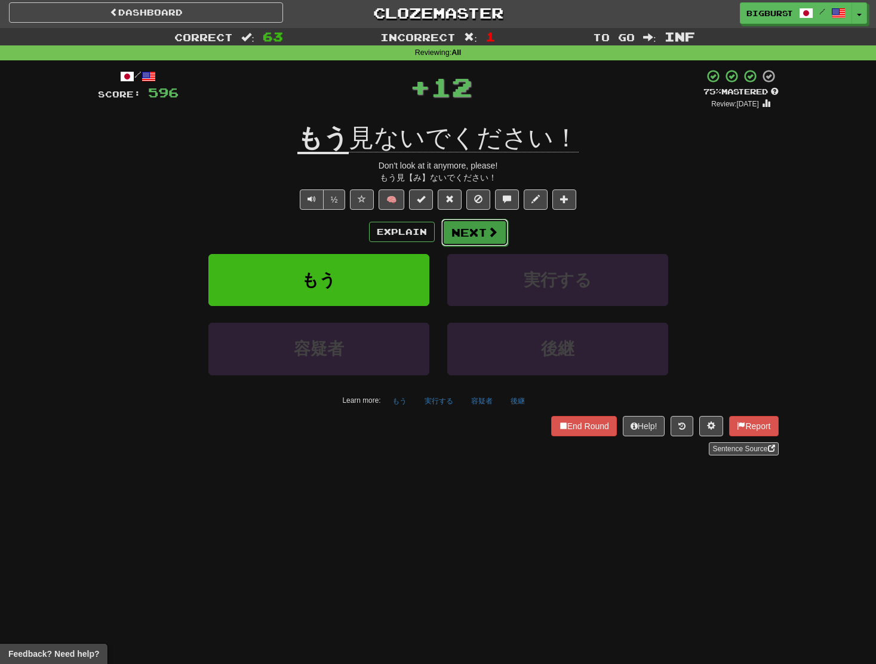
click at [471, 237] on button "Next" at bounding box center [475, 232] width 67 height 27
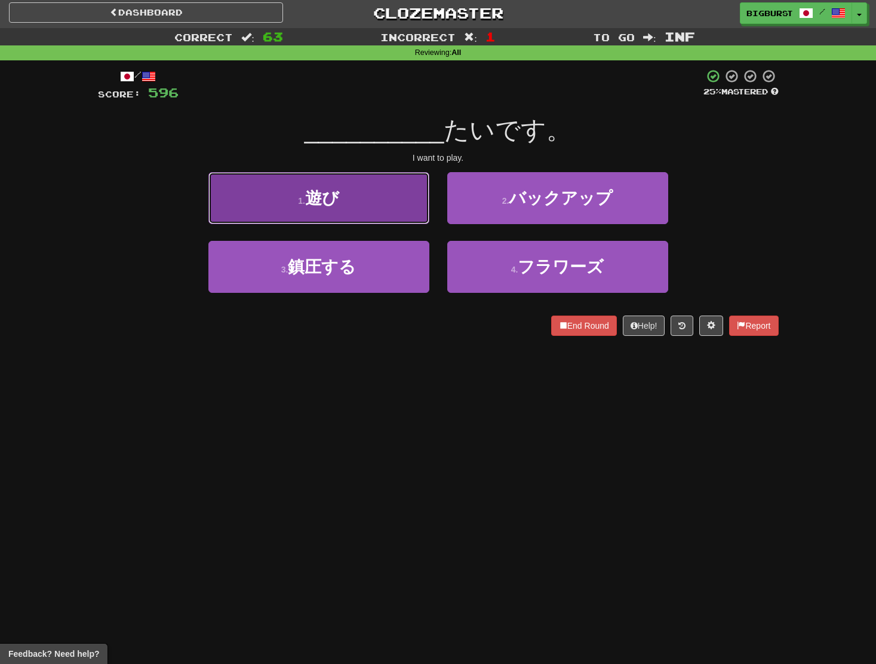
click at [412, 218] on button "1 . 遊び" at bounding box center [319, 198] width 221 height 52
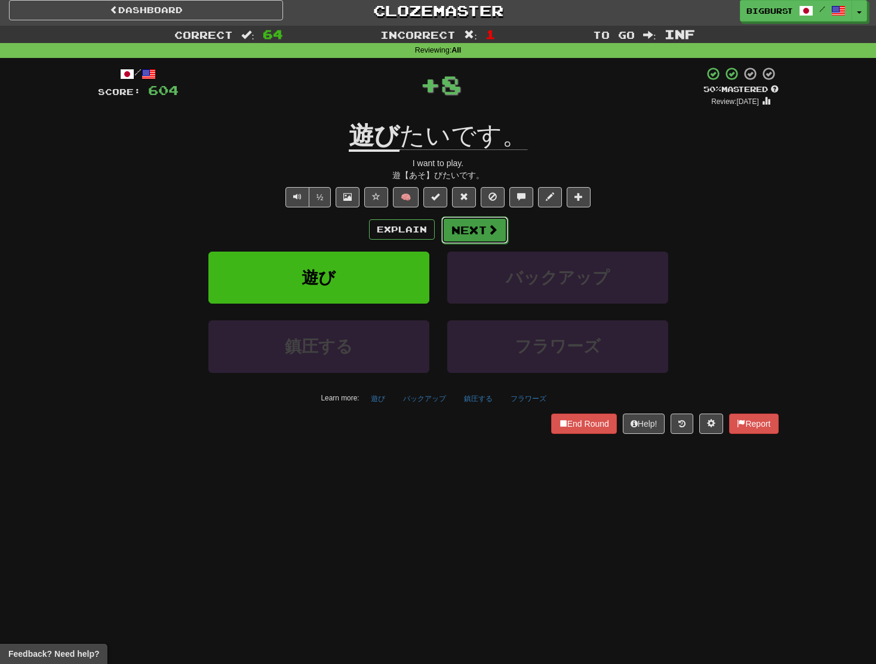
click at [460, 234] on button "Next" at bounding box center [475, 229] width 67 height 27
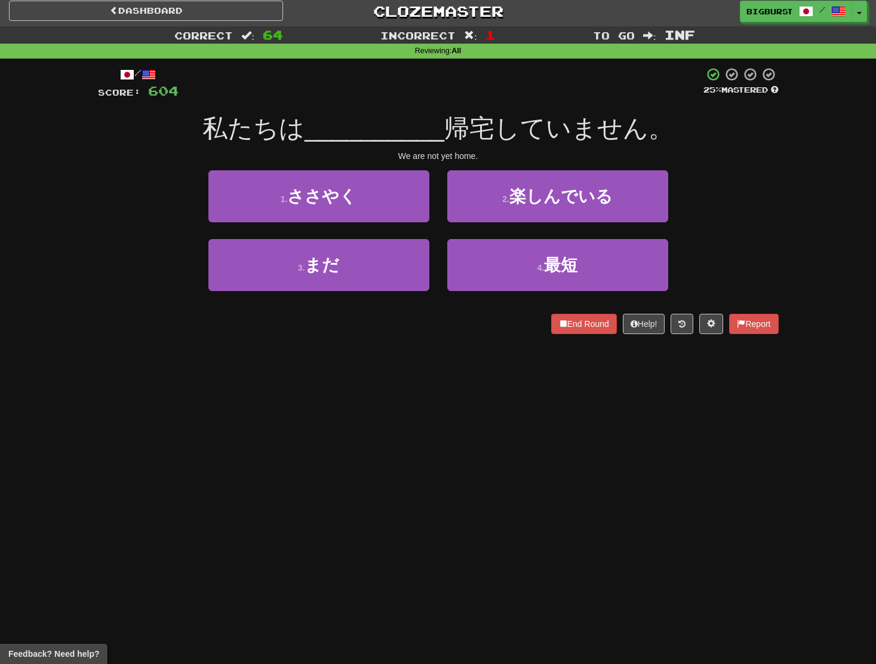
scroll to position [4, 0]
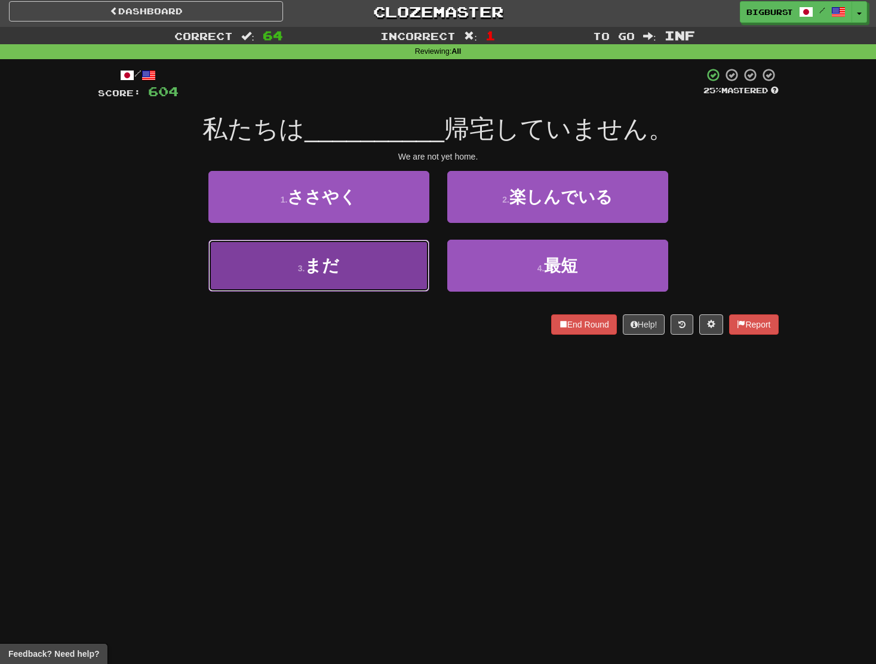
click at [401, 252] on button "3 . まだ" at bounding box center [319, 266] width 221 height 52
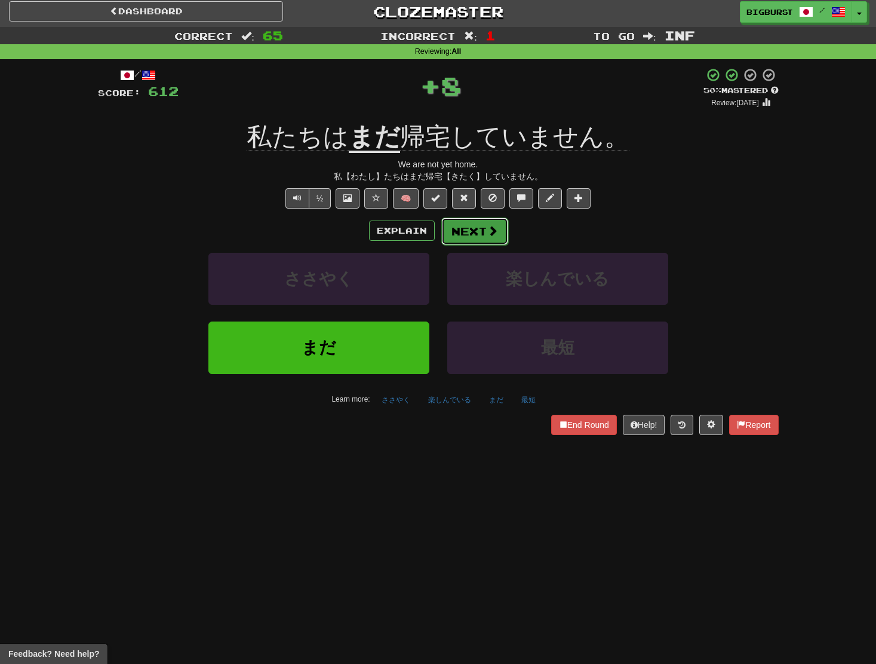
click at [470, 229] on button "Next" at bounding box center [475, 230] width 67 height 27
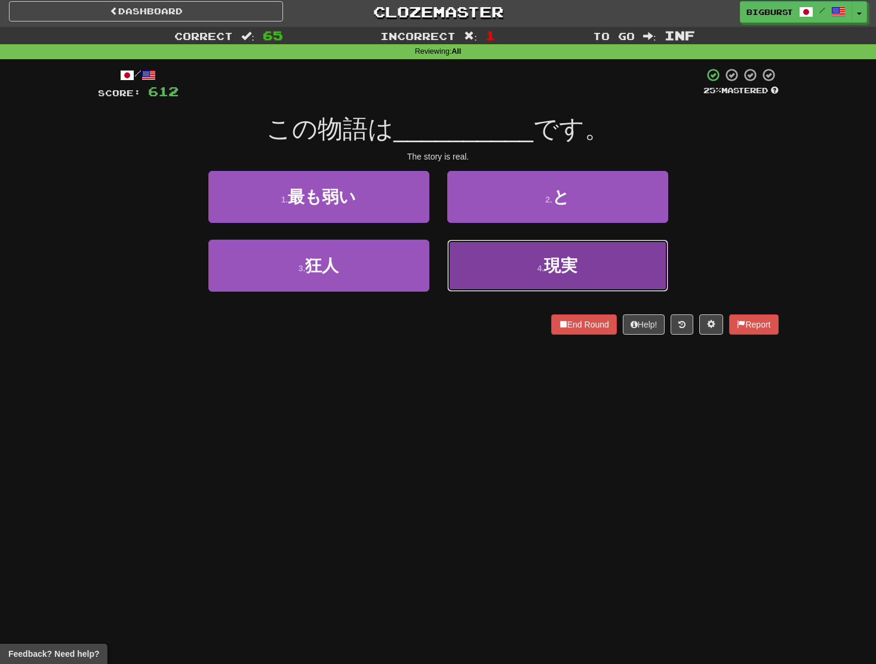
click at [480, 243] on button "4 . 現実" at bounding box center [557, 266] width 221 height 52
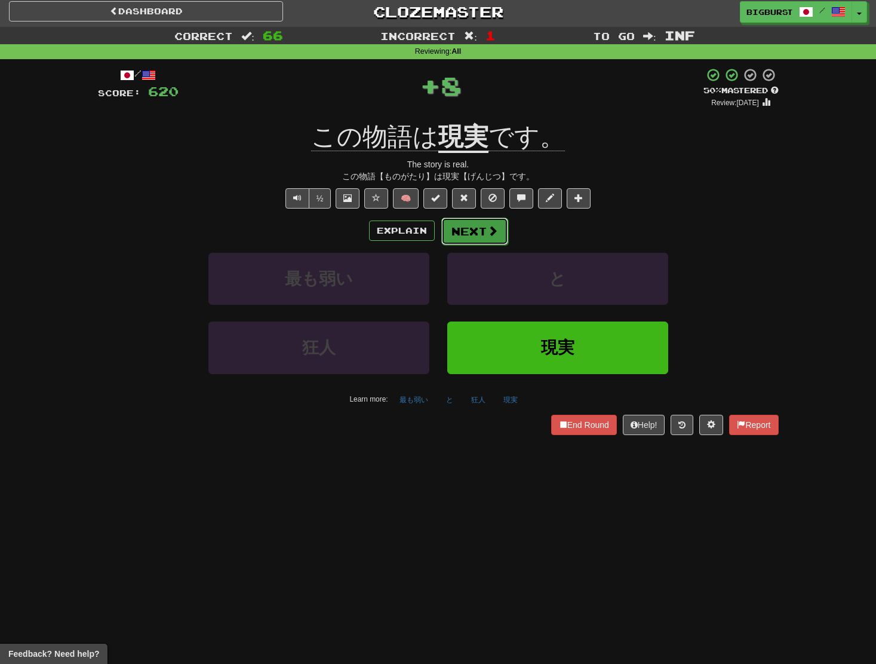
click at [485, 229] on button "Next" at bounding box center [475, 230] width 67 height 27
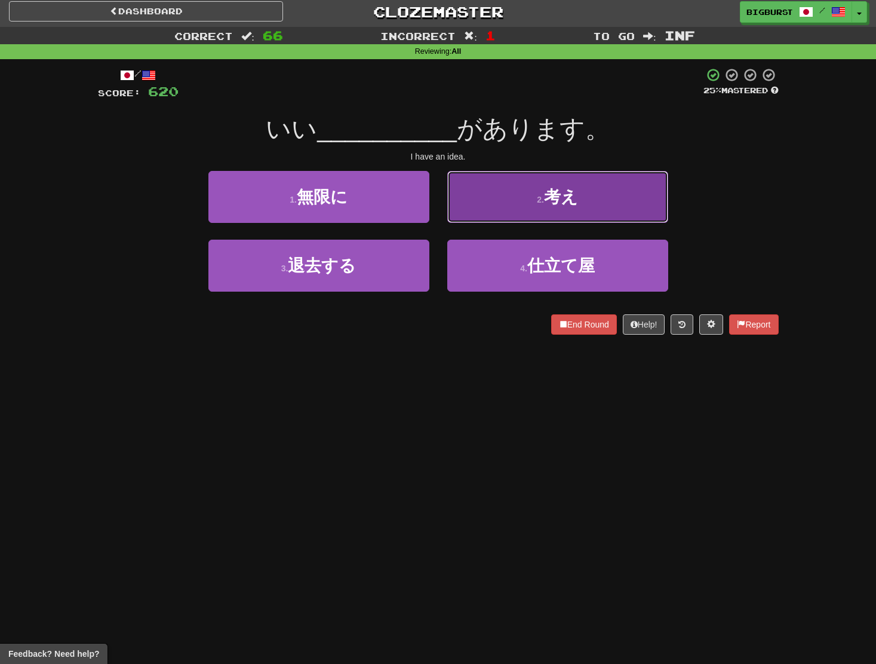
click at [490, 217] on button "2 . 考え" at bounding box center [557, 197] width 221 height 52
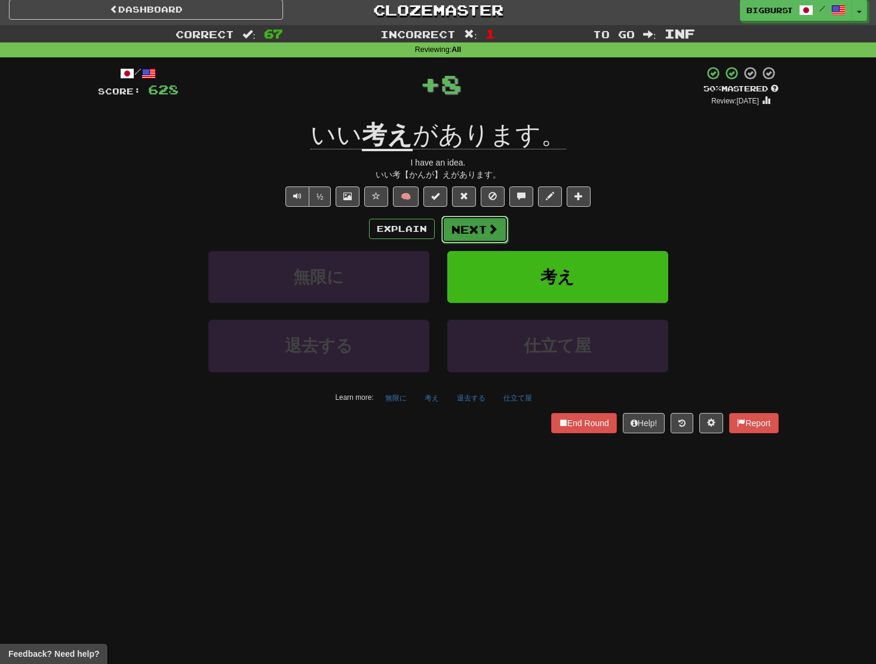
click at [495, 237] on button "Next" at bounding box center [475, 229] width 67 height 27
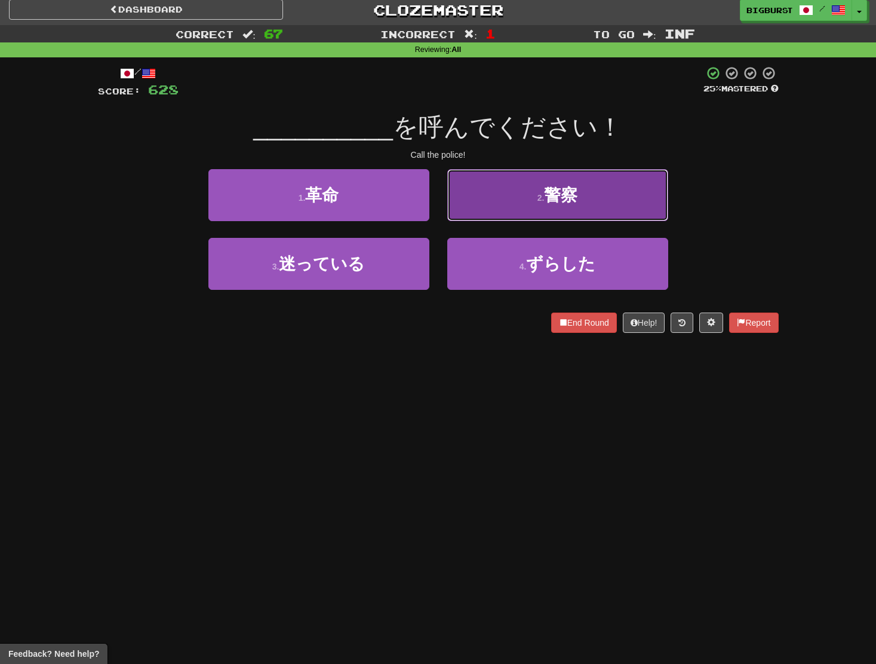
click at [504, 211] on button "2 . 警察" at bounding box center [557, 195] width 221 height 52
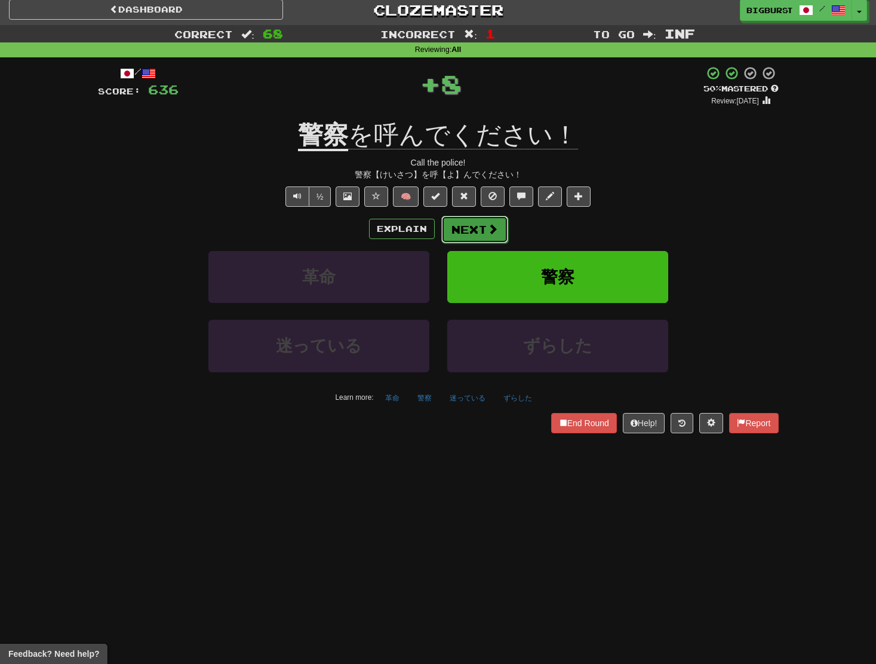
click at [492, 230] on span at bounding box center [493, 228] width 11 height 11
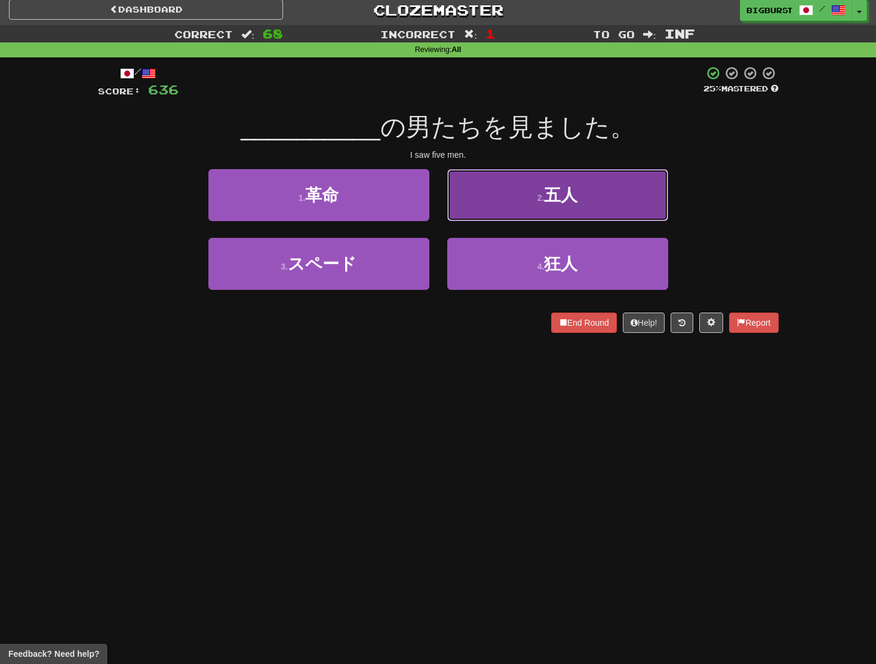
click at [500, 217] on button "2 . 五人" at bounding box center [557, 195] width 221 height 52
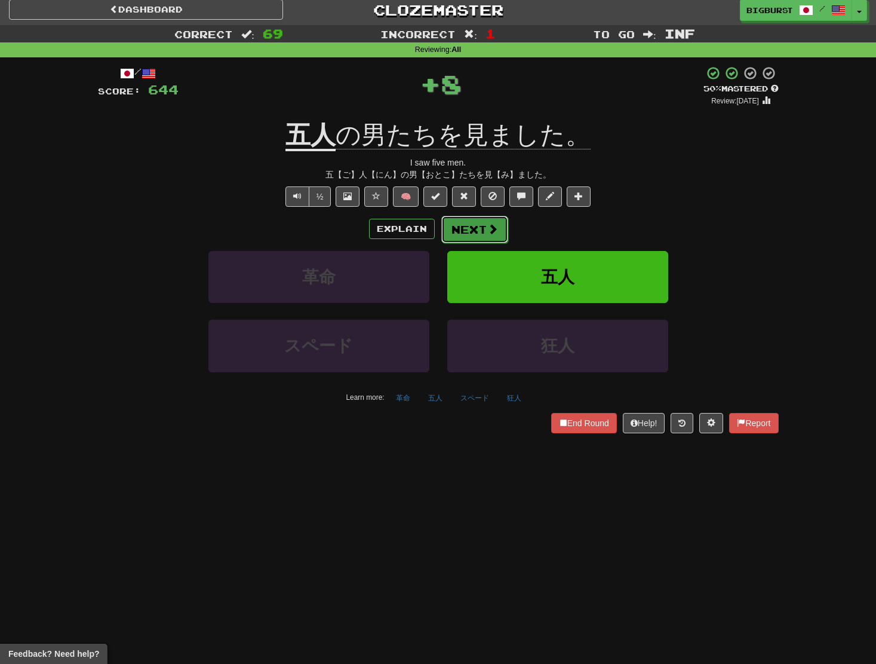
click at [488, 226] on span at bounding box center [493, 228] width 11 height 11
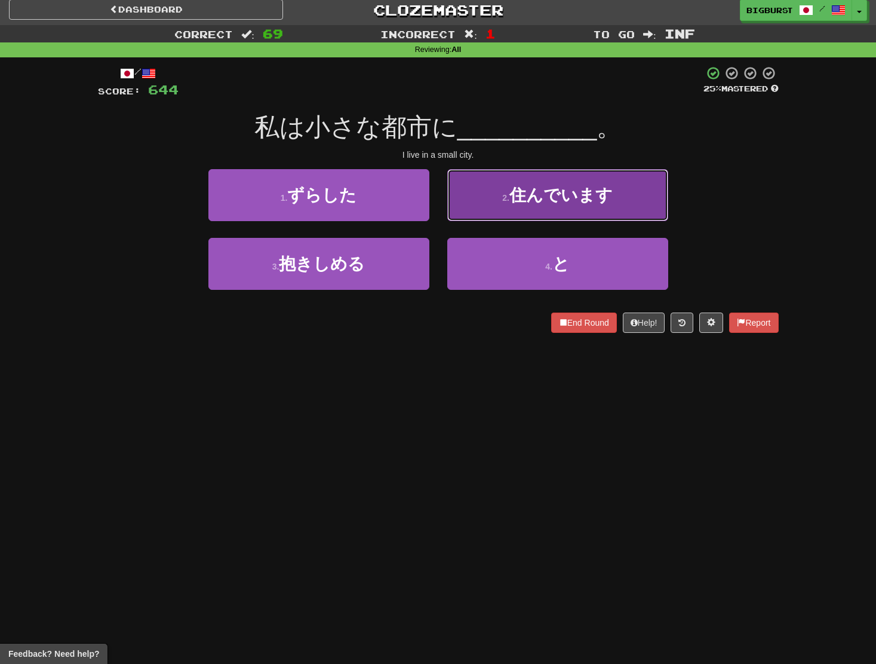
click at [497, 218] on button "2 . 住んでいます" at bounding box center [557, 195] width 221 height 52
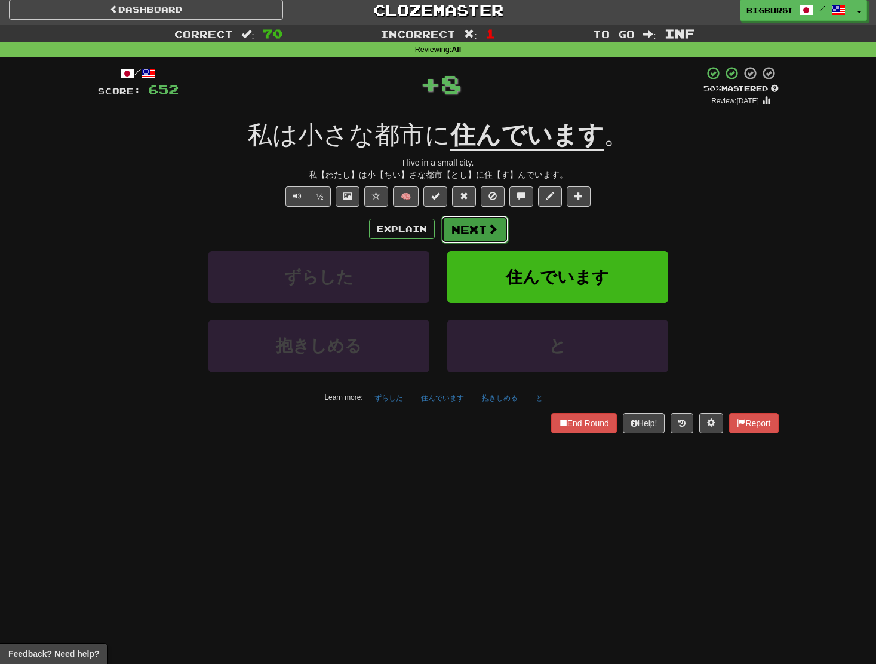
click at [472, 220] on button "Next" at bounding box center [475, 229] width 67 height 27
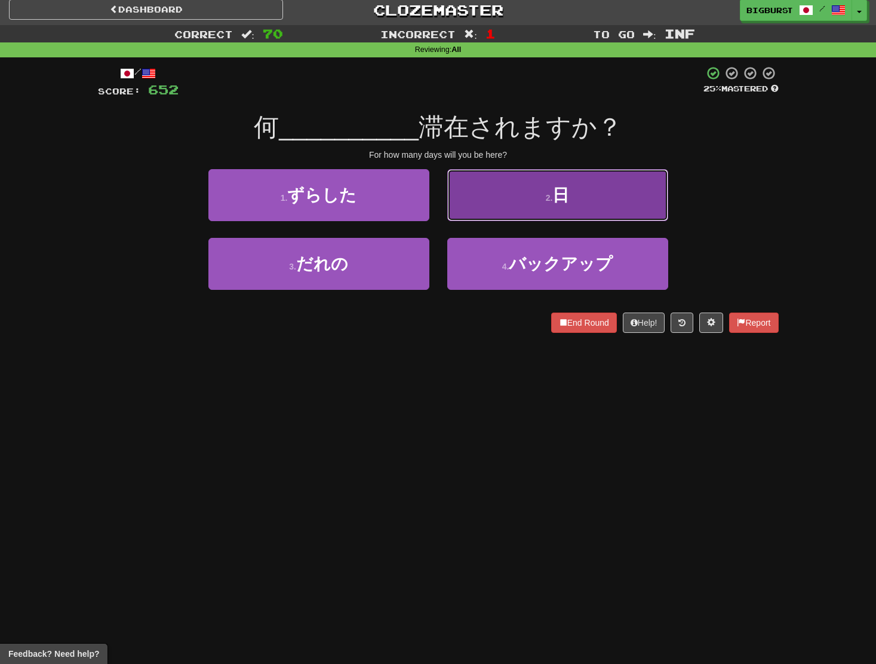
click at [471, 219] on button "2 . 日" at bounding box center [557, 195] width 221 height 52
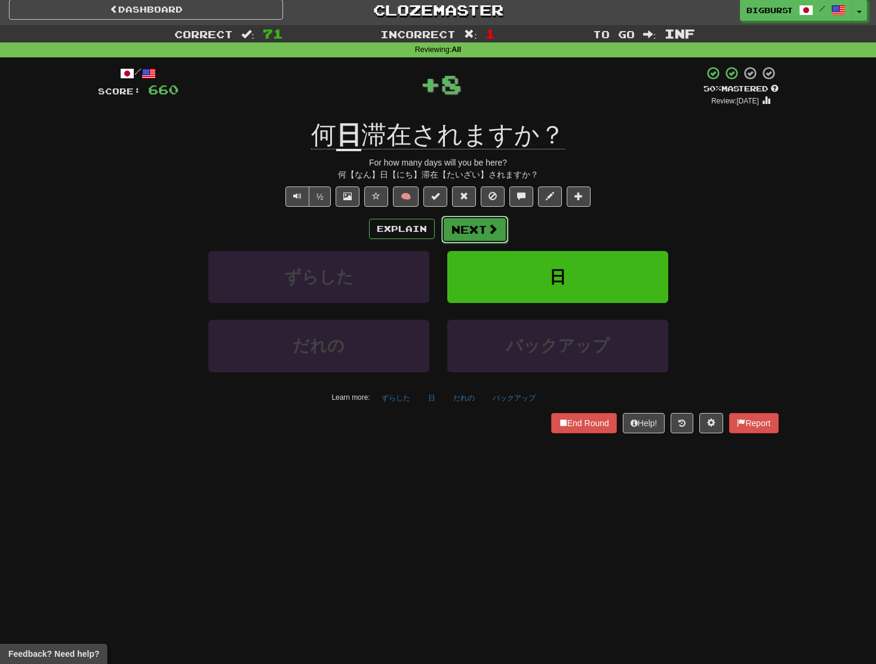
click at [488, 230] on span at bounding box center [493, 228] width 11 height 11
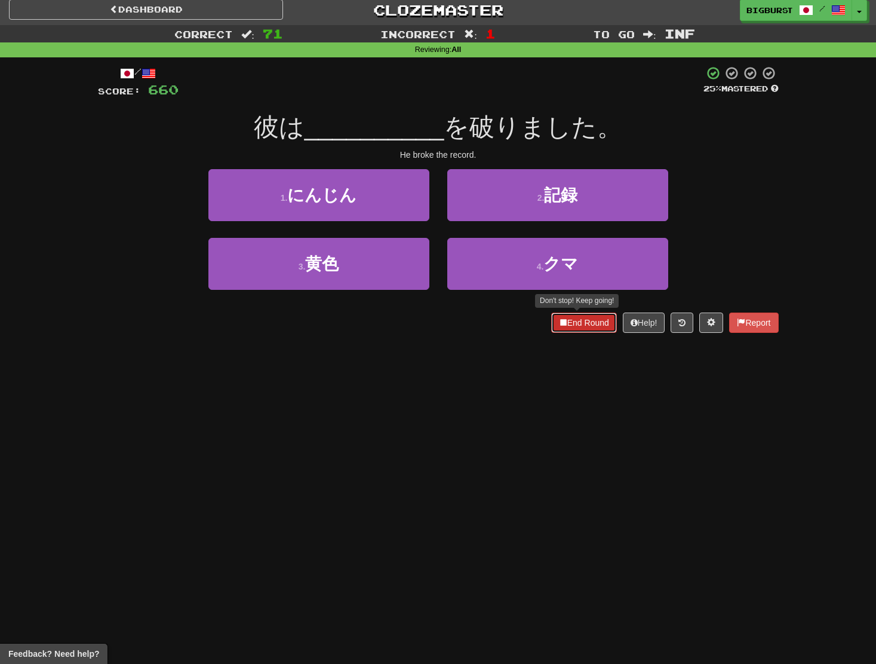
click at [585, 324] on button "End Round" at bounding box center [584, 322] width 66 height 20
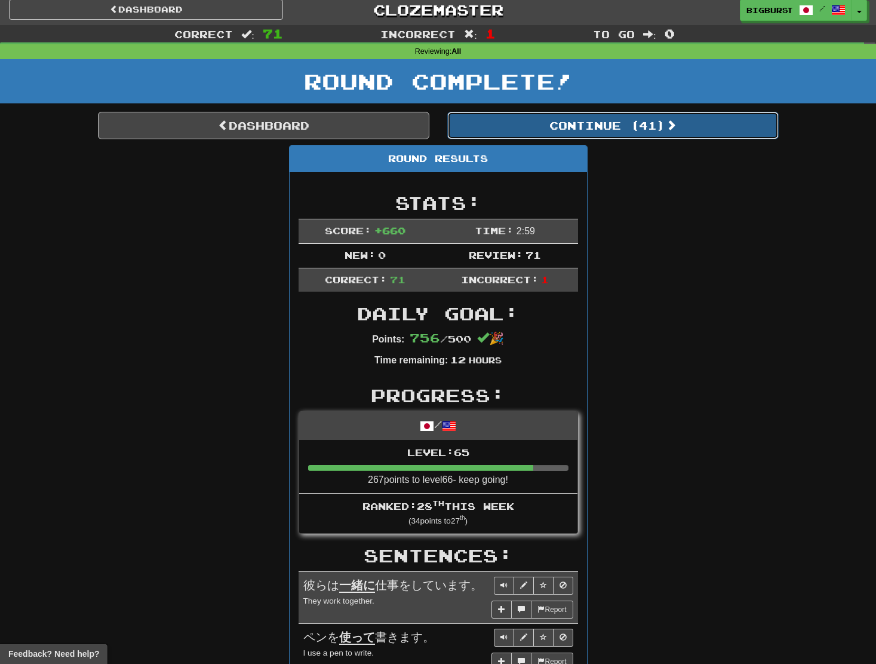
click at [594, 121] on button "Continue ( 41 )" at bounding box center [613, 125] width 332 height 27
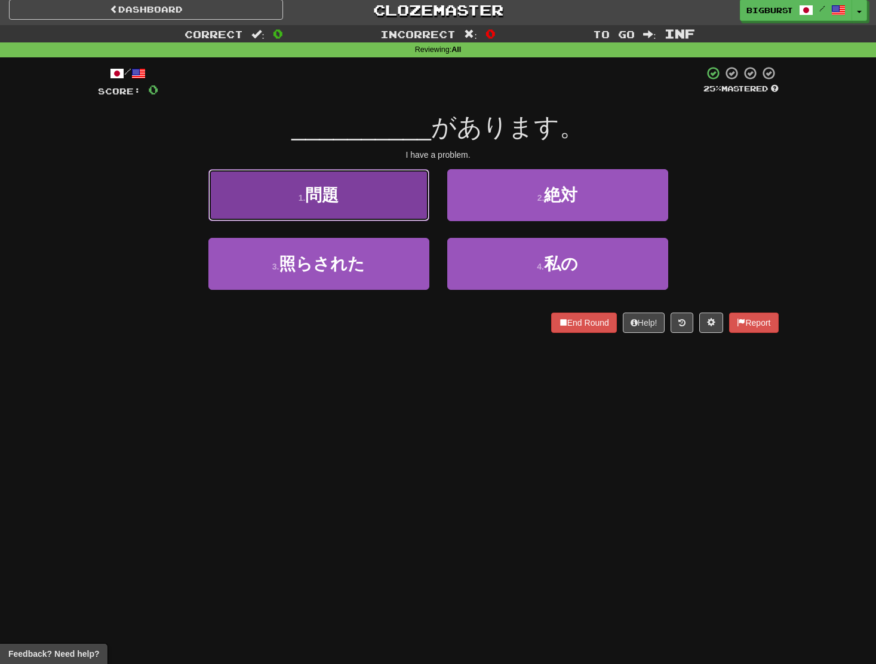
click at [372, 216] on button "1 . 問題" at bounding box center [319, 195] width 221 height 52
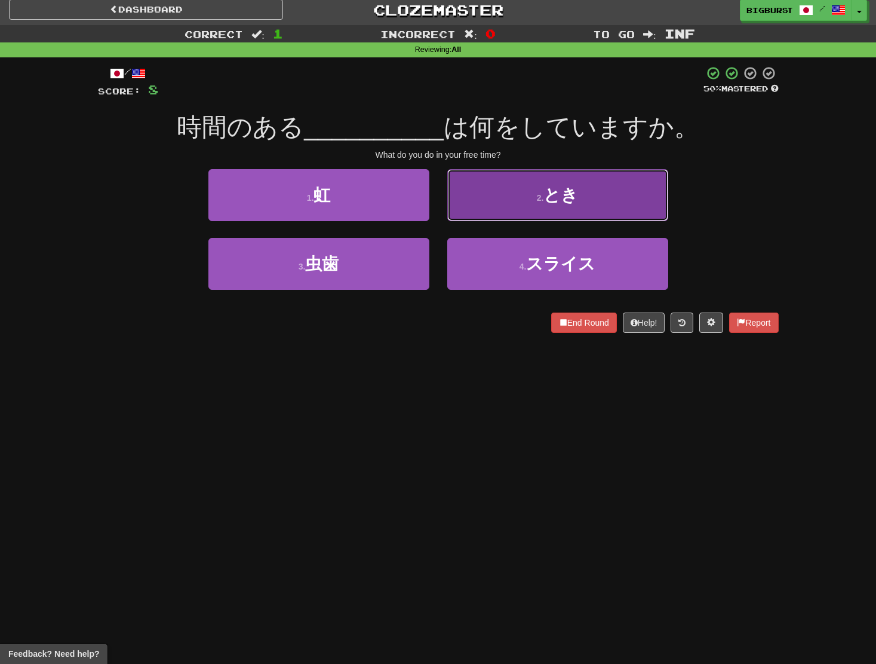
click at [490, 215] on button "2 . とき" at bounding box center [557, 195] width 221 height 52
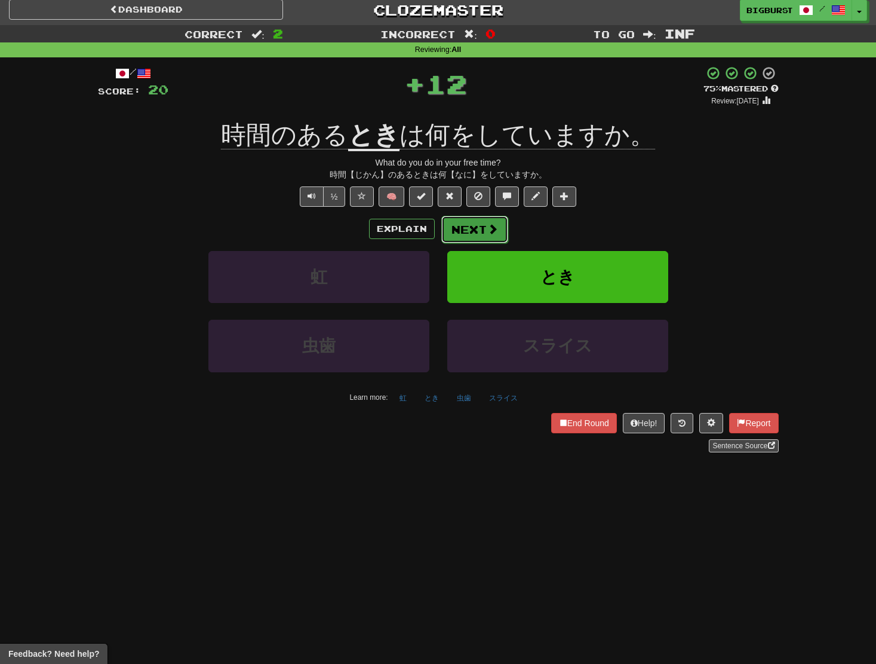
click at [488, 230] on span at bounding box center [493, 228] width 11 height 11
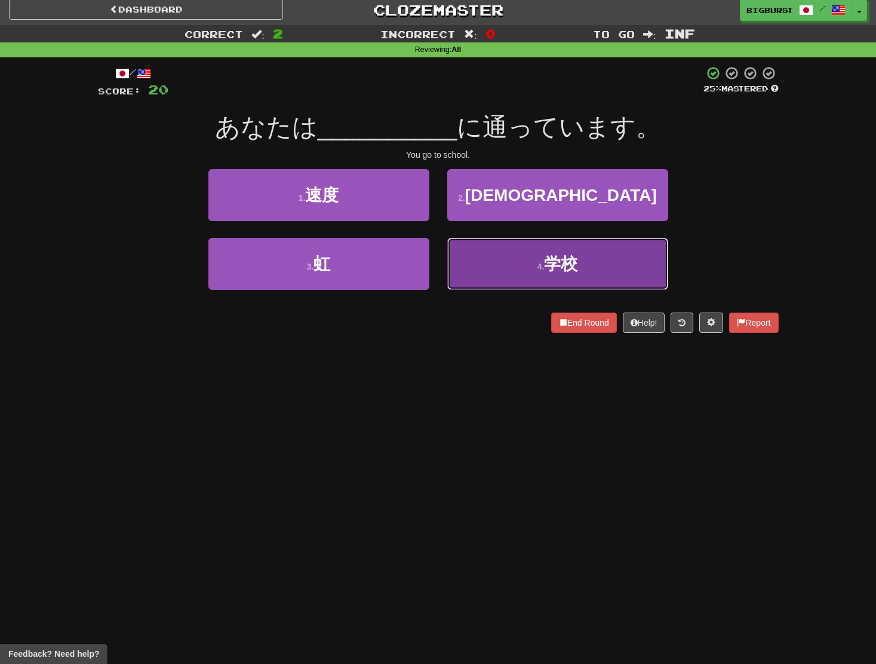
click at [482, 260] on button "4 . 学校" at bounding box center [557, 264] width 221 height 52
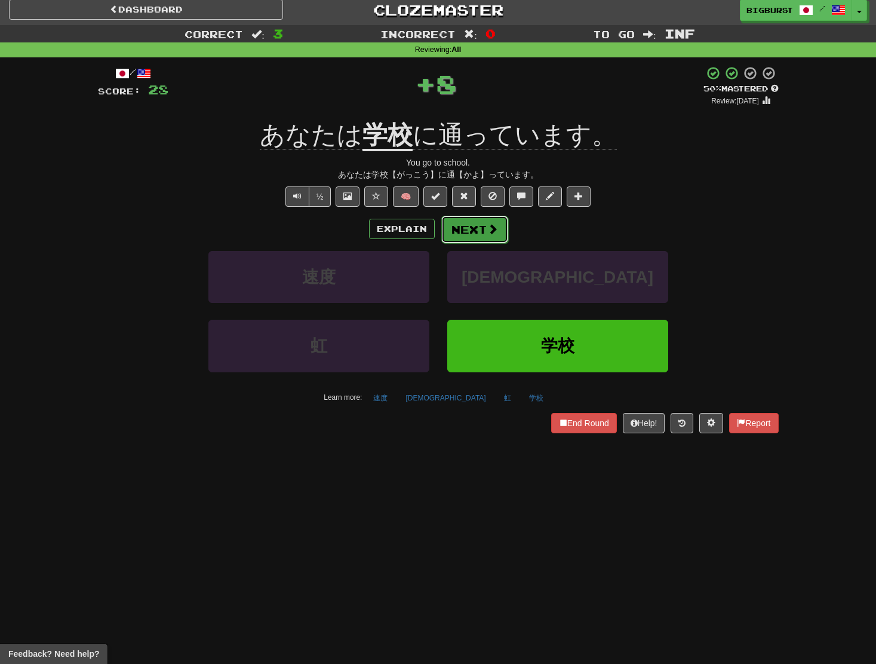
click at [473, 234] on button "Next" at bounding box center [475, 229] width 67 height 27
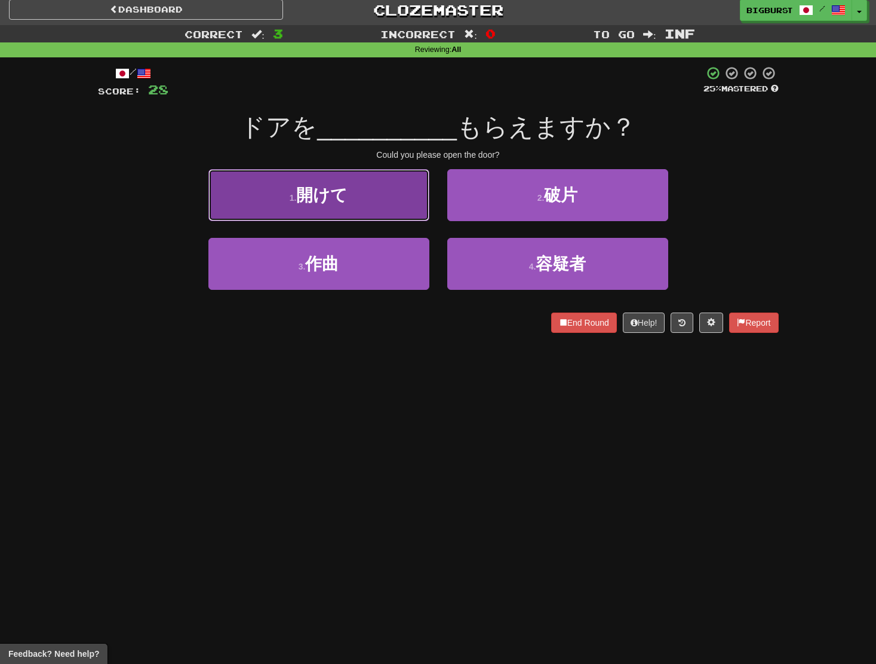
click at [403, 211] on button "1 . 開けて" at bounding box center [319, 195] width 221 height 52
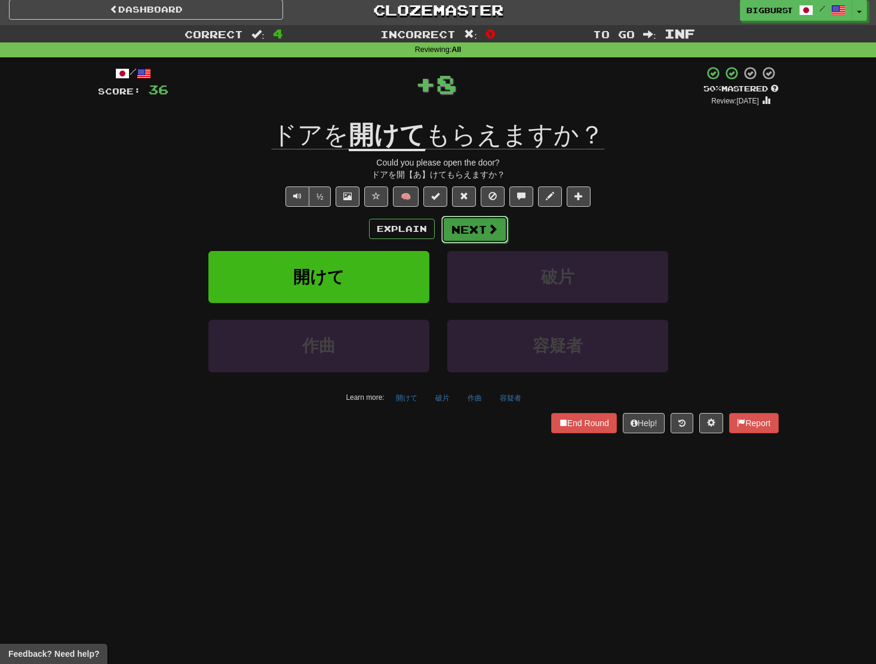
click at [468, 228] on button "Next" at bounding box center [475, 229] width 67 height 27
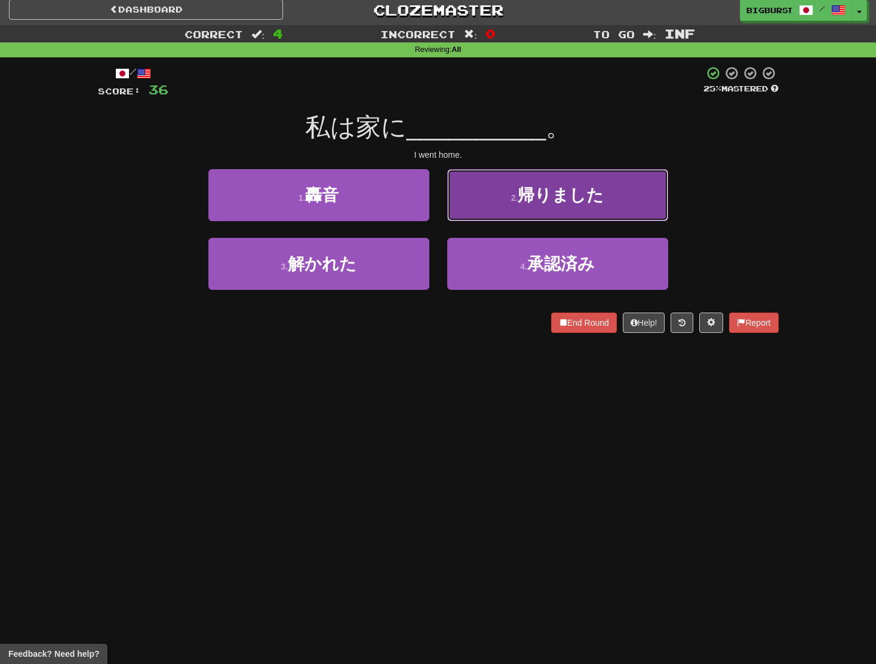
click at [510, 211] on button "2 . 帰りました" at bounding box center [557, 195] width 221 height 52
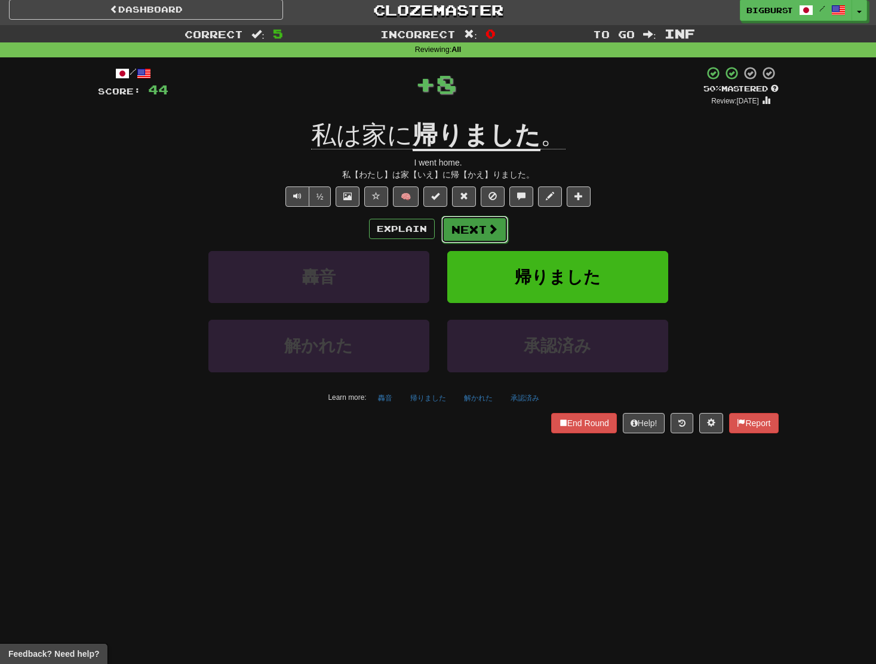
click at [499, 228] on button "Next" at bounding box center [475, 229] width 67 height 27
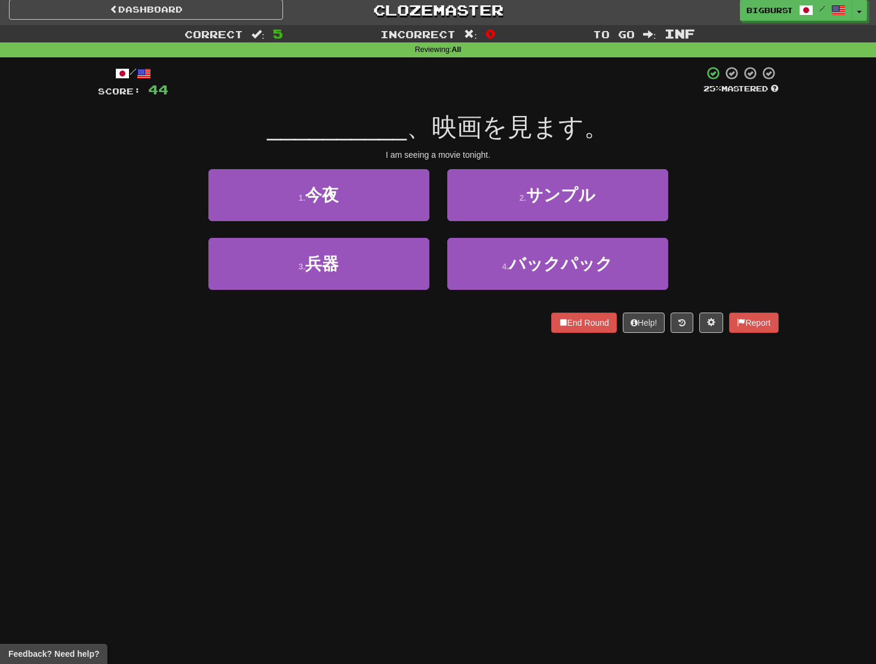
click at [440, 217] on div "2 . サンプル" at bounding box center [558, 203] width 239 height 69
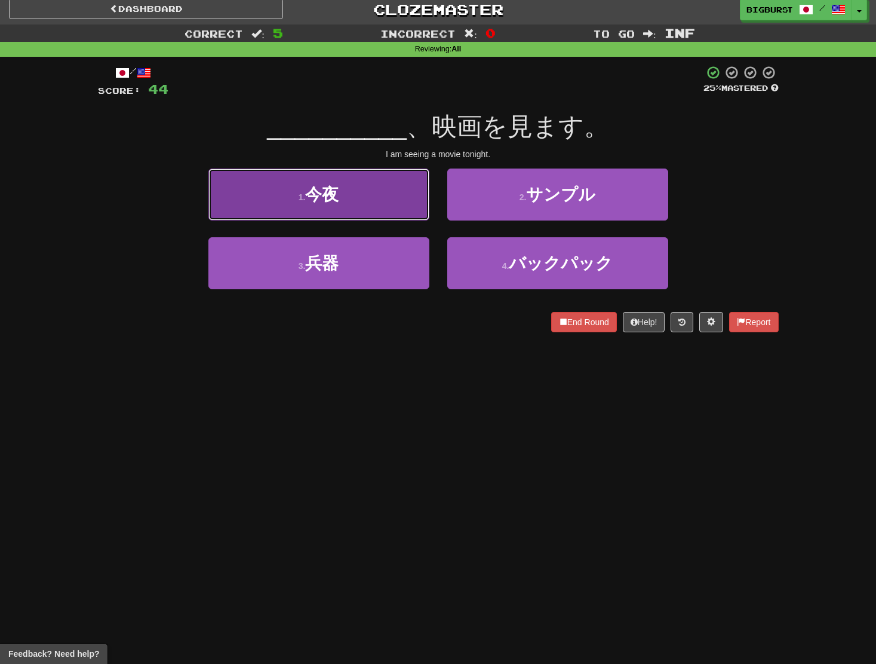
scroll to position [7, 0]
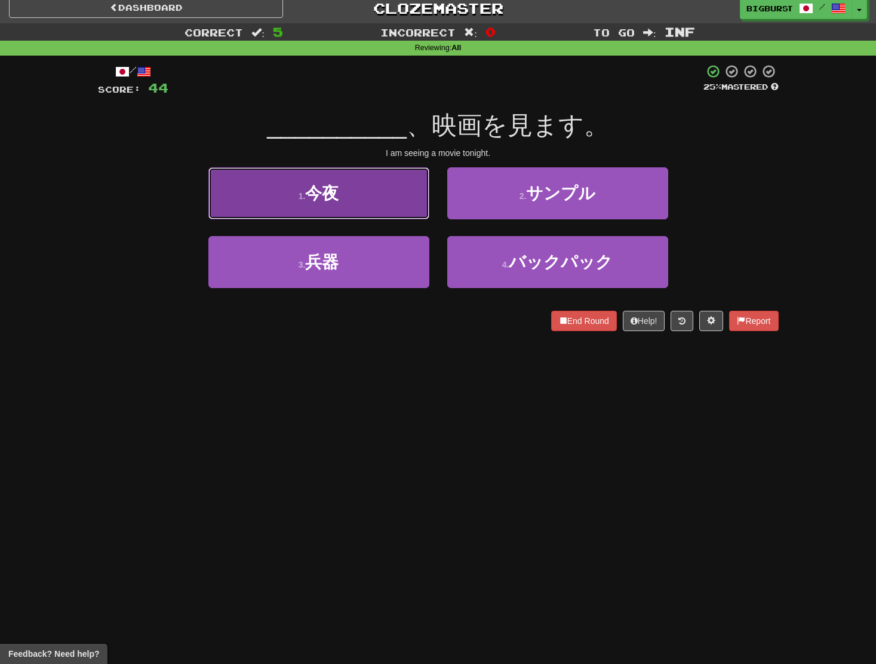
click at [418, 215] on button "1 . 今夜" at bounding box center [319, 193] width 221 height 52
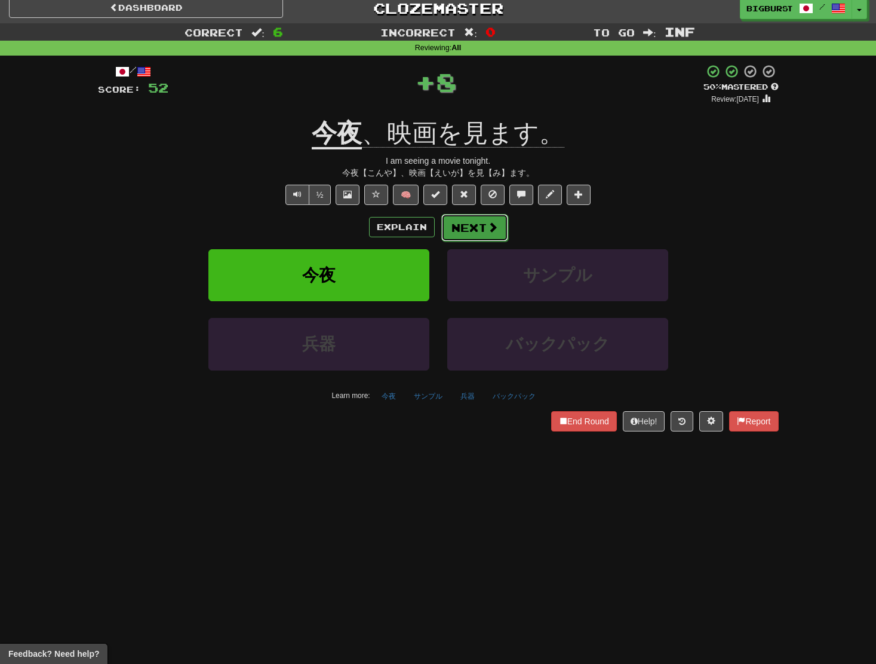
click at [467, 226] on button "Next" at bounding box center [475, 227] width 67 height 27
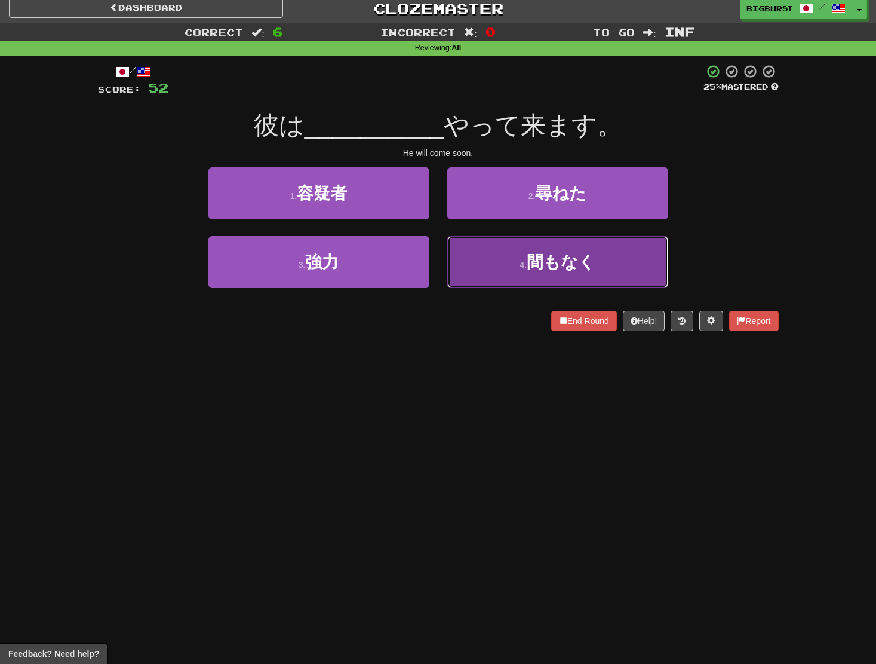
click at [495, 259] on button "4 . 間もなく" at bounding box center [557, 262] width 221 height 52
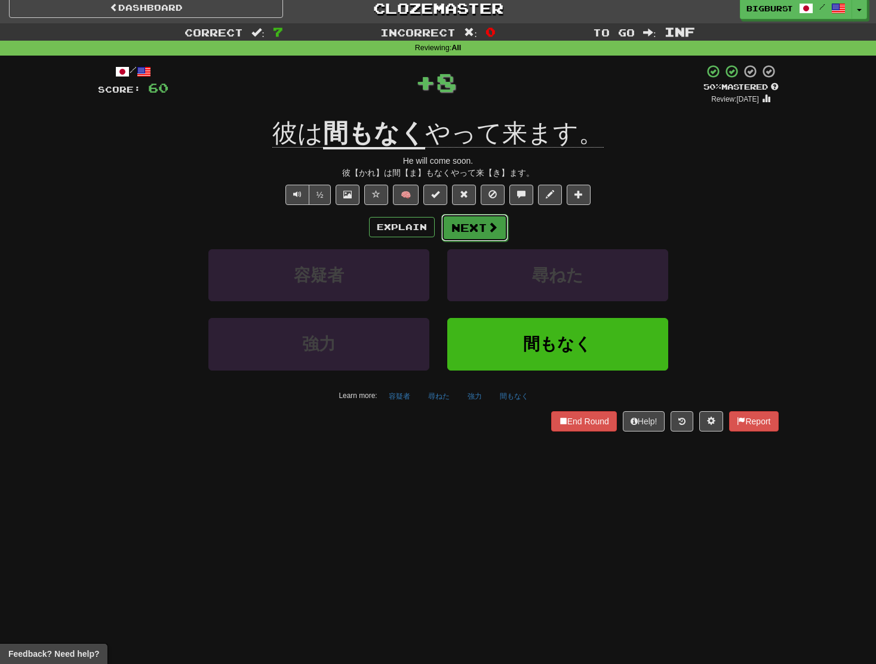
click at [492, 237] on button "Next" at bounding box center [475, 227] width 67 height 27
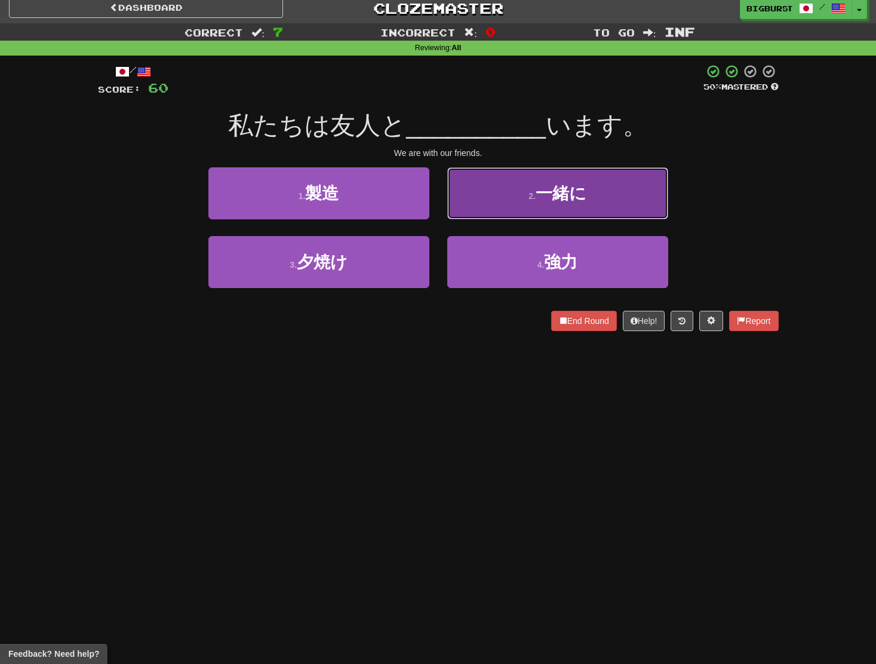
click at [496, 212] on button "2 . 一緒に" at bounding box center [557, 193] width 221 height 52
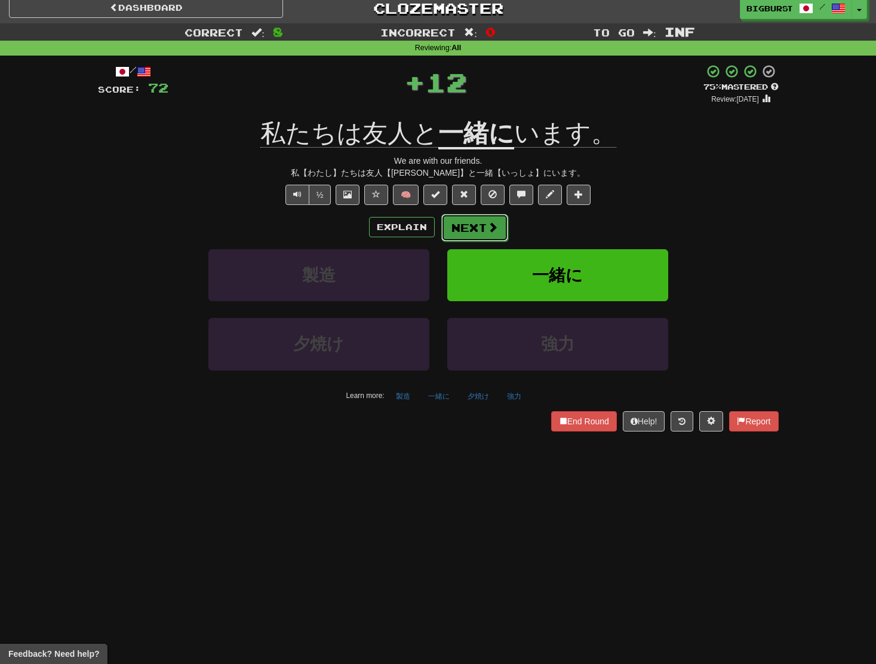
click at [491, 227] on span at bounding box center [493, 227] width 11 height 11
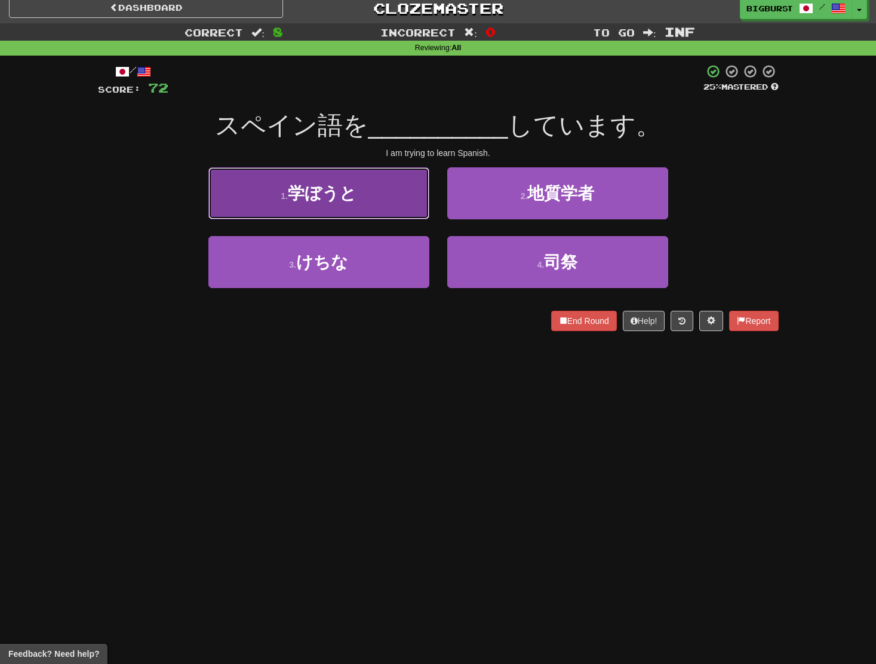
click at [412, 211] on button "1 . 学ぼうと" at bounding box center [319, 193] width 221 height 52
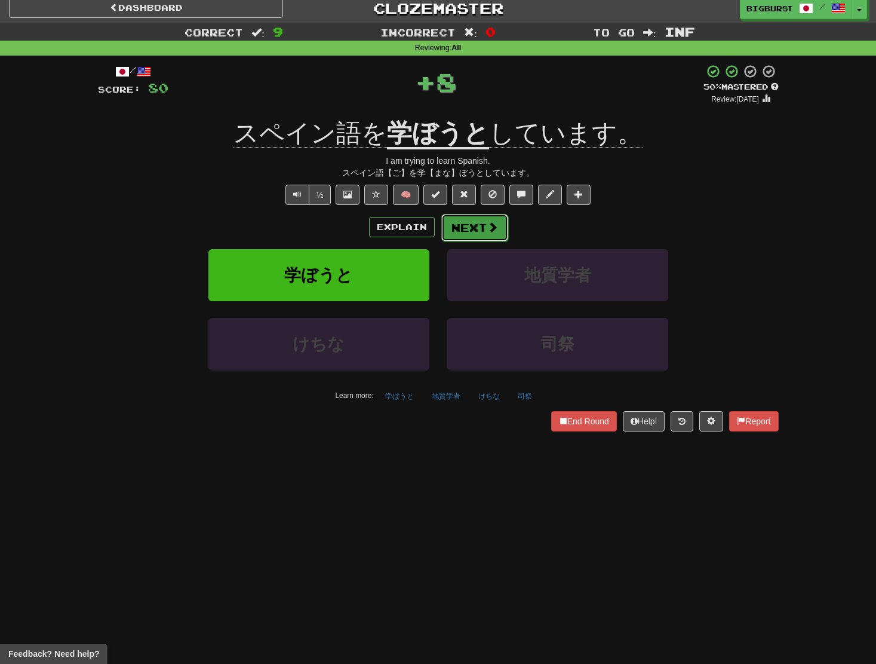
click at [476, 228] on button "Next" at bounding box center [475, 227] width 67 height 27
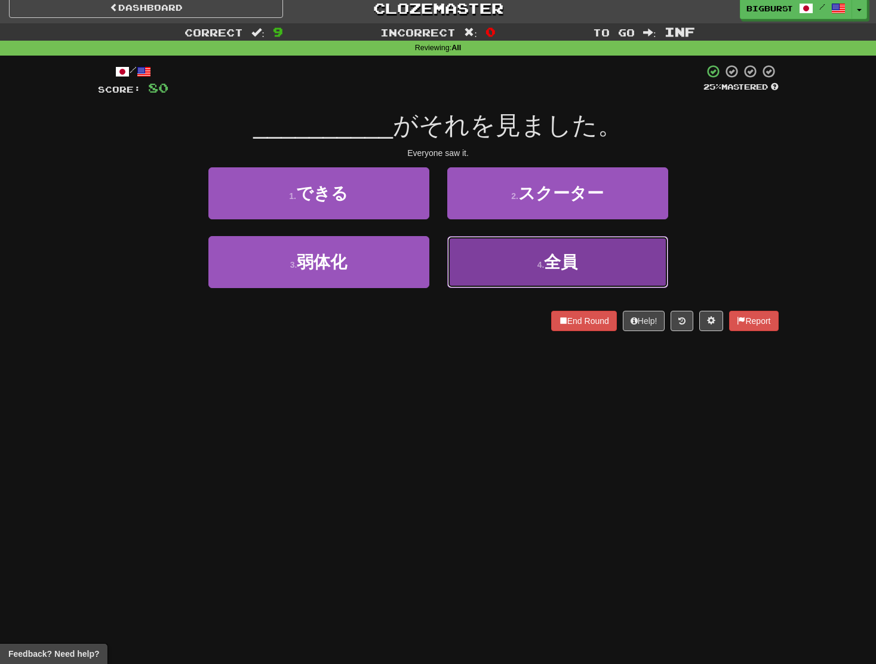
click at [499, 255] on button "4 . 全員" at bounding box center [557, 262] width 221 height 52
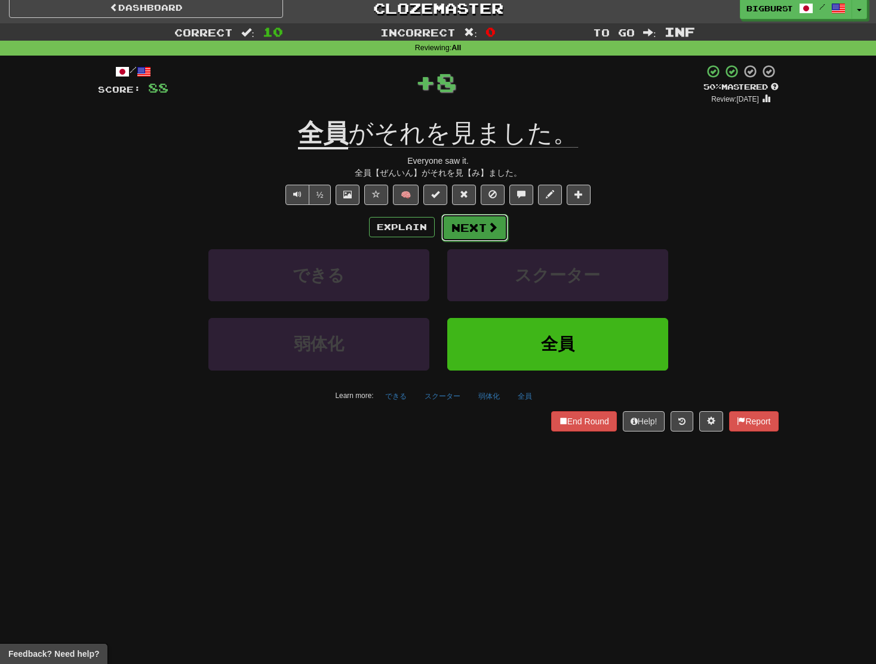
click at [479, 225] on button "Next" at bounding box center [475, 227] width 67 height 27
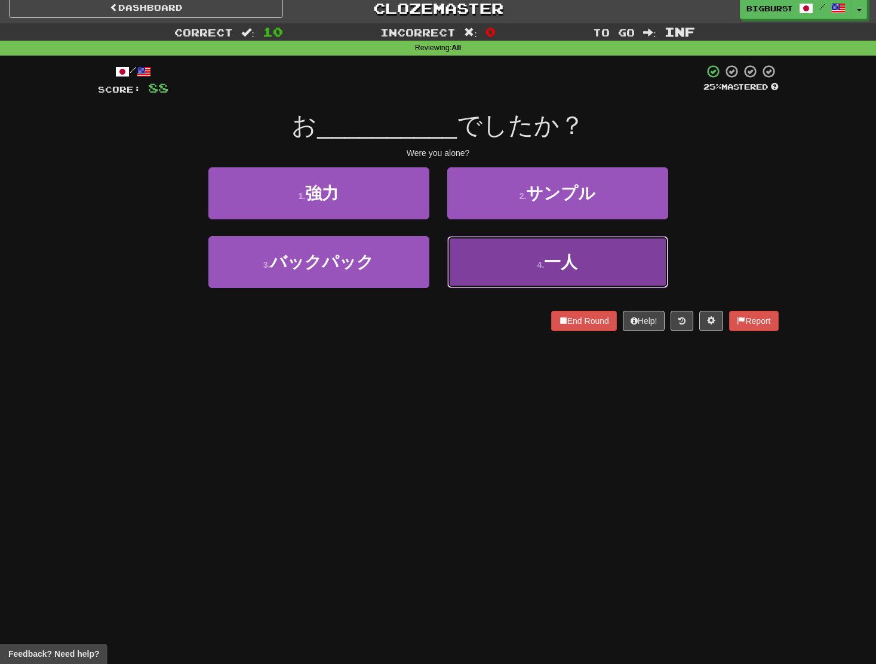
click at [518, 260] on button "4 . 一人" at bounding box center [557, 262] width 221 height 52
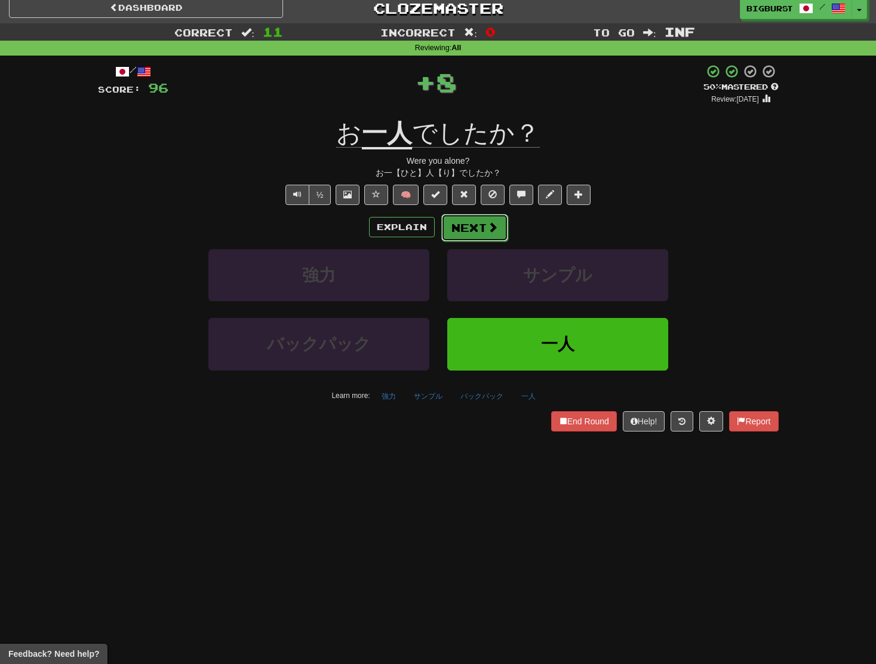
click at [484, 228] on button "Next" at bounding box center [475, 227] width 67 height 27
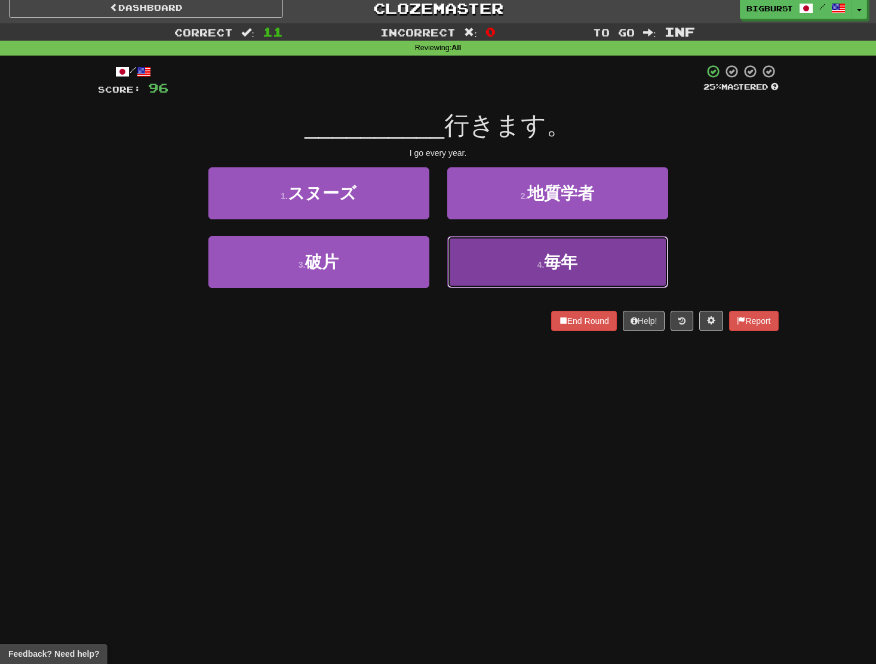
click at [492, 245] on button "4 . 毎年" at bounding box center [557, 262] width 221 height 52
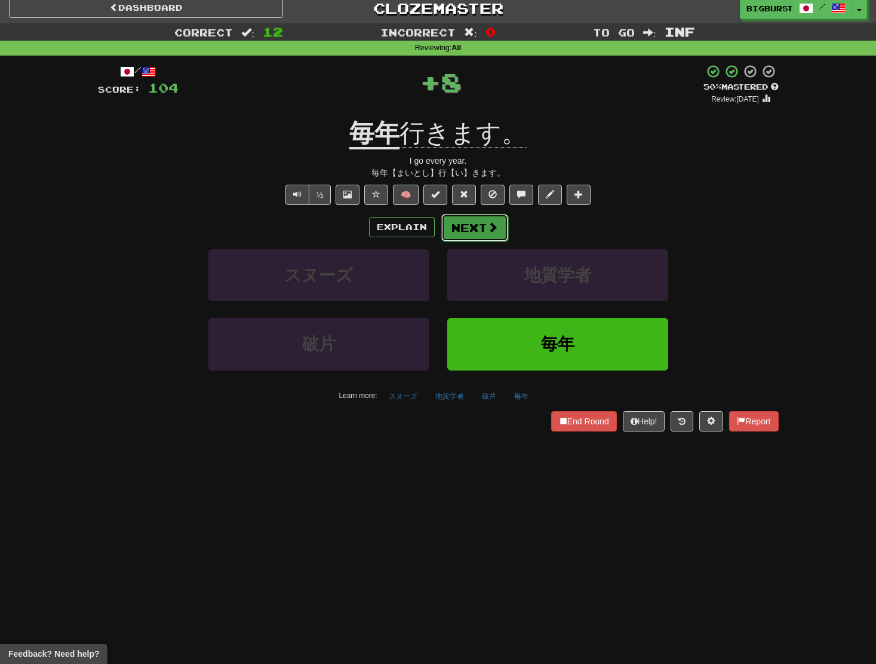
click at [495, 237] on button "Next" at bounding box center [475, 227] width 67 height 27
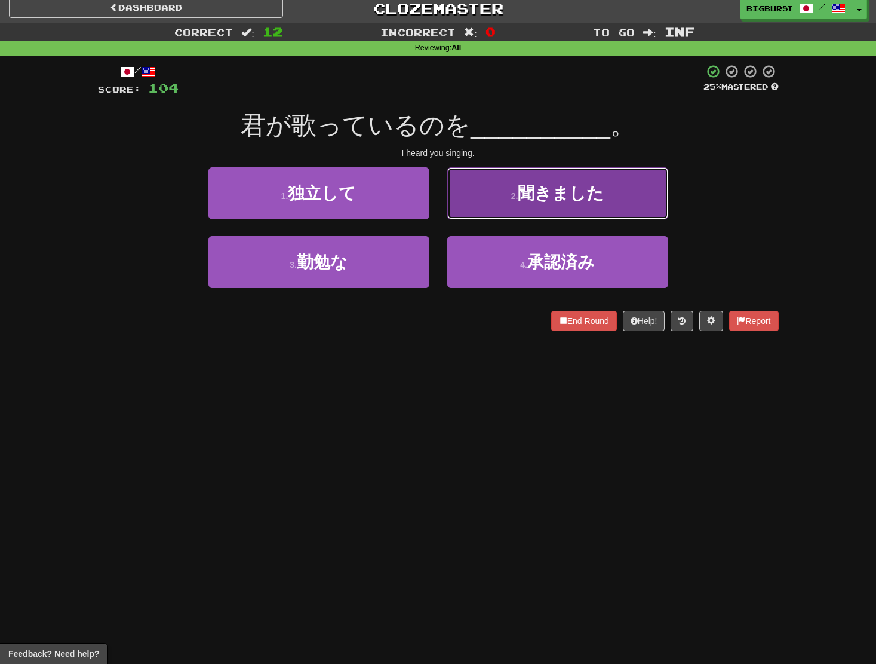
click at [470, 211] on button "2 . 聞きました" at bounding box center [557, 193] width 221 height 52
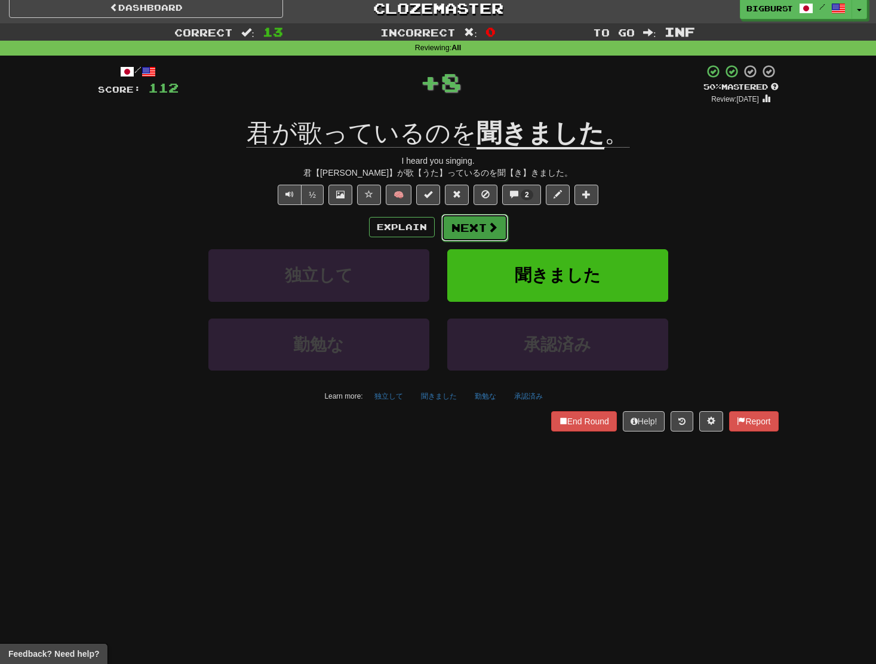
click at [473, 218] on button "Next" at bounding box center [475, 227] width 67 height 27
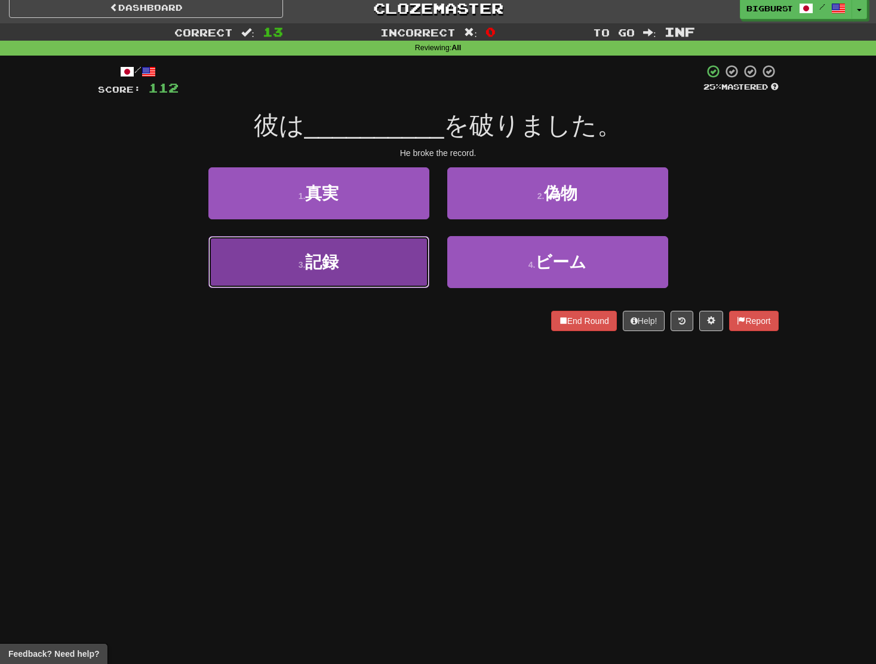
click at [401, 244] on button "3 . 記録" at bounding box center [319, 262] width 221 height 52
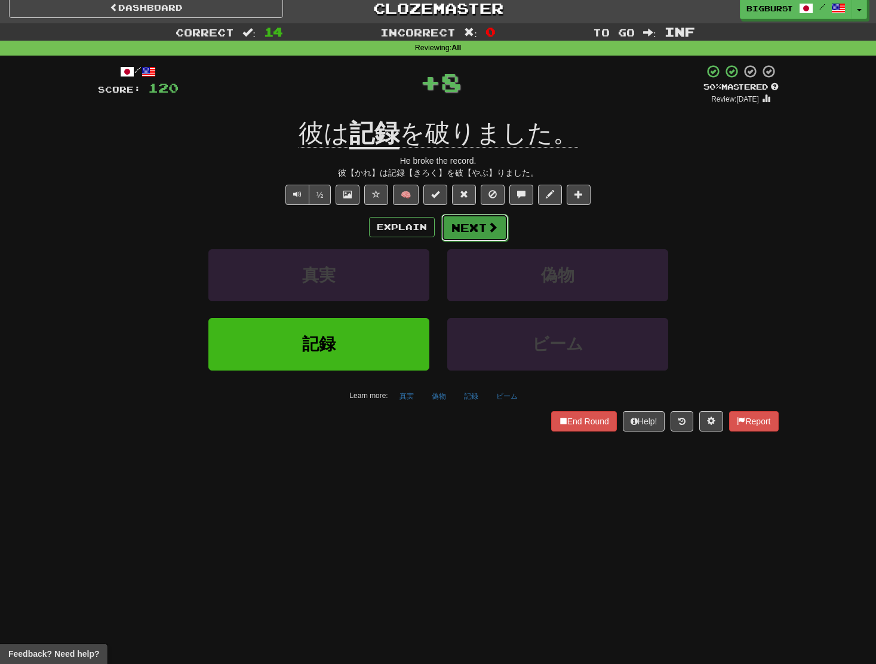
click at [470, 228] on button "Next" at bounding box center [475, 227] width 67 height 27
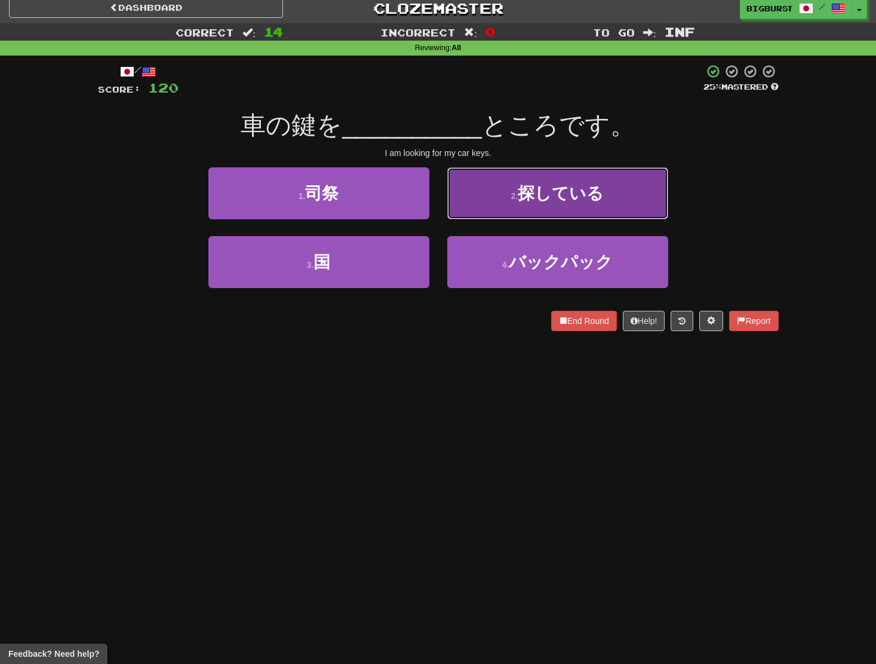
click at [481, 214] on button "2 . 探している" at bounding box center [557, 193] width 221 height 52
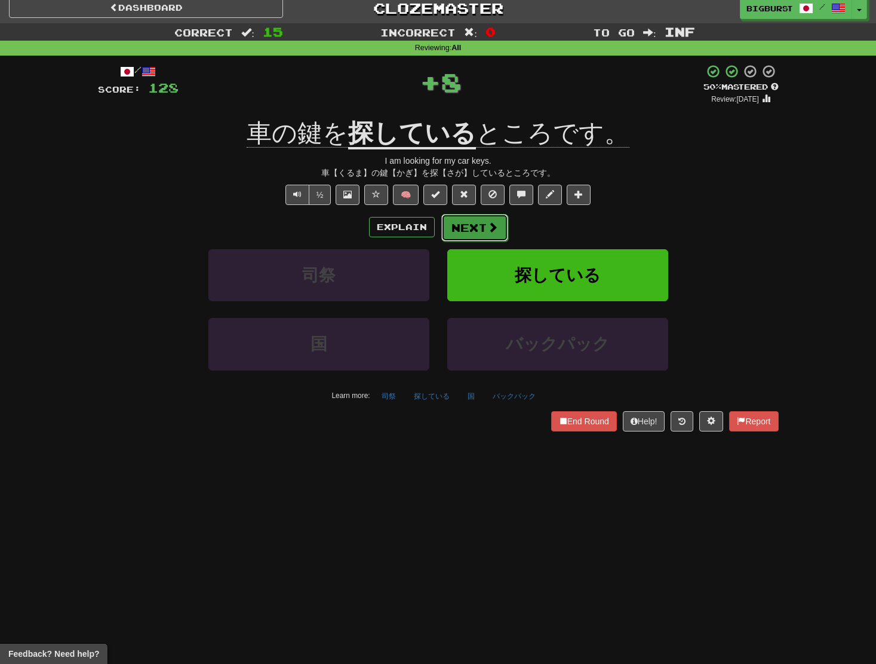
click at [477, 226] on button "Next" at bounding box center [475, 227] width 67 height 27
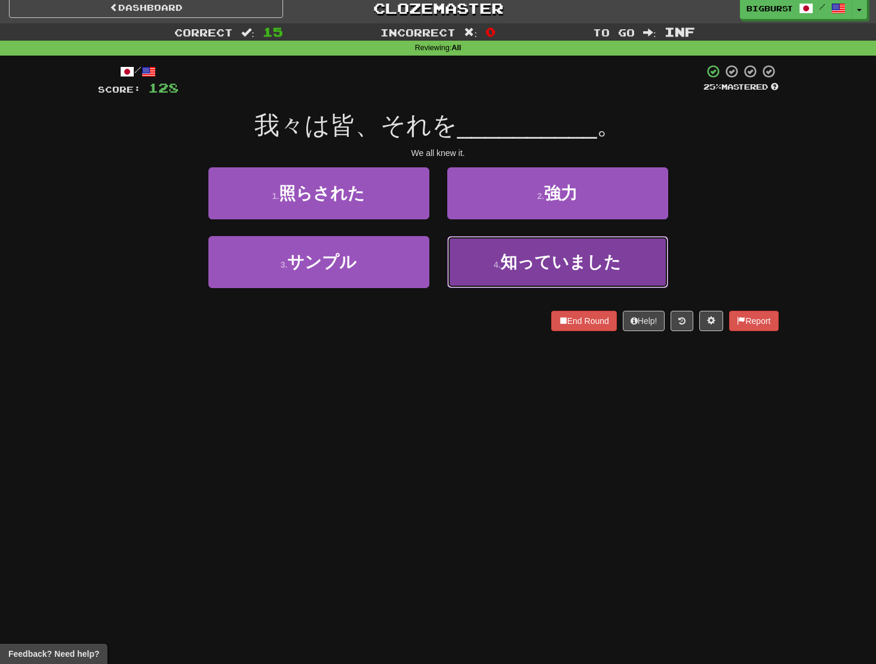
click at [520, 263] on span "知っていました" at bounding box center [561, 262] width 121 height 19
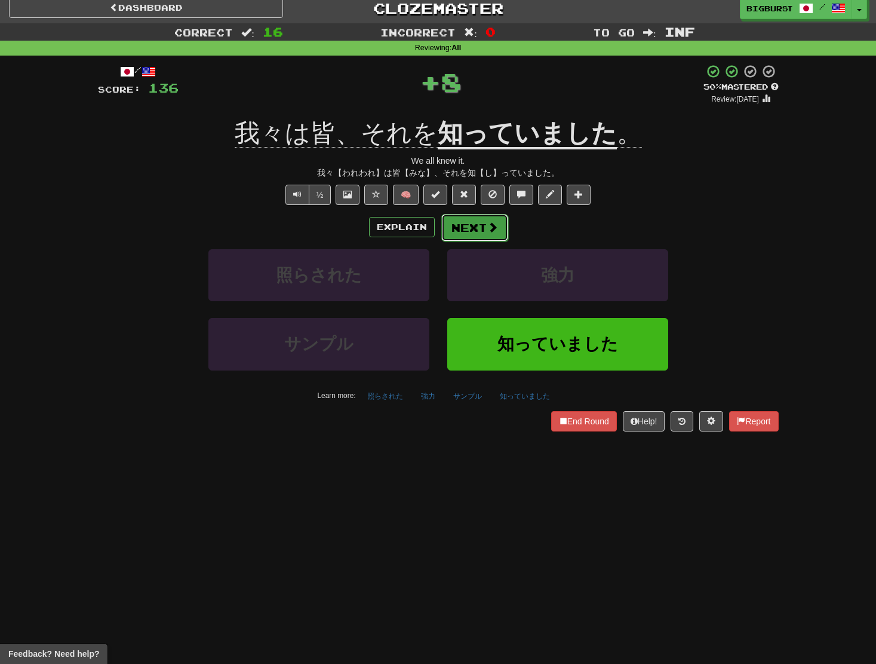
click at [497, 231] on button "Next" at bounding box center [475, 227] width 67 height 27
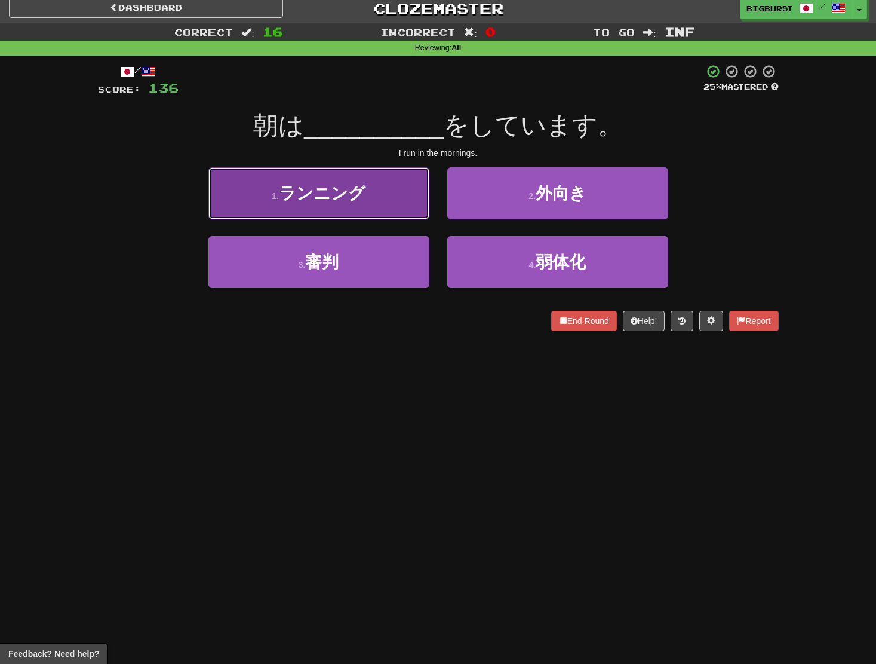
click at [355, 191] on span "ランニング" at bounding box center [322, 193] width 87 height 19
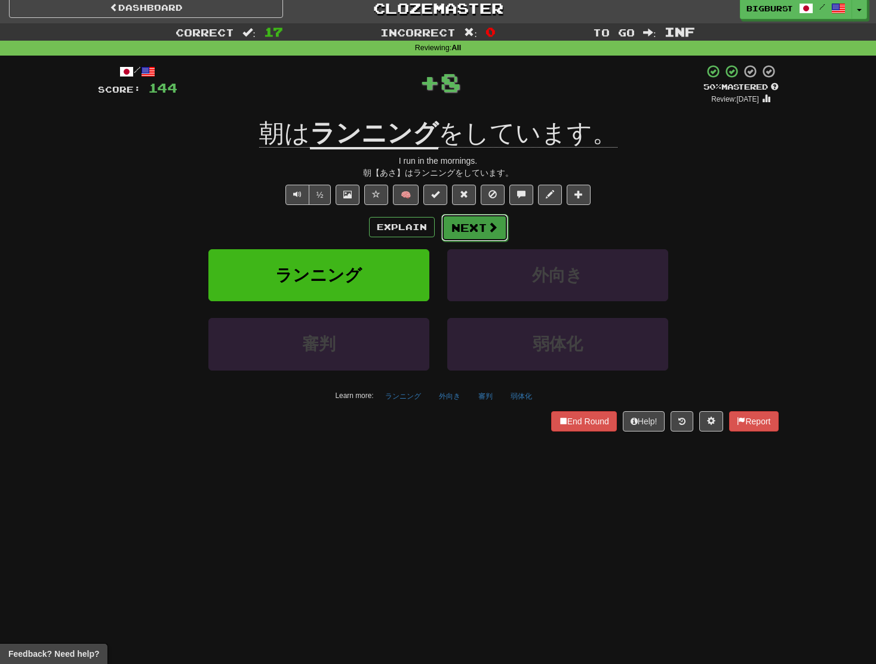
click at [468, 225] on button "Next" at bounding box center [475, 227] width 67 height 27
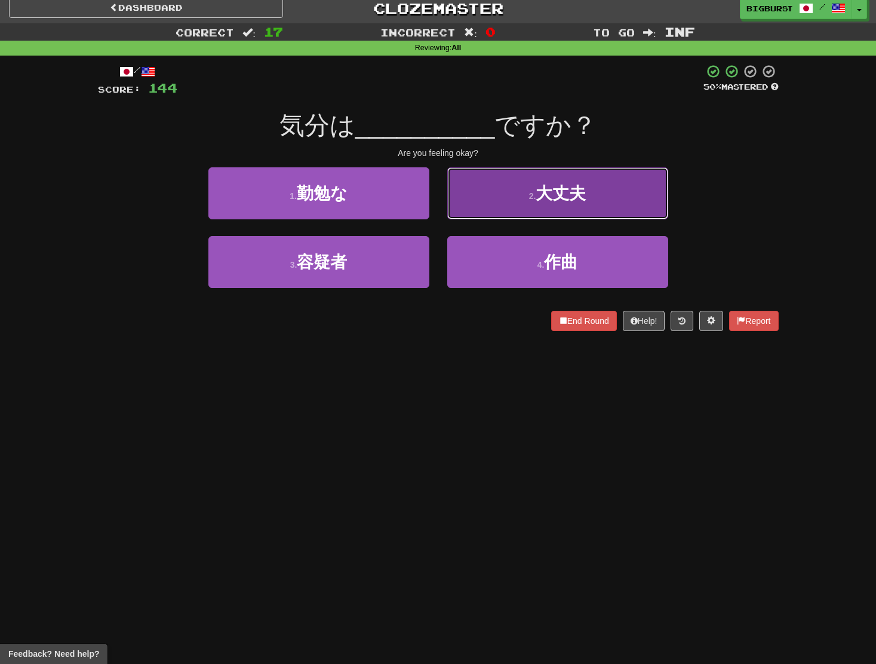
click at [488, 214] on button "2 . 大丈夫" at bounding box center [557, 193] width 221 height 52
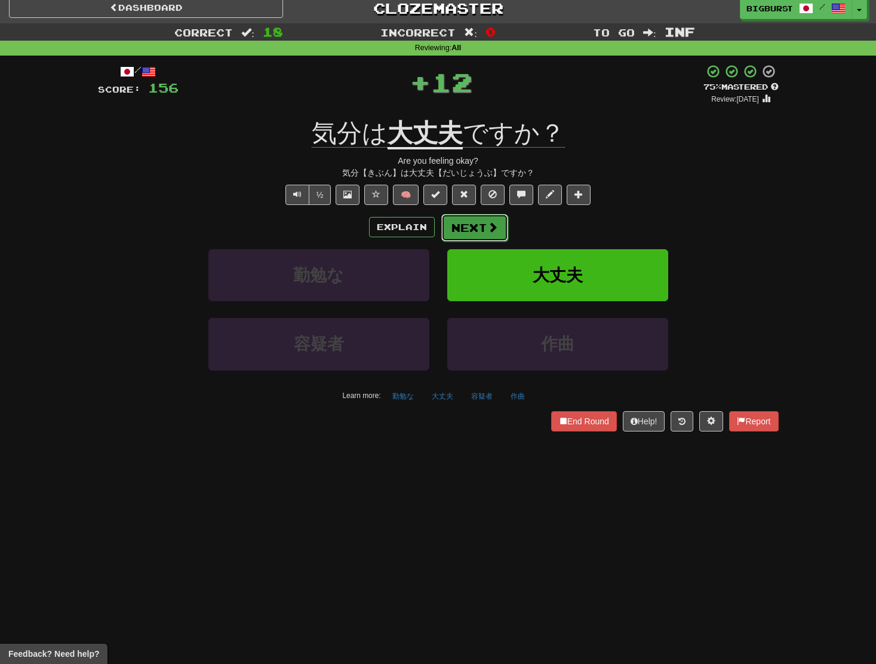
click at [488, 222] on span at bounding box center [493, 227] width 11 height 11
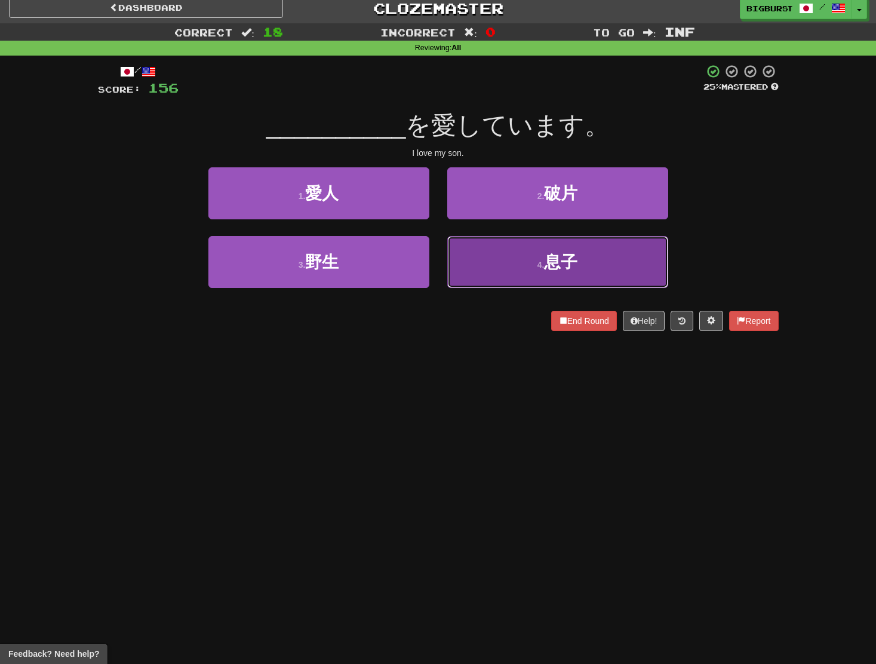
click at [489, 249] on button "4 . 息子" at bounding box center [557, 262] width 221 height 52
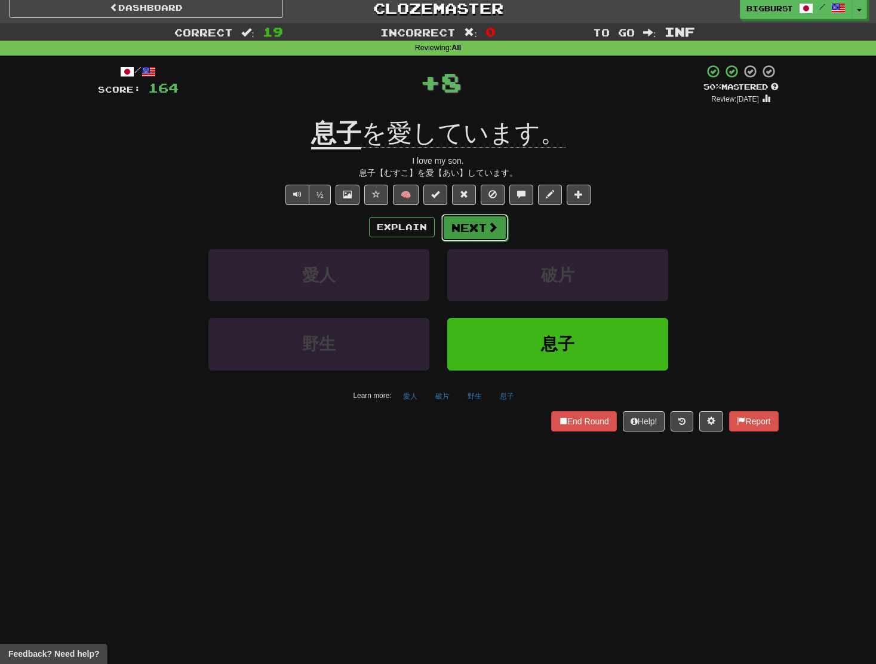
click at [476, 222] on button "Next" at bounding box center [475, 227] width 67 height 27
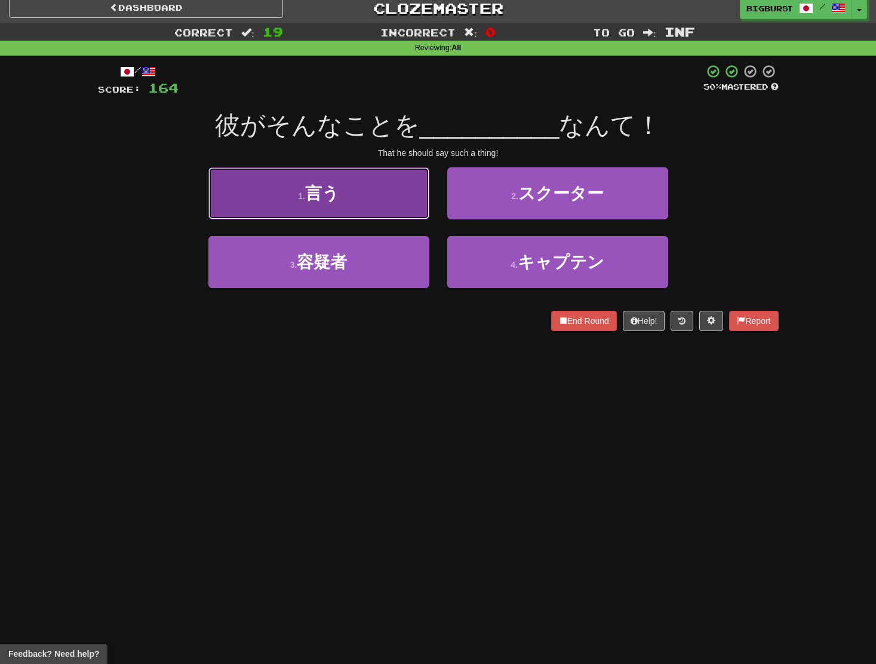
click at [413, 192] on button "1 . 言う" at bounding box center [319, 193] width 221 height 52
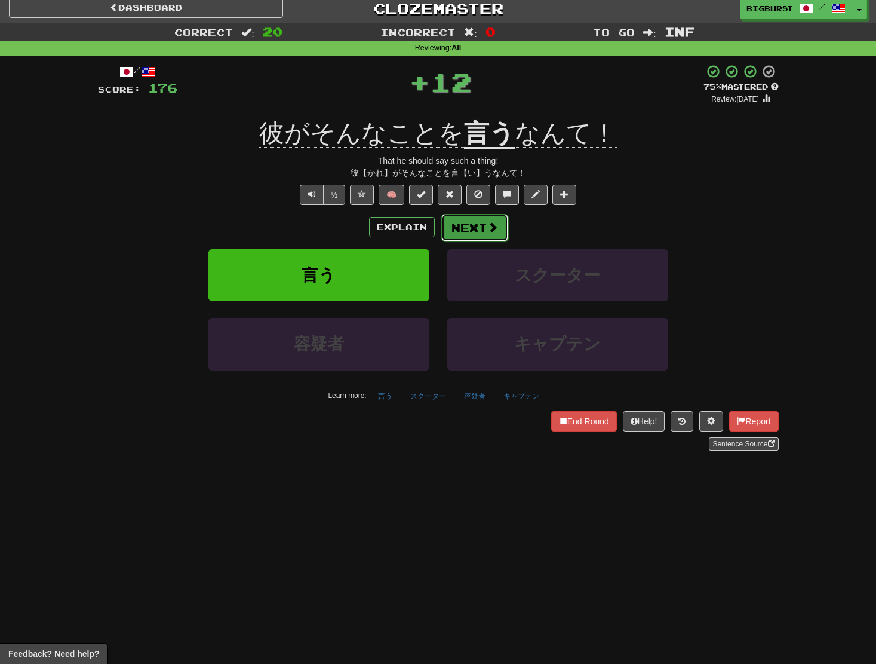
click at [478, 228] on button "Next" at bounding box center [475, 227] width 67 height 27
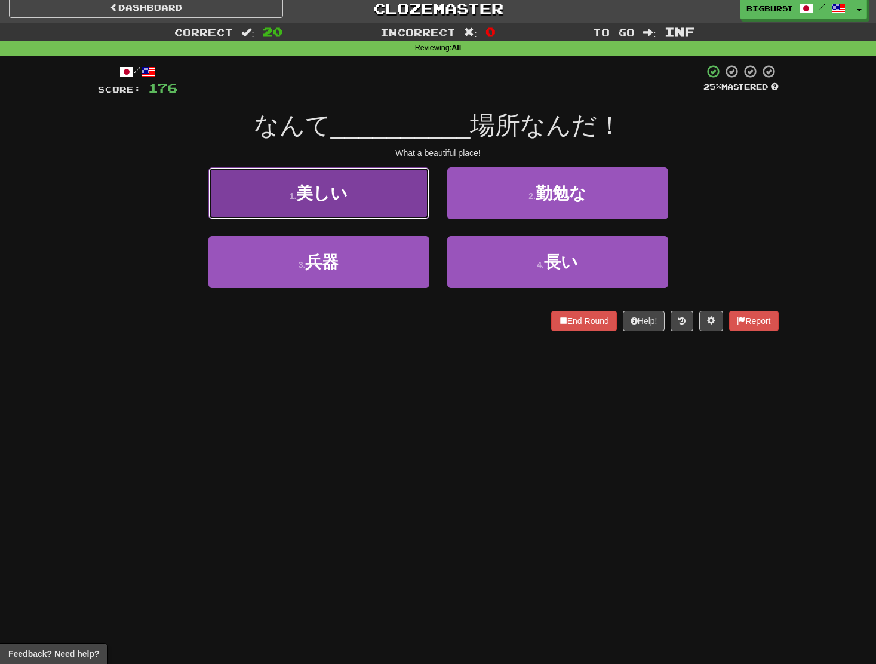
click at [363, 203] on button "1 . 美しい" at bounding box center [319, 193] width 221 height 52
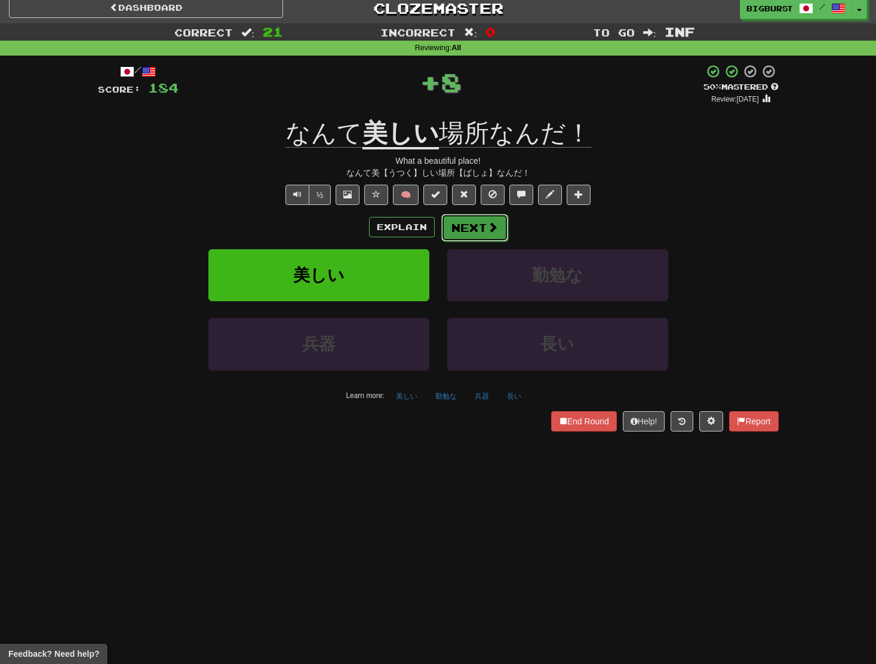
click at [489, 226] on span at bounding box center [493, 227] width 11 height 11
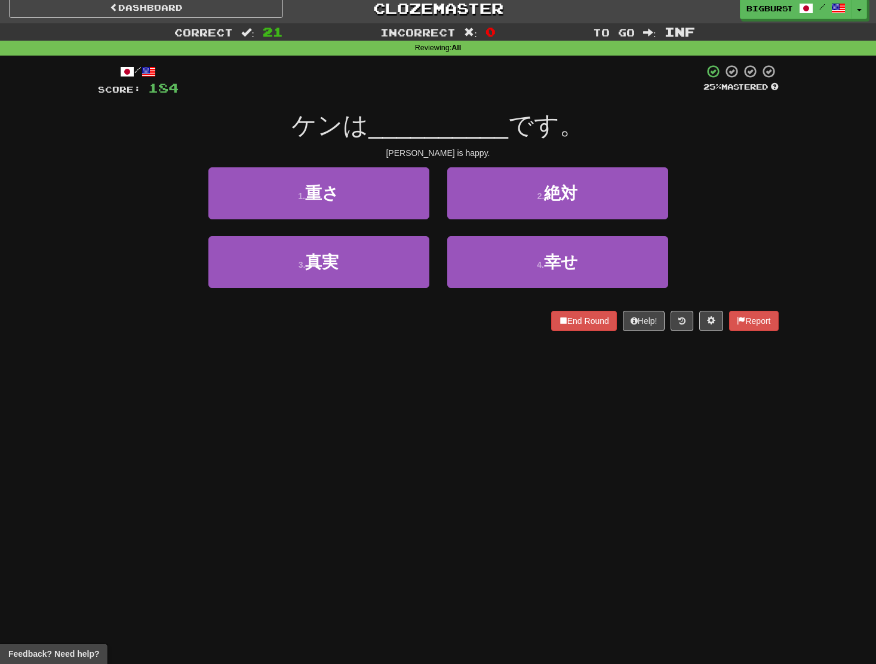
click at [492, 234] on div "2 . 絶対" at bounding box center [558, 201] width 239 height 69
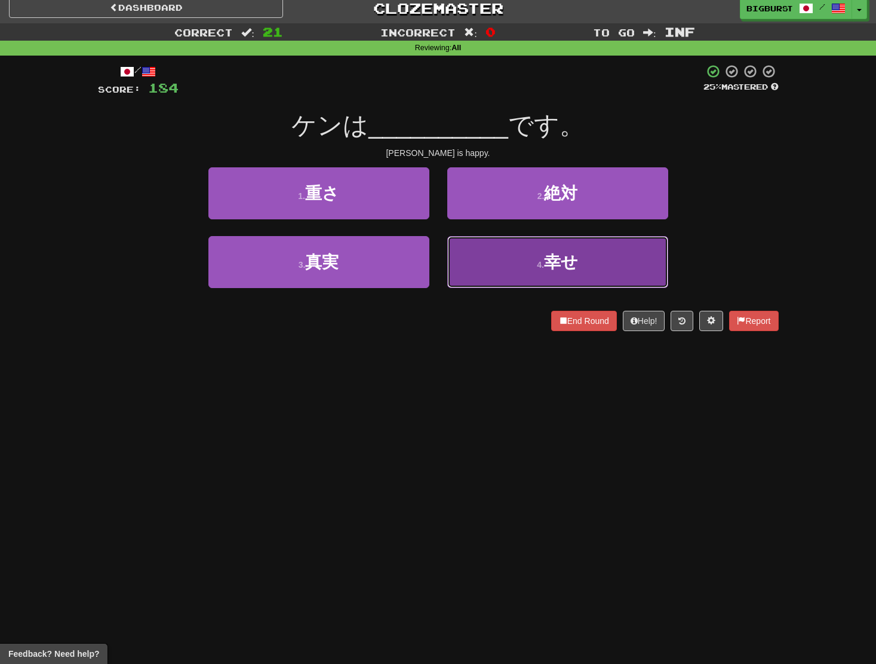
click at [502, 254] on button "4 . 幸せ" at bounding box center [557, 262] width 221 height 52
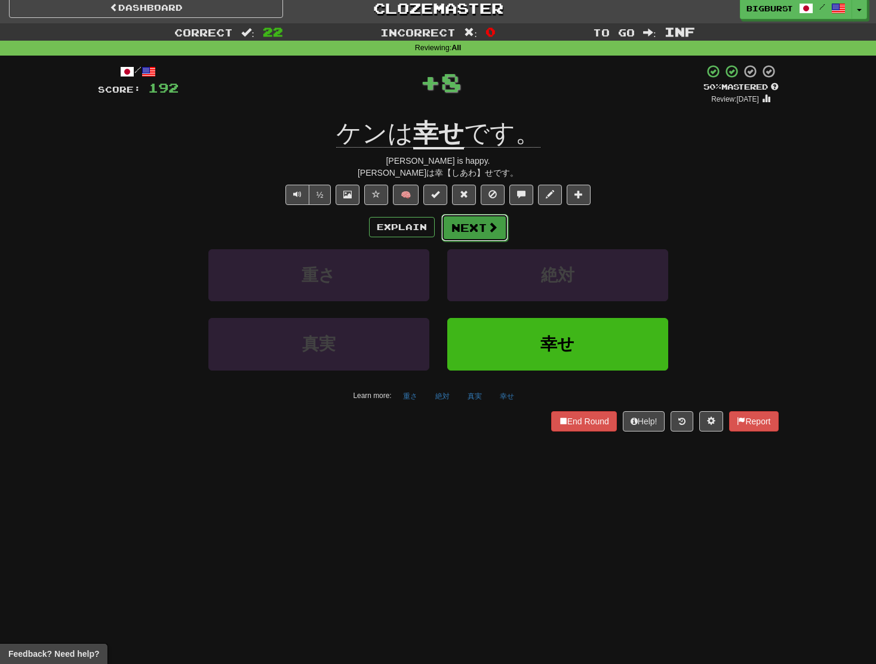
click at [486, 231] on button "Next" at bounding box center [475, 227] width 67 height 27
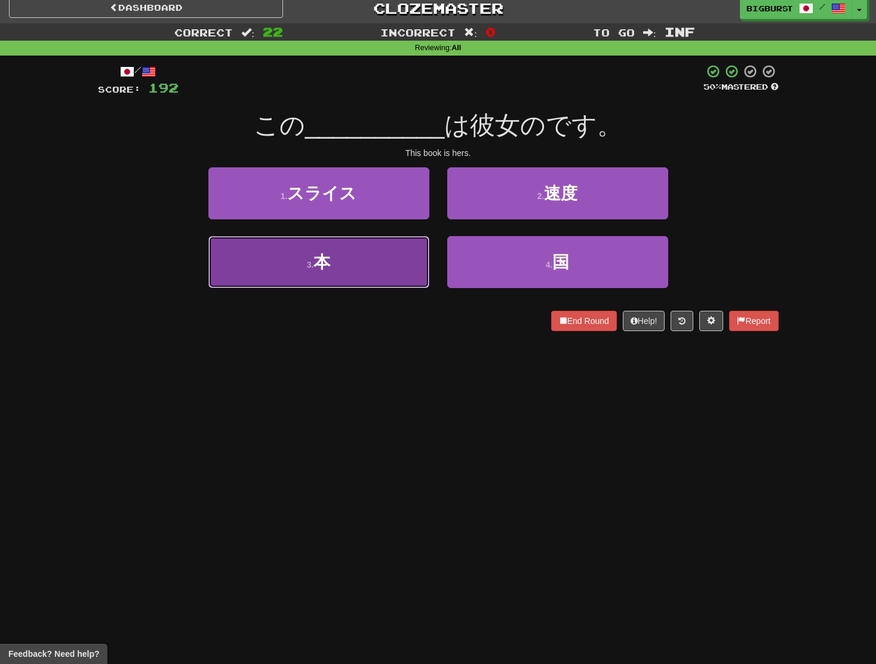
click at [379, 260] on button "3 . 本" at bounding box center [319, 262] width 221 height 52
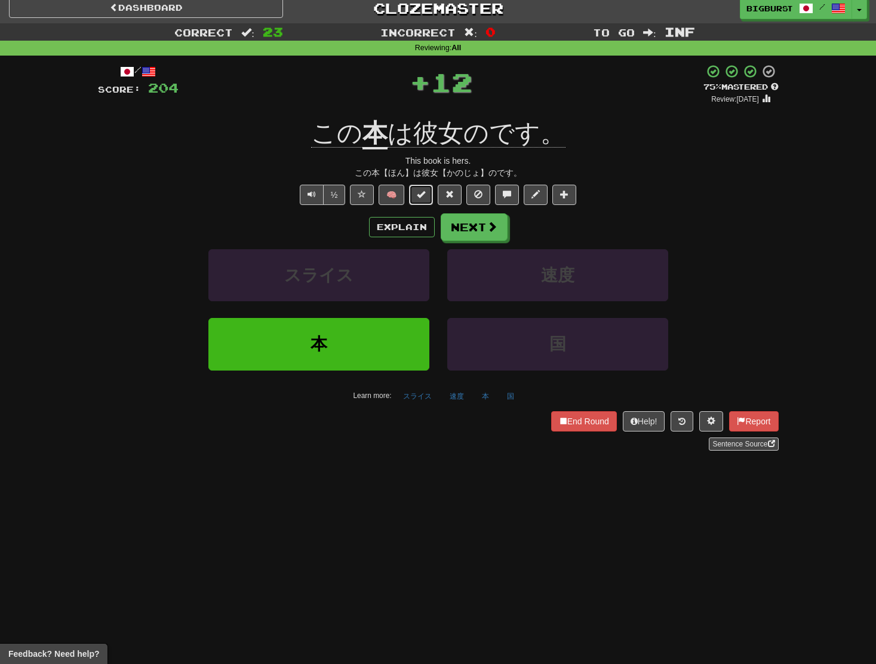
click at [422, 195] on span at bounding box center [421, 194] width 8 height 8
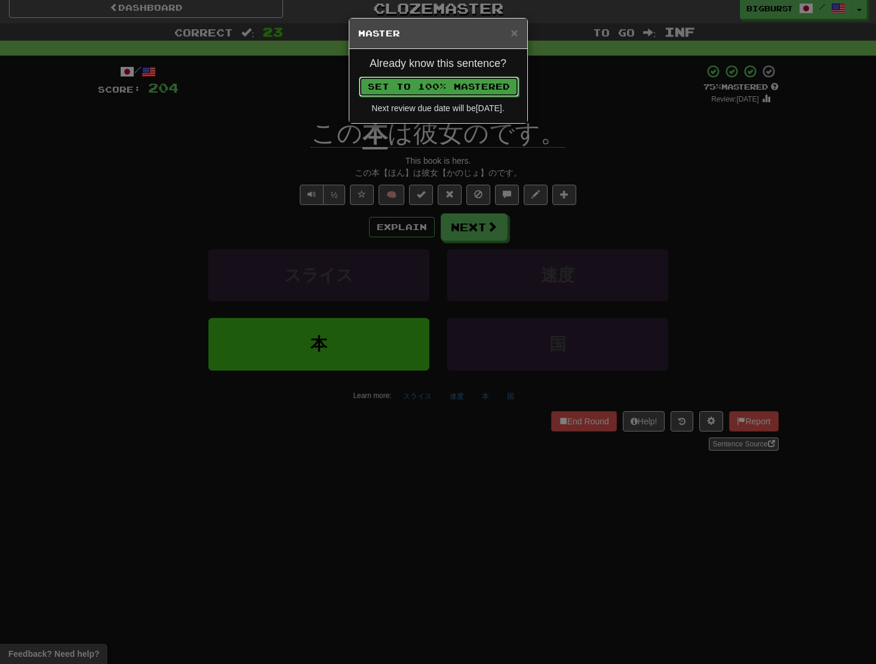
click at [418, 90] on button "Set to 100% Mastered" at bounding box center [439, 86] width 160 height 20
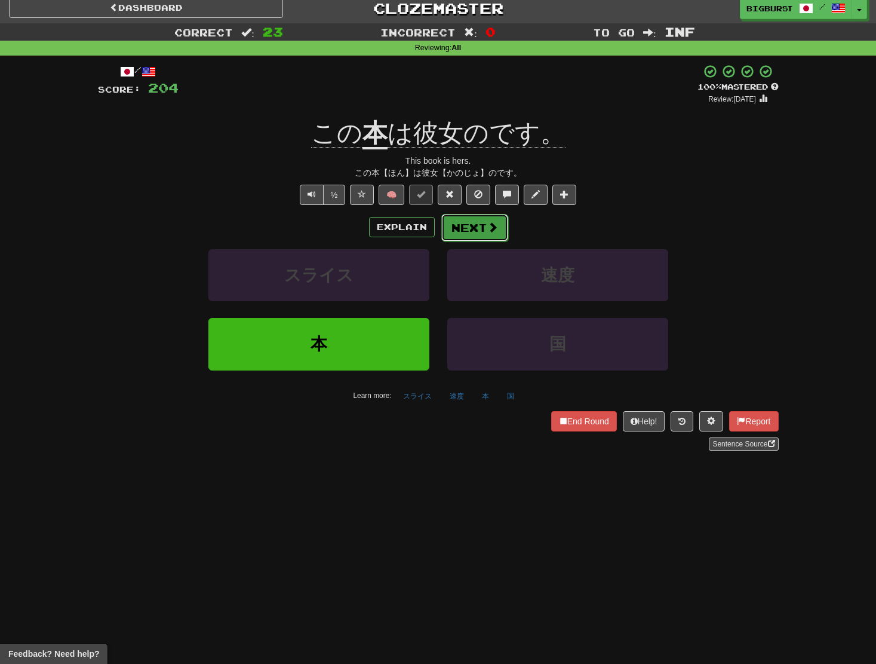
click at [467, 226] on button "Next" at bounding box center [475, 227] width 67 height 27
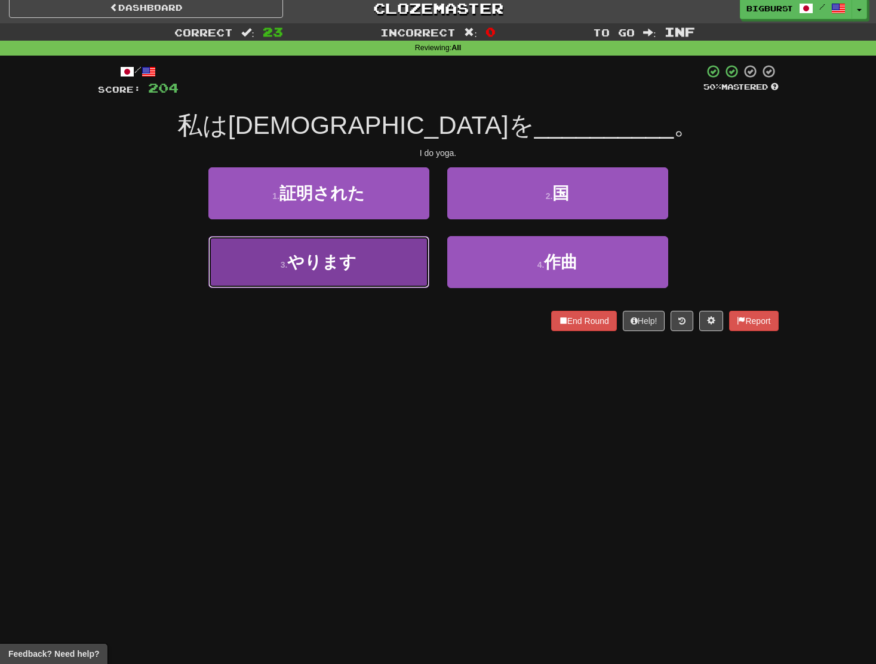
click at [416, 255] on button "3 . やります" at bounding box center [319, 262] width 221 height 52
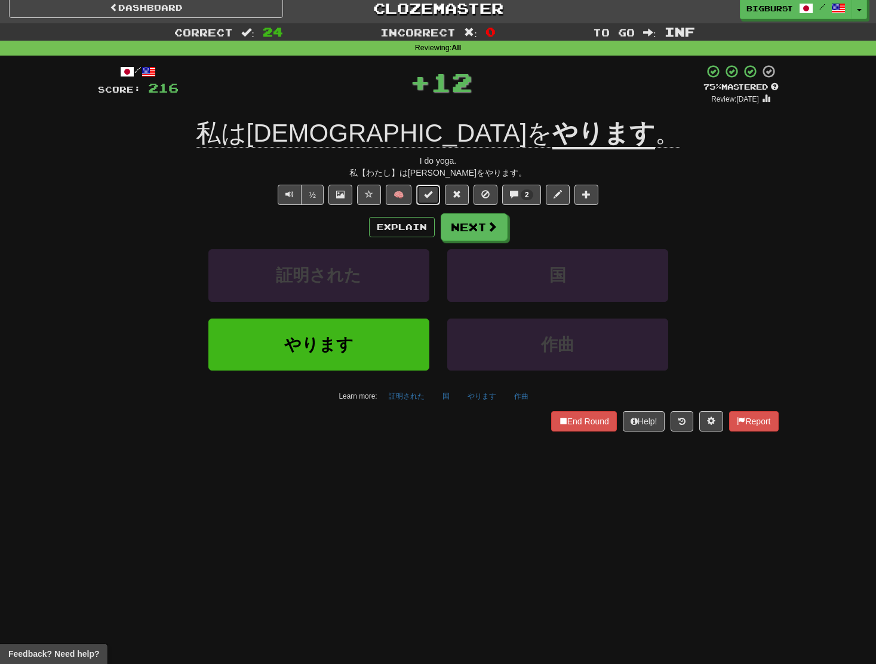
click at [418, 196] on button at bounding box center [428, 195] width 24 height 20
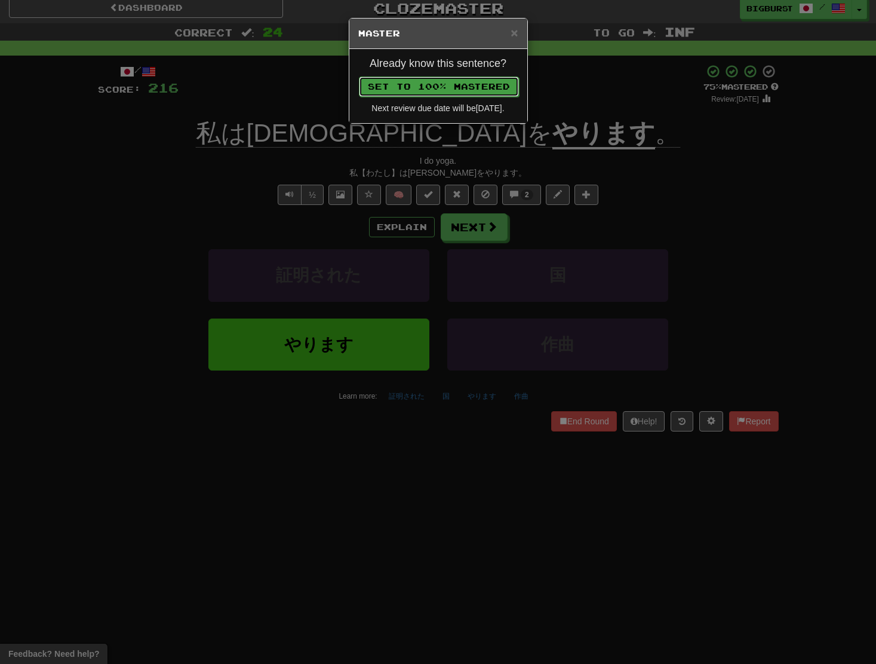
click at [413, 88] on button "Set to 100% Mastered" at bounding box center [439, 86] width 160 height 20
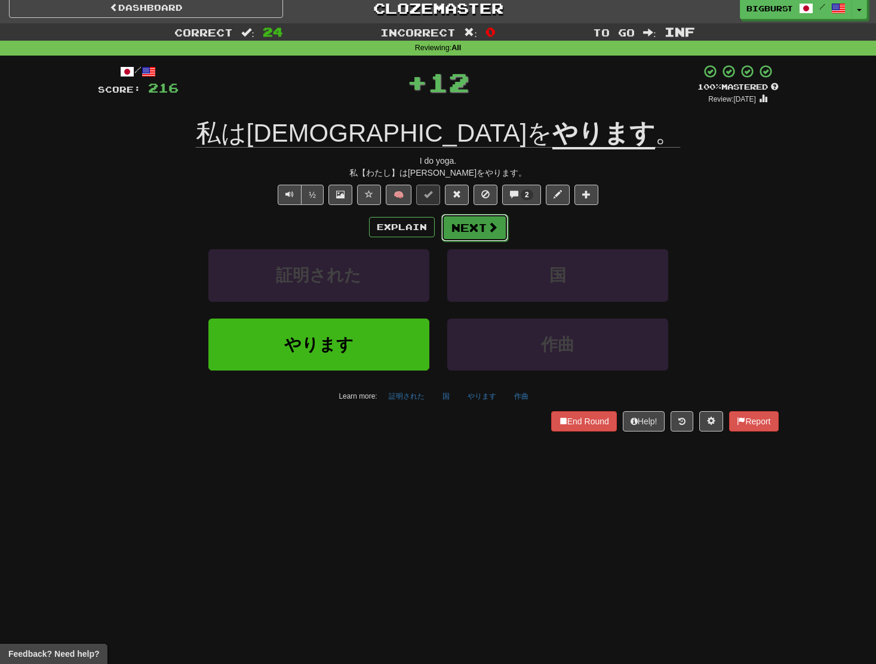
click at [464, 232] on button "Next" at bounding box center [475, 227] width 67 height 27
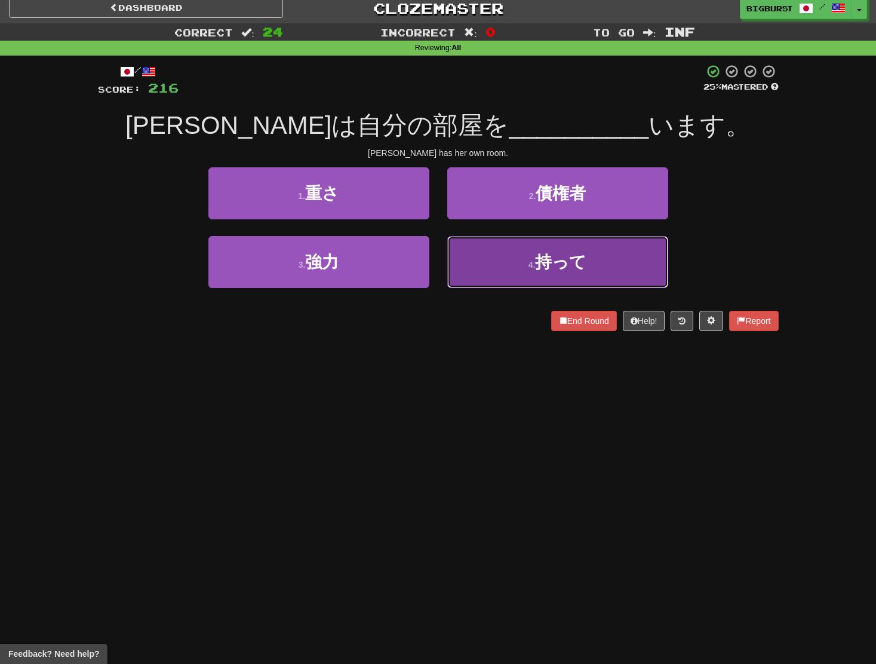
click at [488, 252] on button "4 . 持って" at bounding box center [557, 262] width 221 height 52
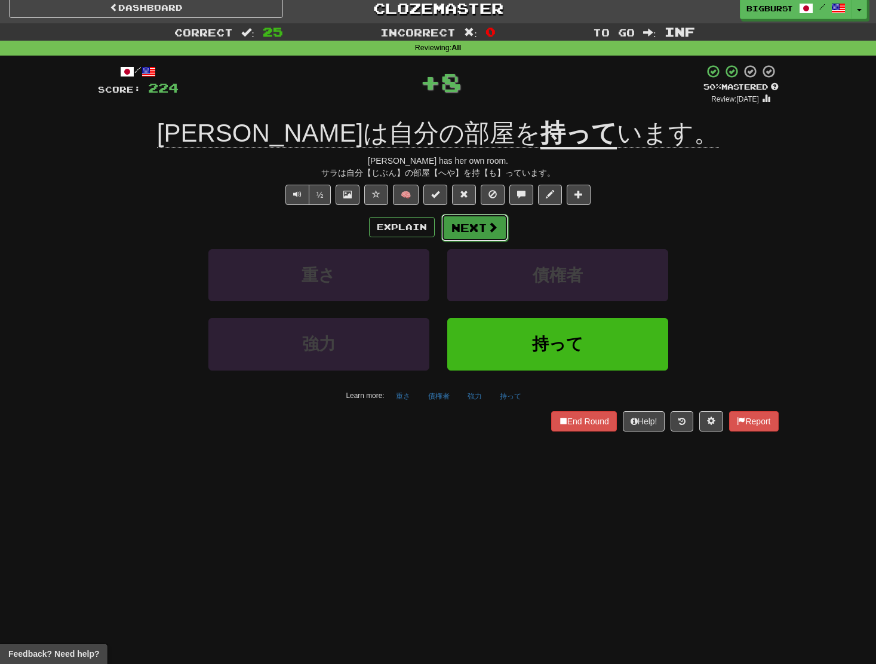
click at [493, 229] on span at bounding box center [493, 227] width 11 height 11
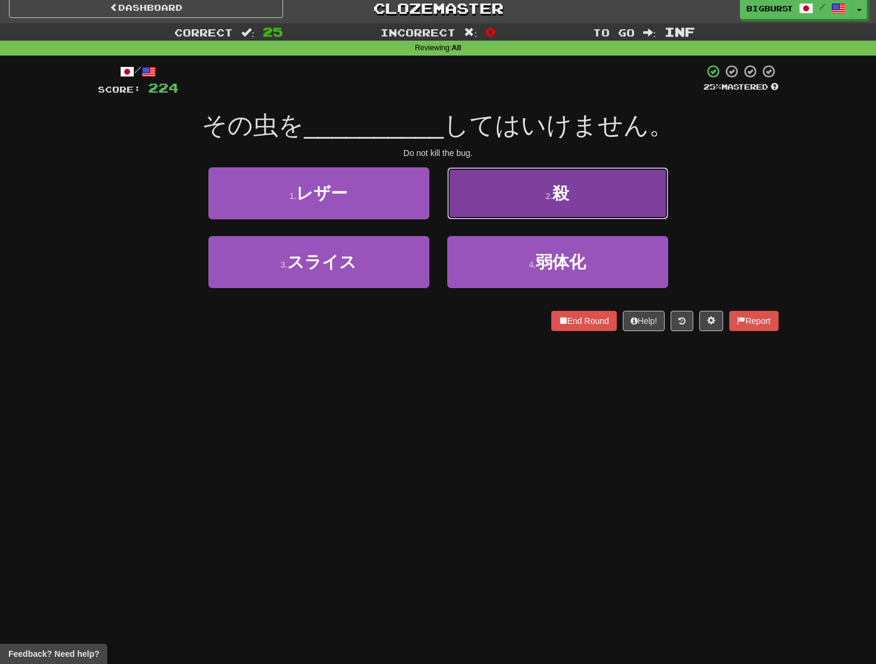
click at [498, 217] on button "2 . 殺" at bounding box center [557, 193] width 221 height 52
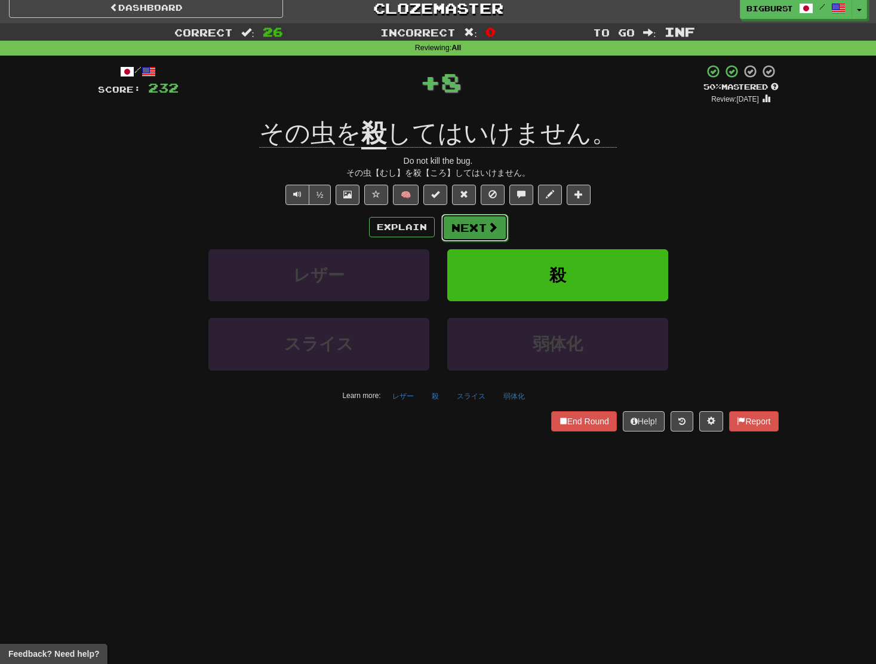
click at [478, 231] on button "Next" at bounding box center [475, 227] width 67 height 27
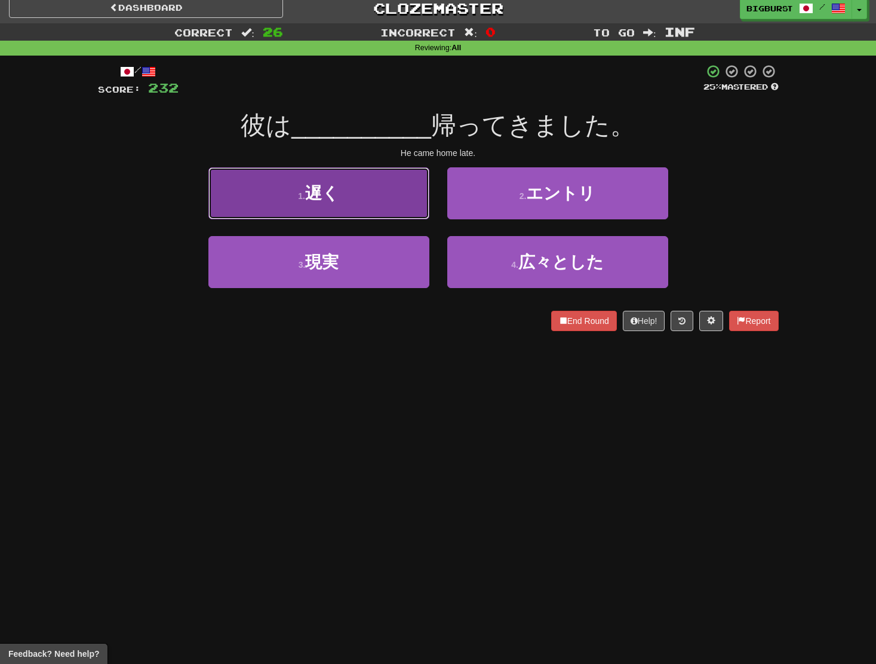
click at [394, 209] on button "1 . 遅く" at bounding box center [319, 193] width 221 height 52
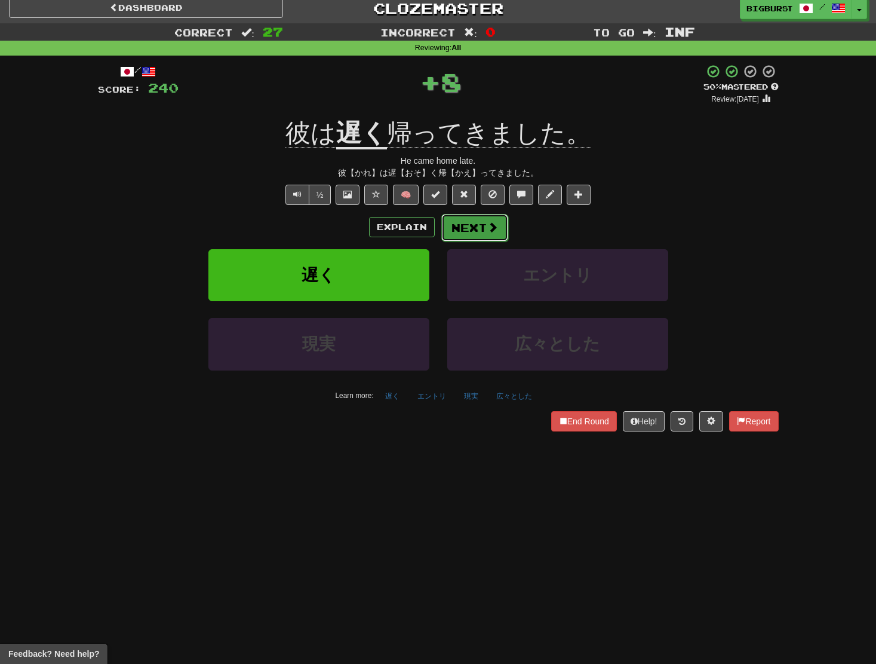
click at [458, 218] on button "Next" at bounding box center [475, 227] width 67 height 27
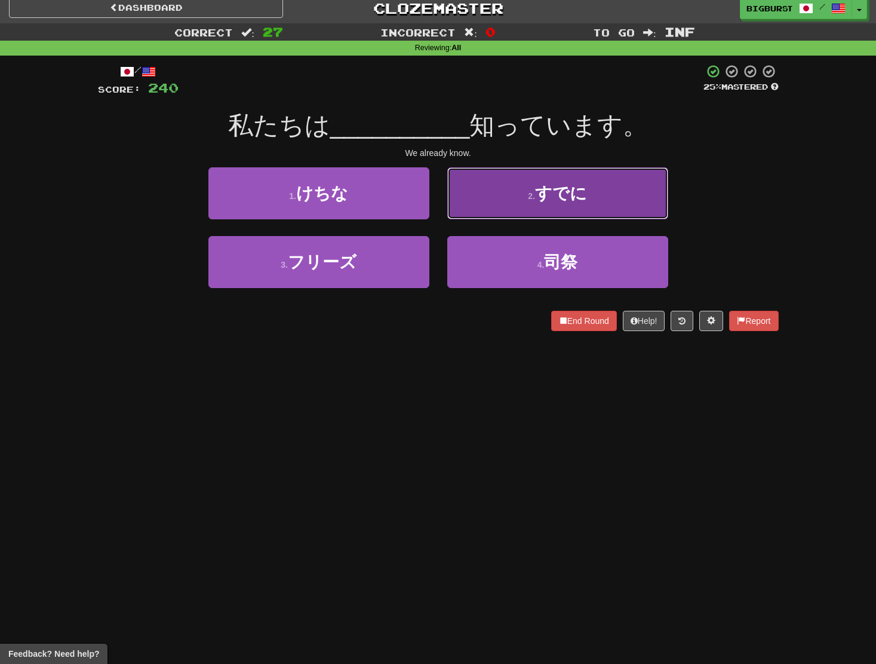
click at [487, 210] on button "2 . すでに" at bounding box center [557, 193] width 221 height 52
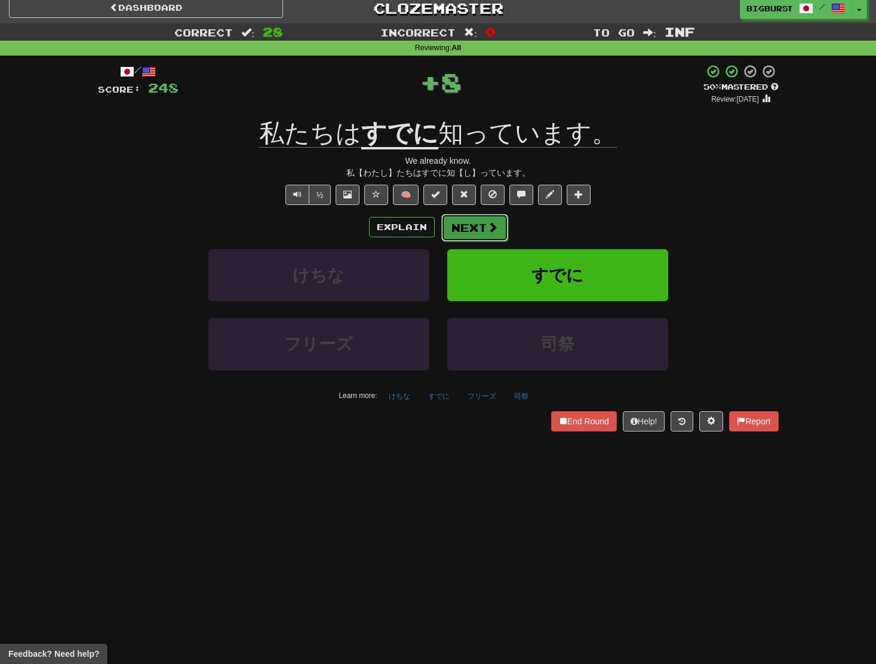
click at [495, 228] on span at bounding box center [493, 227] width 11 height 11
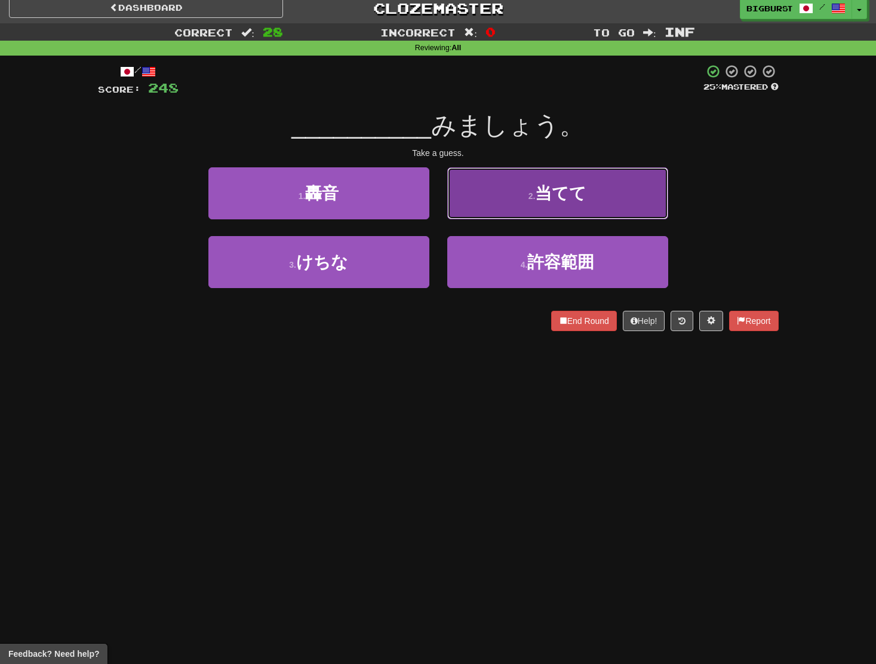
click at [497, 217] on button "2 . 当てて" at bounding box center [557, 193] width 221 height 52
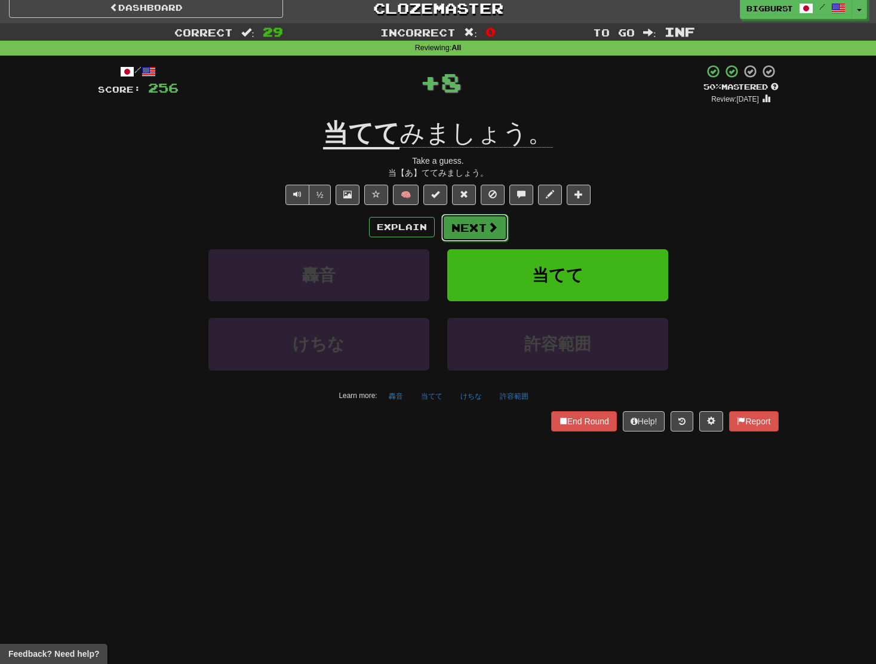
click at [491, 226] on span at bounding box center [493, 227] width 11 height 11
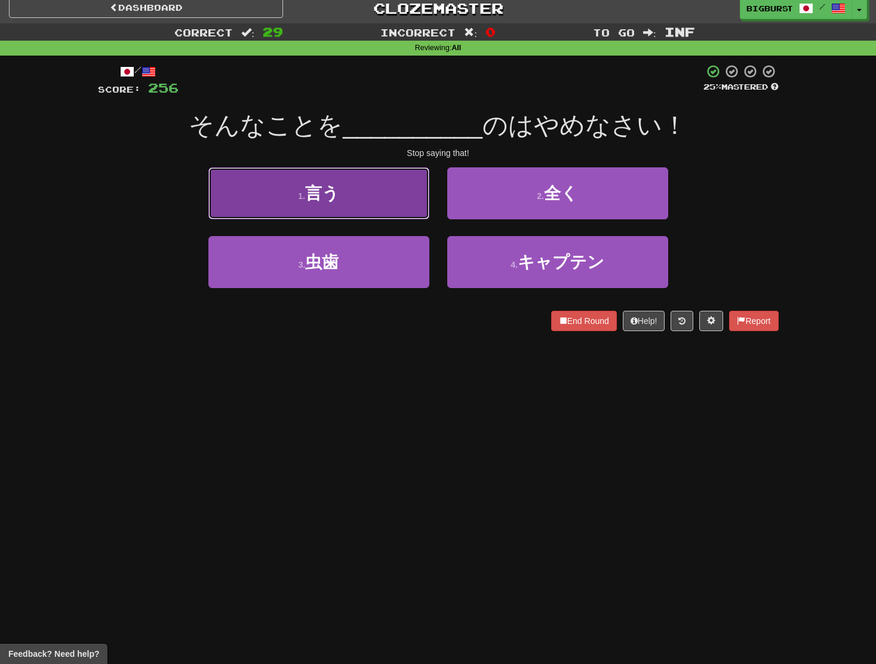
click at [364, 209] on button "1 . 言う" at bounding box center [319, 193] width 221 height 52
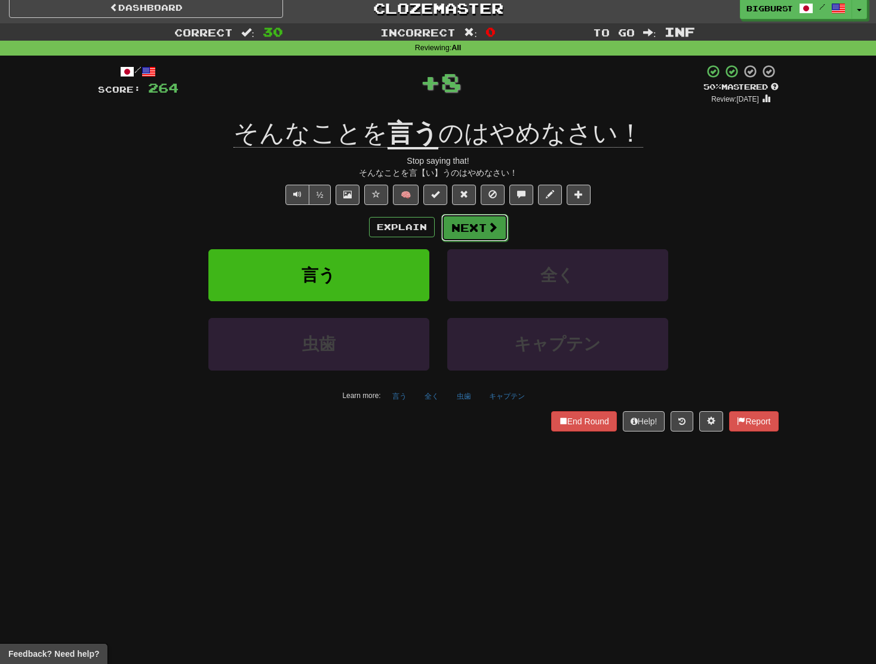
click at [468, 232] on button "Next" at bounding box center [475, 227] width 67 height 27
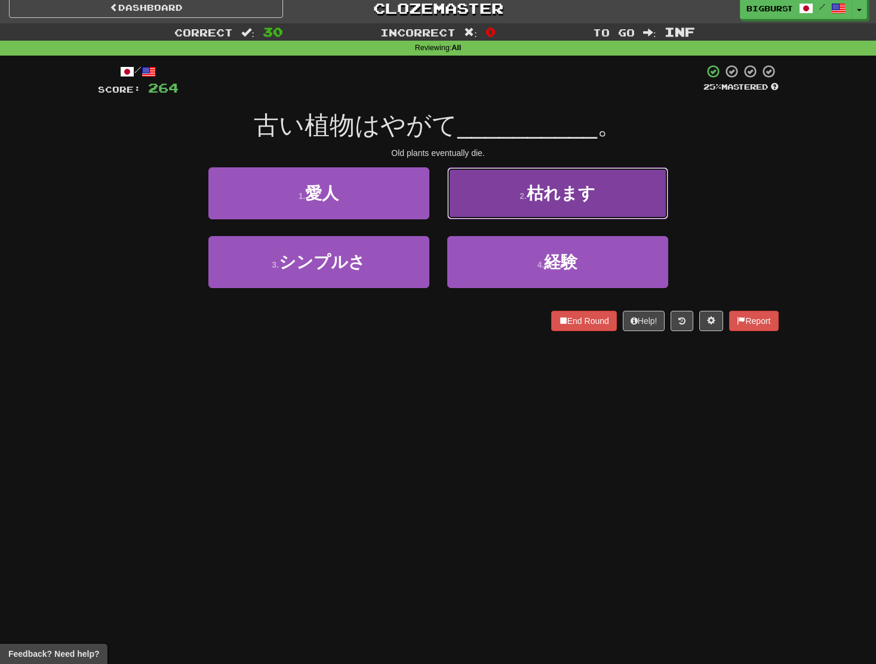
click at [490, 210] on button "2 . 枯れます" at bounding box center [557, 193] width 221 height 52
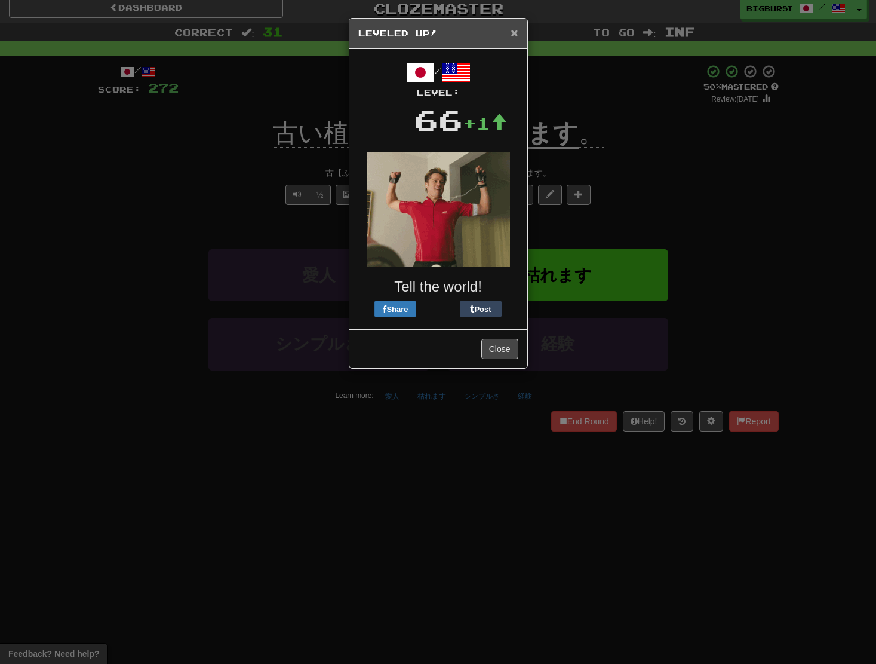
click at [514, 31] on span "×" at bounding box center [514, 33] width 7 height 14
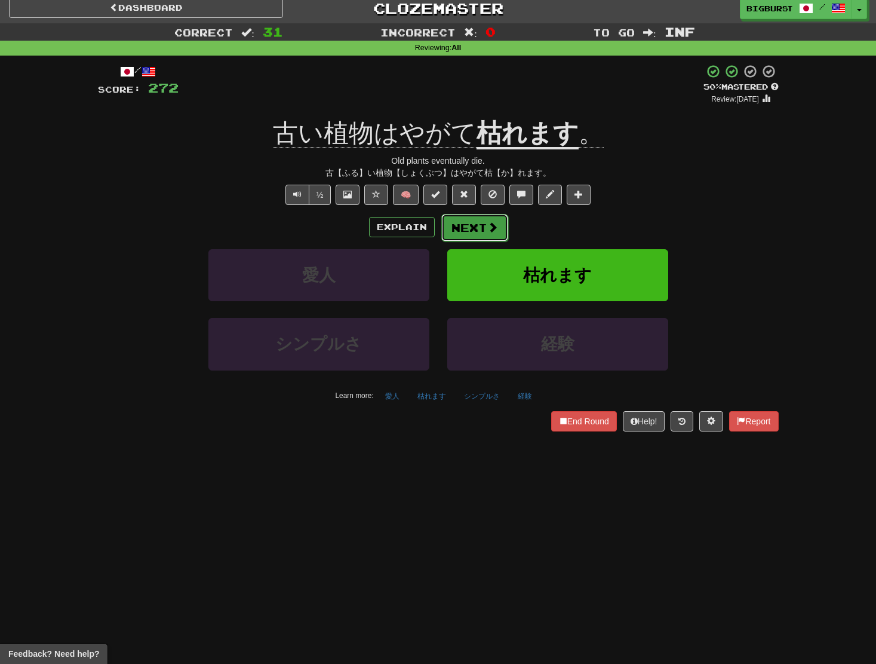
click at [480, 224] on button "Next" at bounding box center [475, 227] width 67 height 27
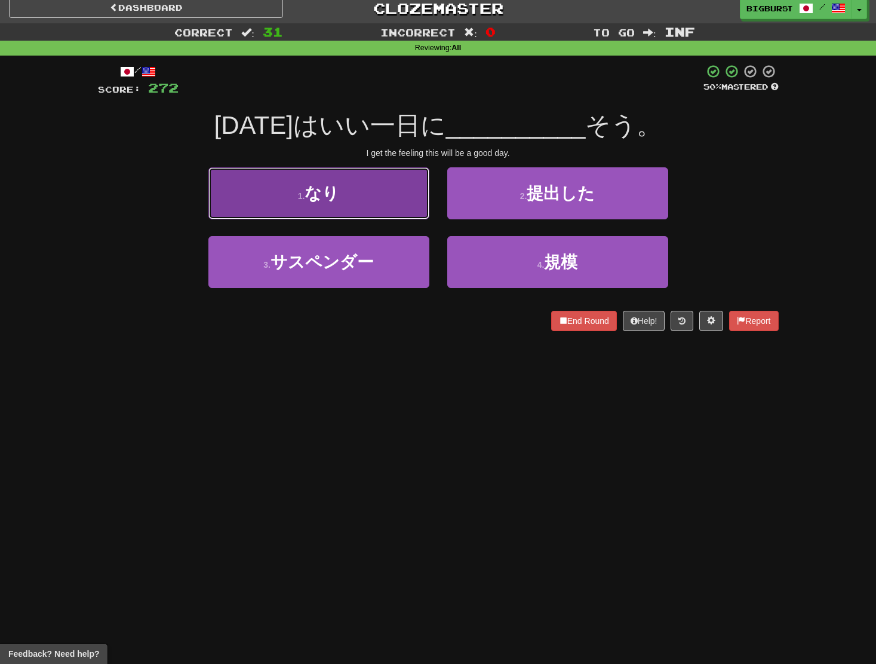
click at [364, 205] on button "1 . なり" at bounding box center [319, 193] width 221 height 52
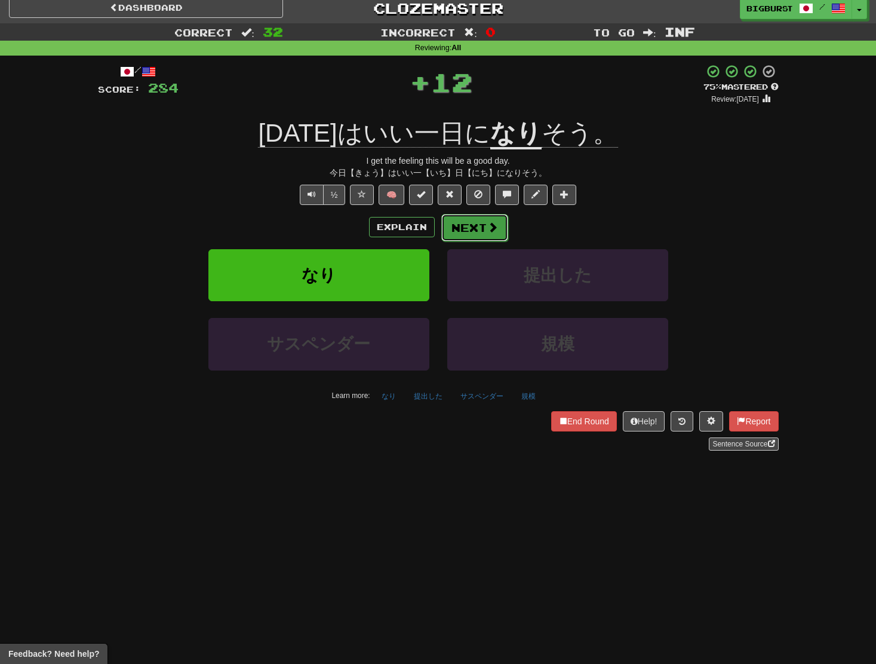
click at [475, 216] on button "Next" at bounding box center [475, 227] width 67 height 27
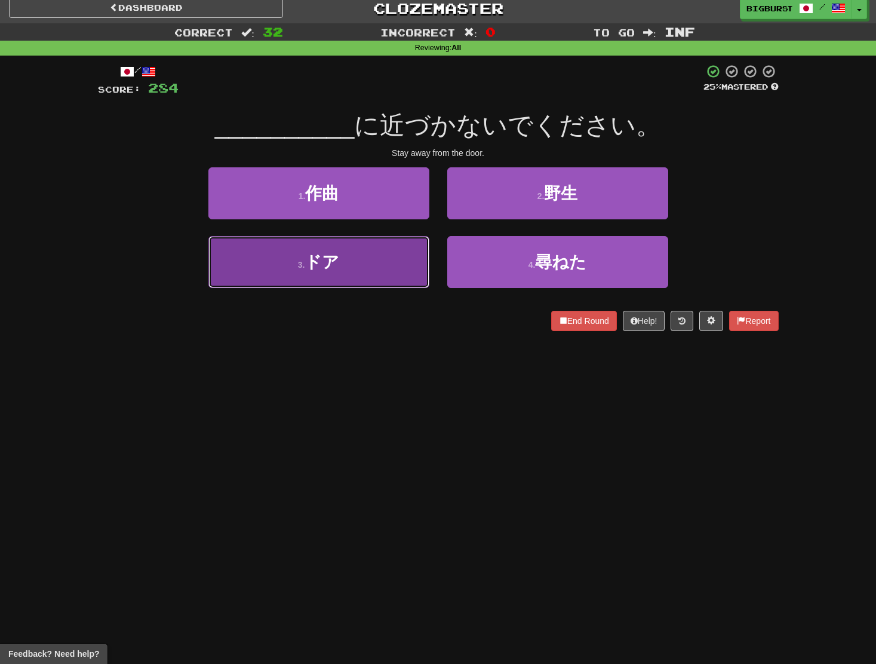
click at [411, 254] on button "3 . ドア" at bounding box center [319, 262] width 221 height 52
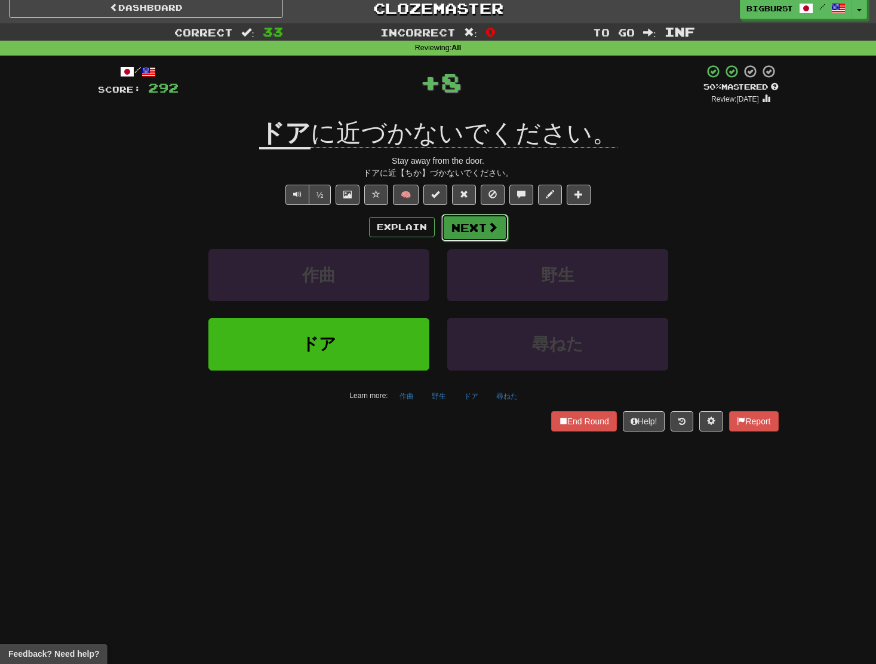
click at [468, 227] on button "Next" at bounding box center [475, 227] width 67 height 27
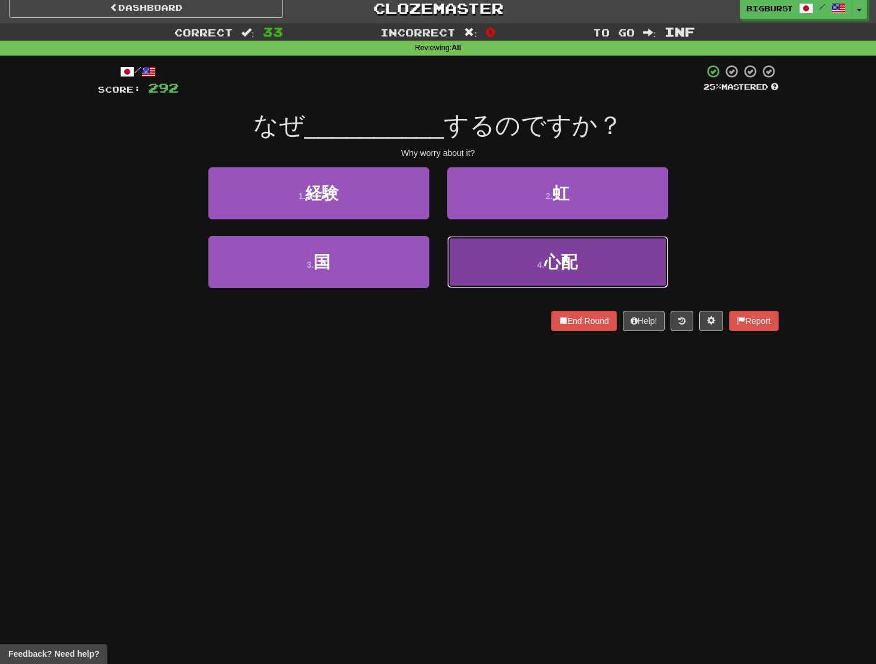
click at [488, 244] on button "4 . 心配" at bounding box center [557, 262] width 221 height 52
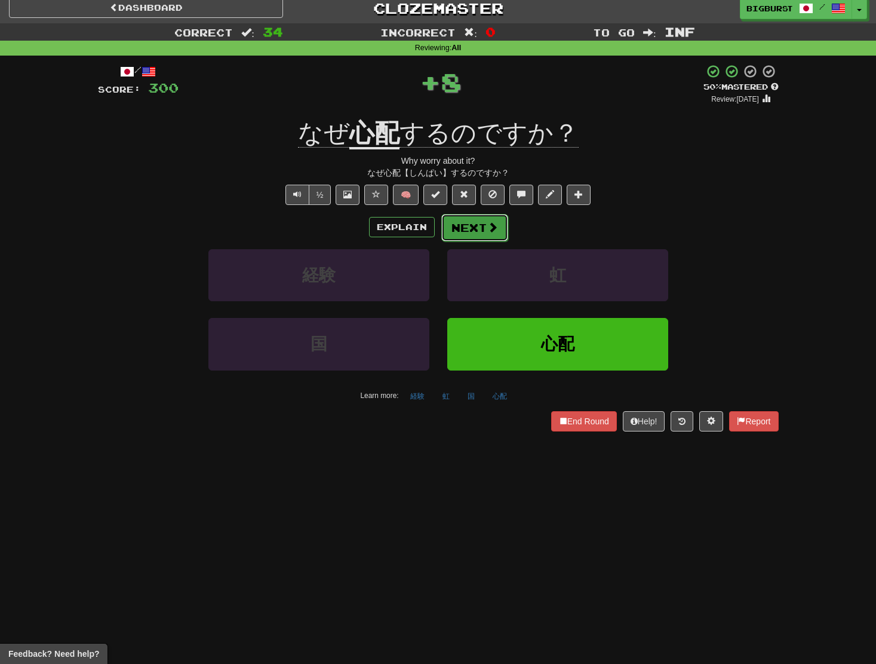
click at [461, 229] on button "Next" at bounding box center [475, 227] width 67 height 27
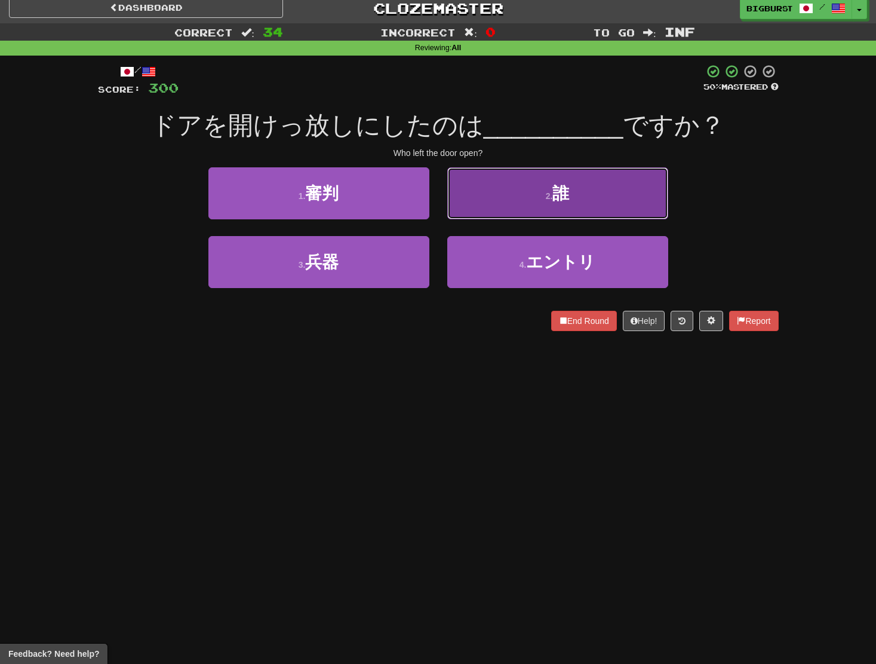
click at [505, 198] on button "2 . 誰" at bounding box center [557, 193] width 221 height 52
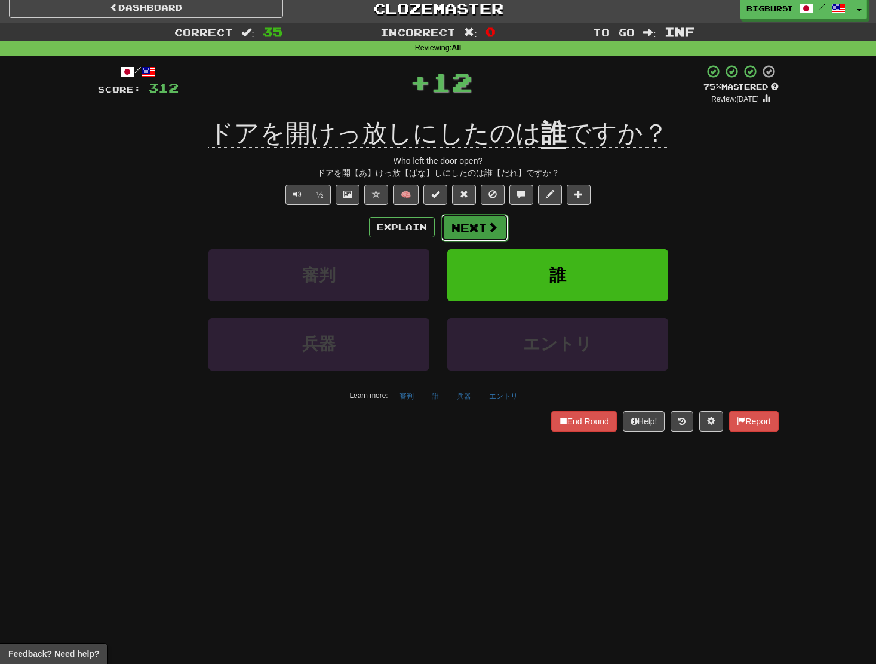
click at [495, 227] on span at bounding box center [493, 227] width 11 height 11
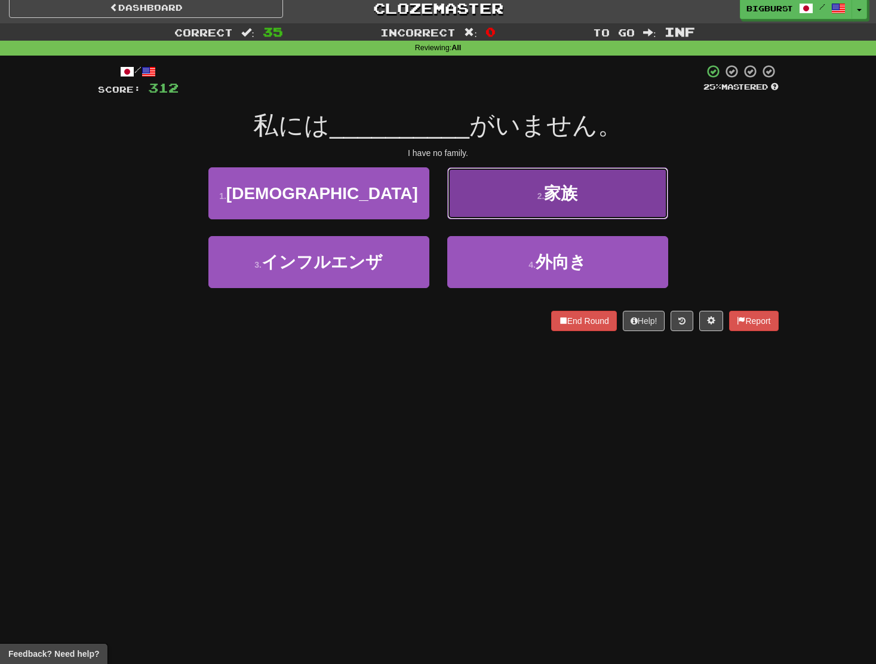
click at [510, 214] on button "2 . 家族" at bounding box center [557, 193] width 221 height 52
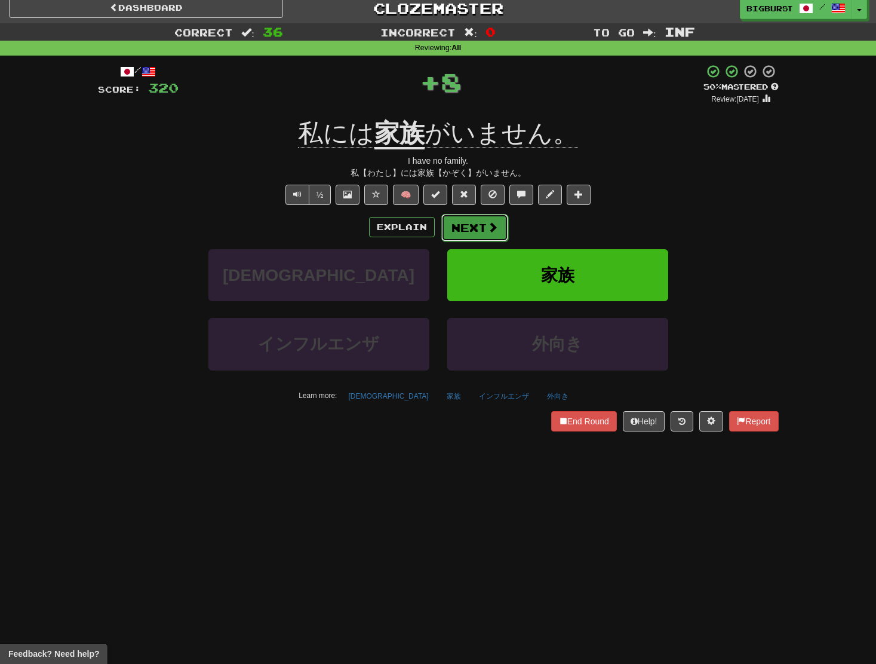
click at [494, 239] on button "Next" at bounding box center [475, 227] width 67 height 27
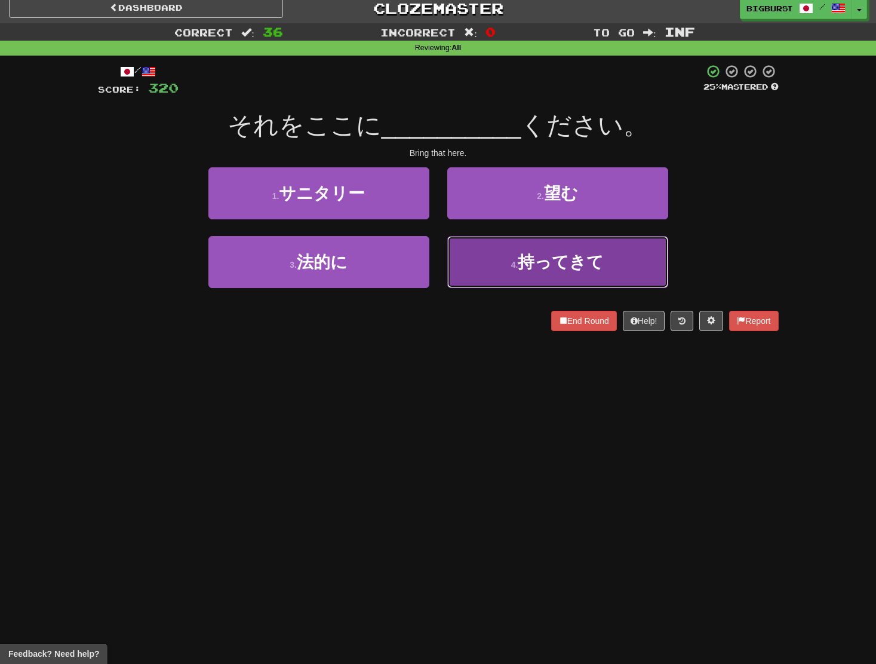
click at [490, 257] on button "4 . 持ってきて" at bounding box center [557, 262] width 221 height 52
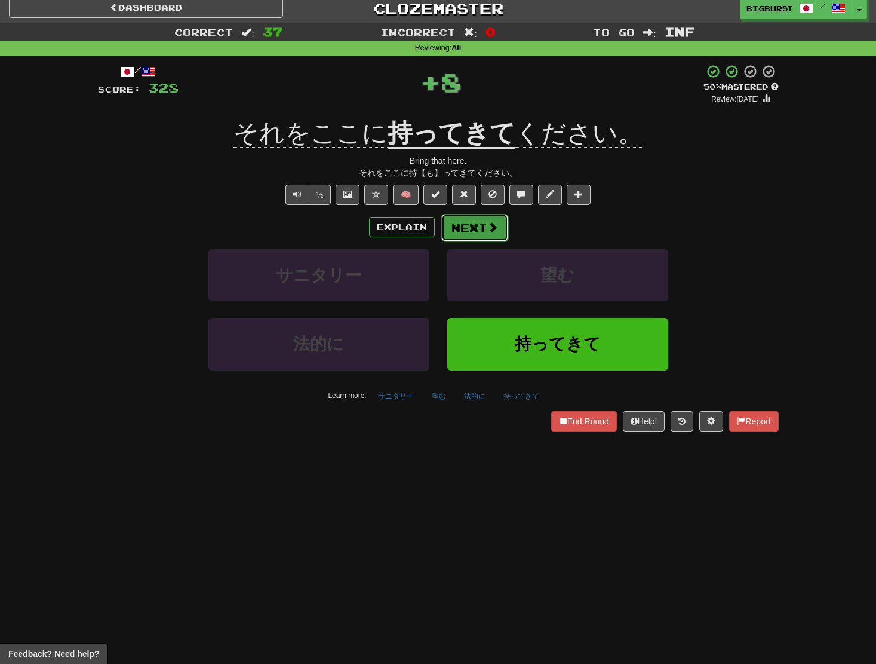
click at [492, 228] on span at bounding box center [493, 227] width 11 height 11
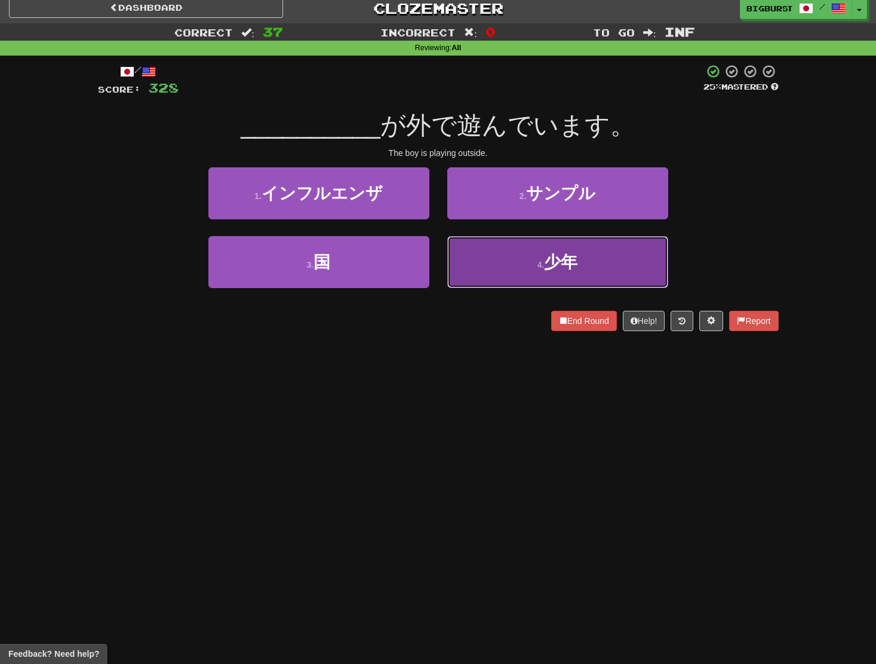
click at [487, 246] on button "4 . 少年" at bounding box center [557, 262] width 221 height 52
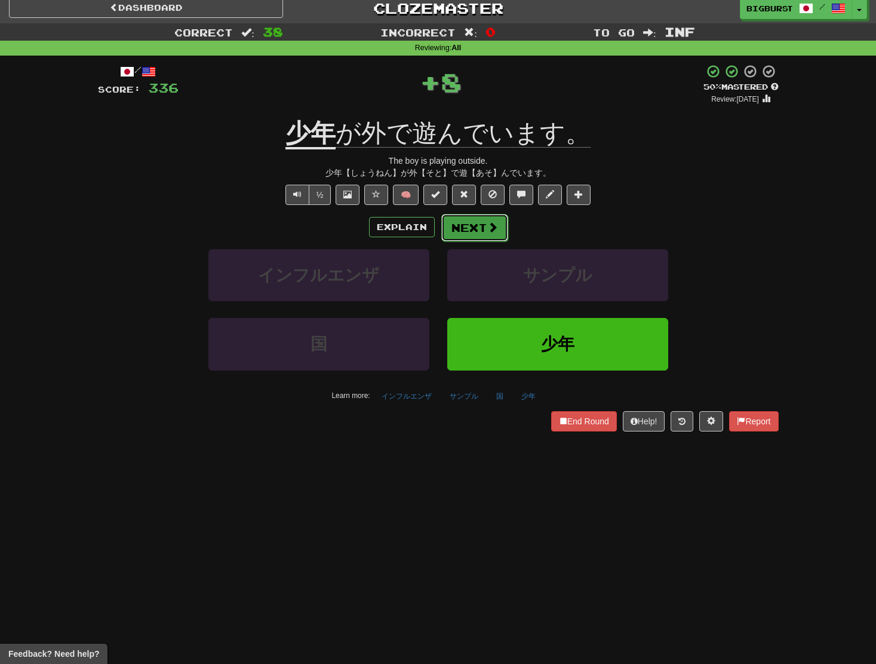
click at [492, 225] on span at bounding box center [493, 227] width 11 height 11
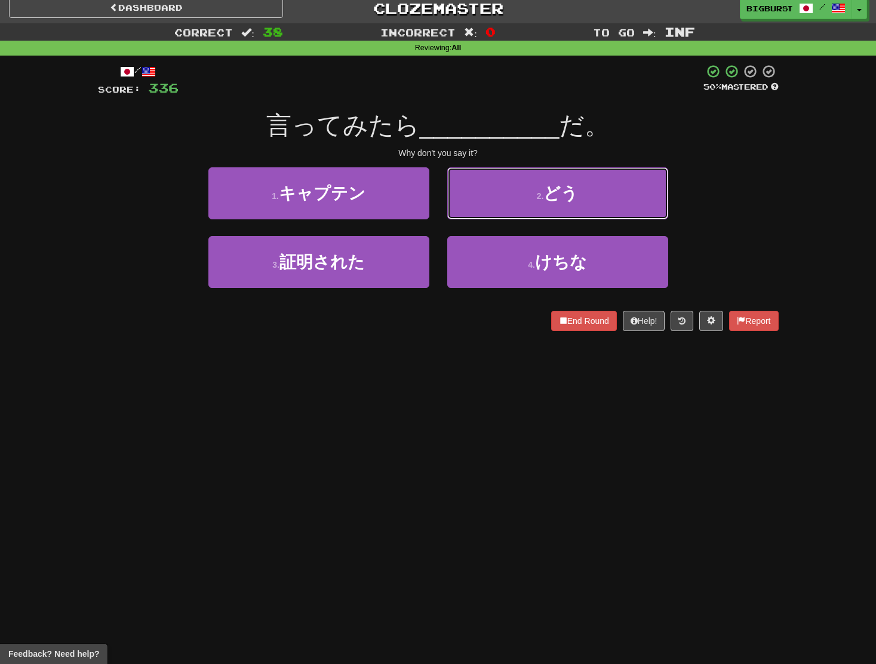
drag, startPoint x: 502, startPoint y: 204, endPoint x: 495, endPoint y: 212, distance: 10.6
click at [502, 204] on button "2 . どう" at bounding box center [557, 193] width 221 height 52
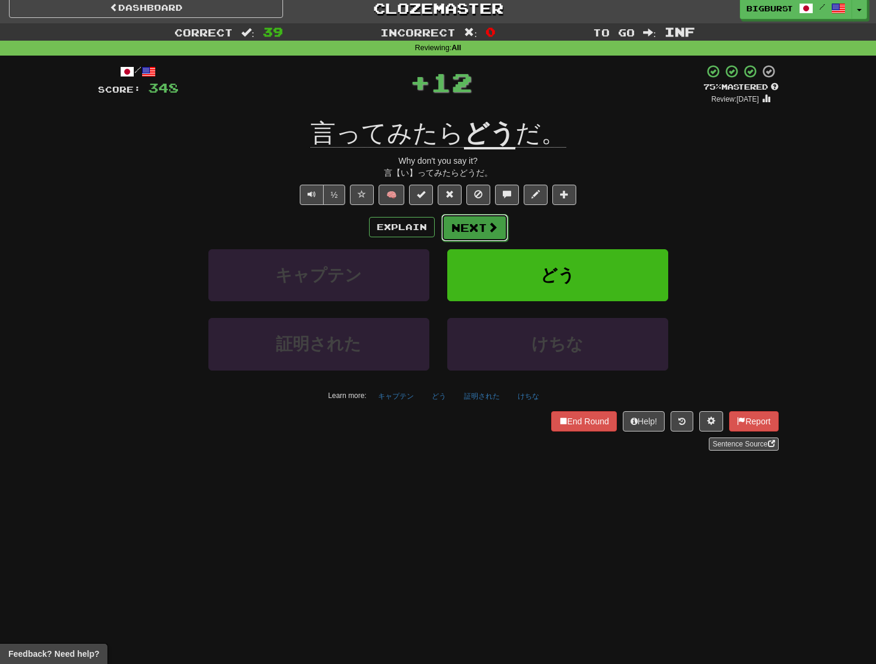
click at [484, 221] on button "Next" at bounding box center [475, 227] width 67 height 27
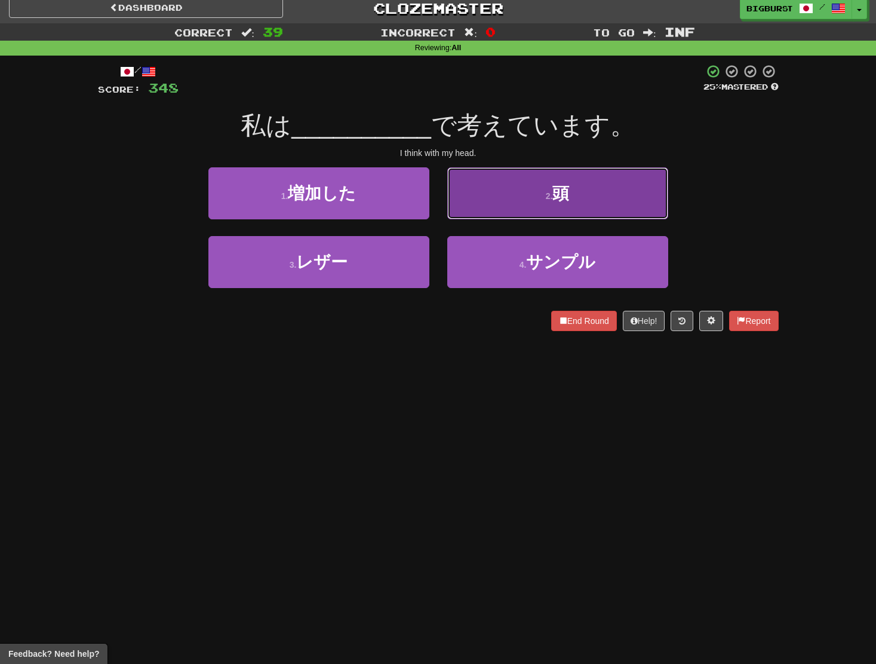
click at [479, 201] on button "2 . 頭" at bounding box center [557, 193] width 221 height 52
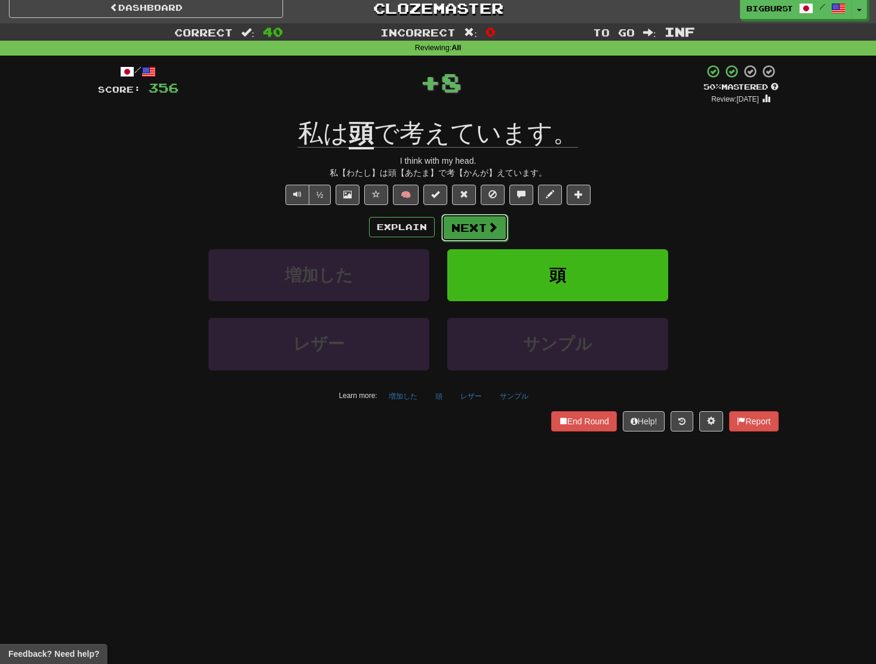
click at [471, 226] on button "Next" at bounding box center [475, 227] width 67 height 27
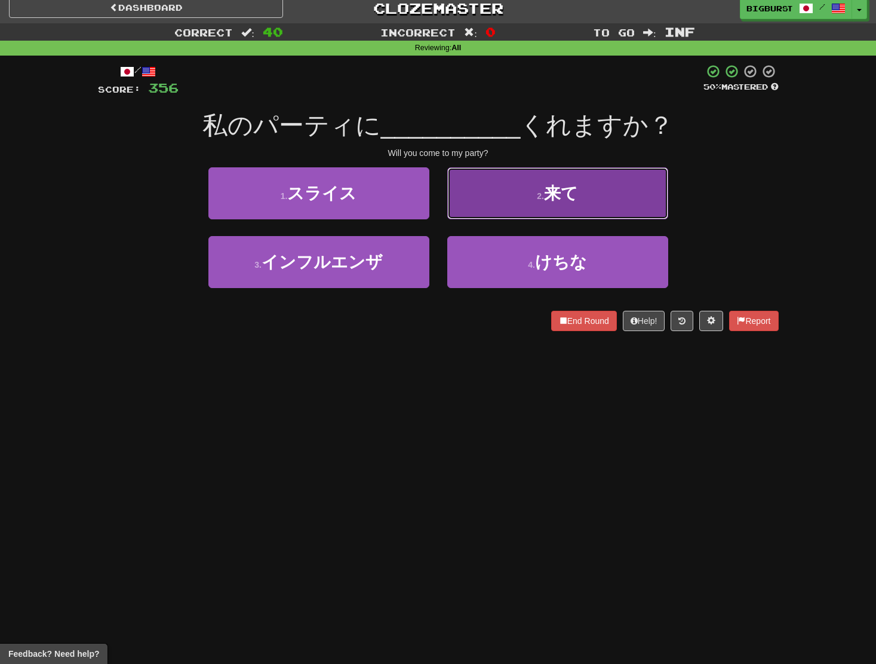
click at [485, 203] on button "2 . 来て" at bounding box center [557, 193] width 221 height 52
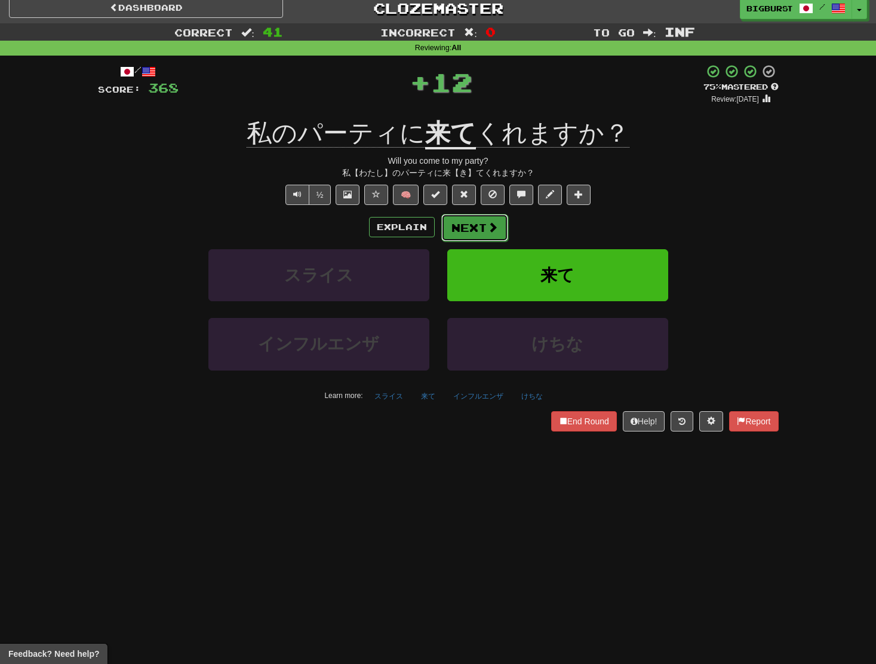
click at [469, 223] on button "Next" at bounding box center [475, 227] width 67 height 27
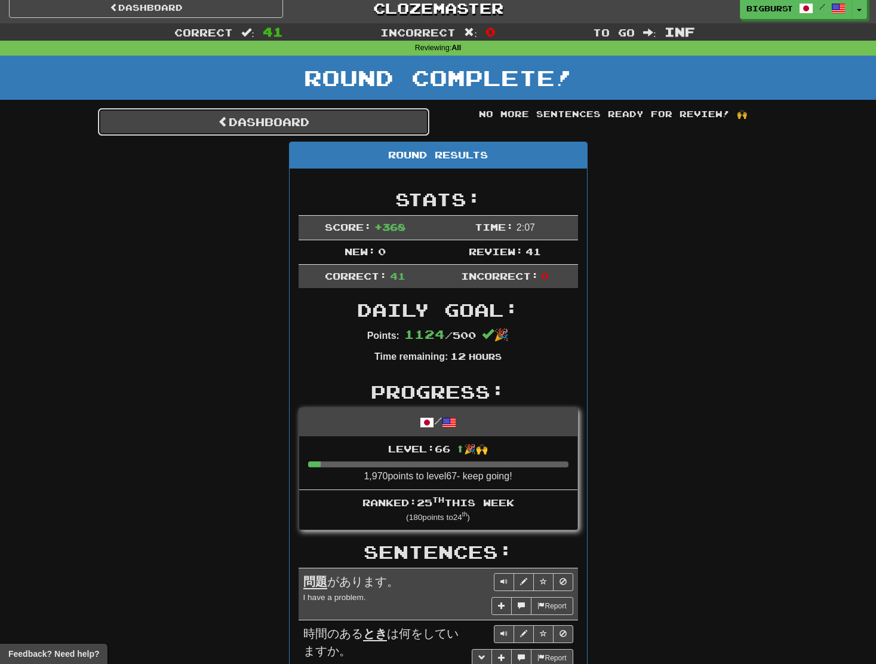
click at [372, 111] on link "Dashboard" at bounding box center [264, 121] width 332 height 27
